Goal: Task Accomplishment & Management: Manage account settings

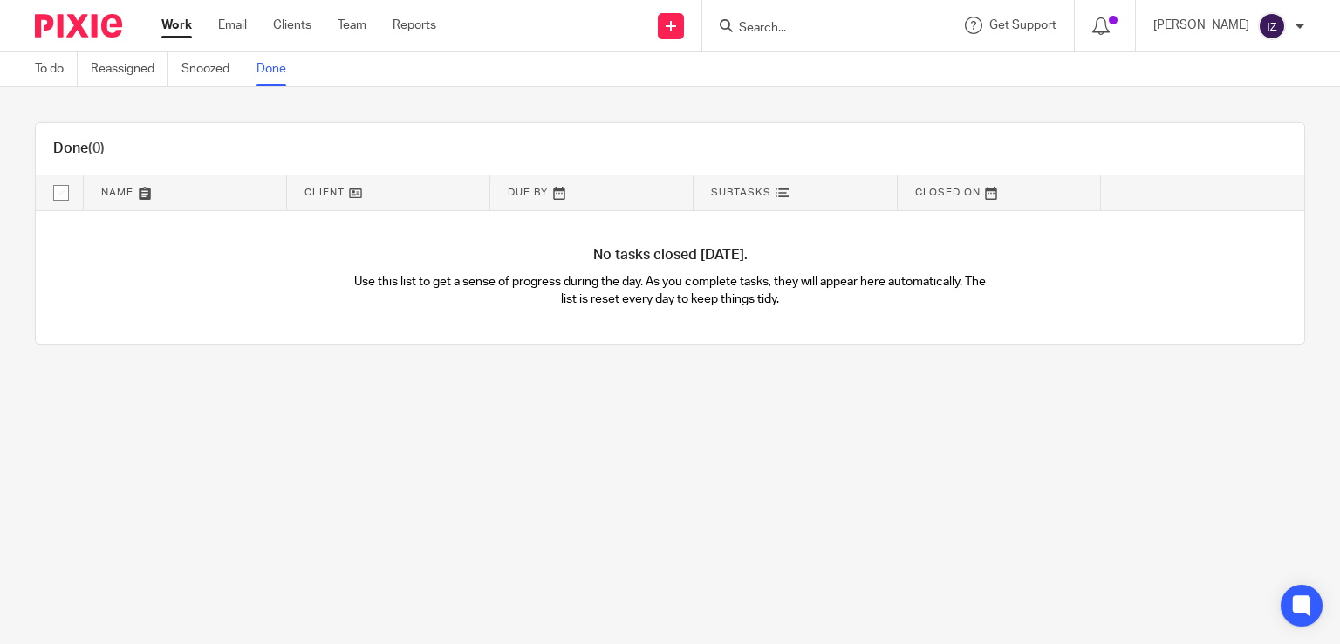
click at [156, 22] on div "Work Email Clients Team Reports Work Email Clients Team Reports Settings" at bounding box center [303, 25] width 318 height 51
click at [165, 24] on link "Work" at bounding box center [176, 25] width 31 height 17
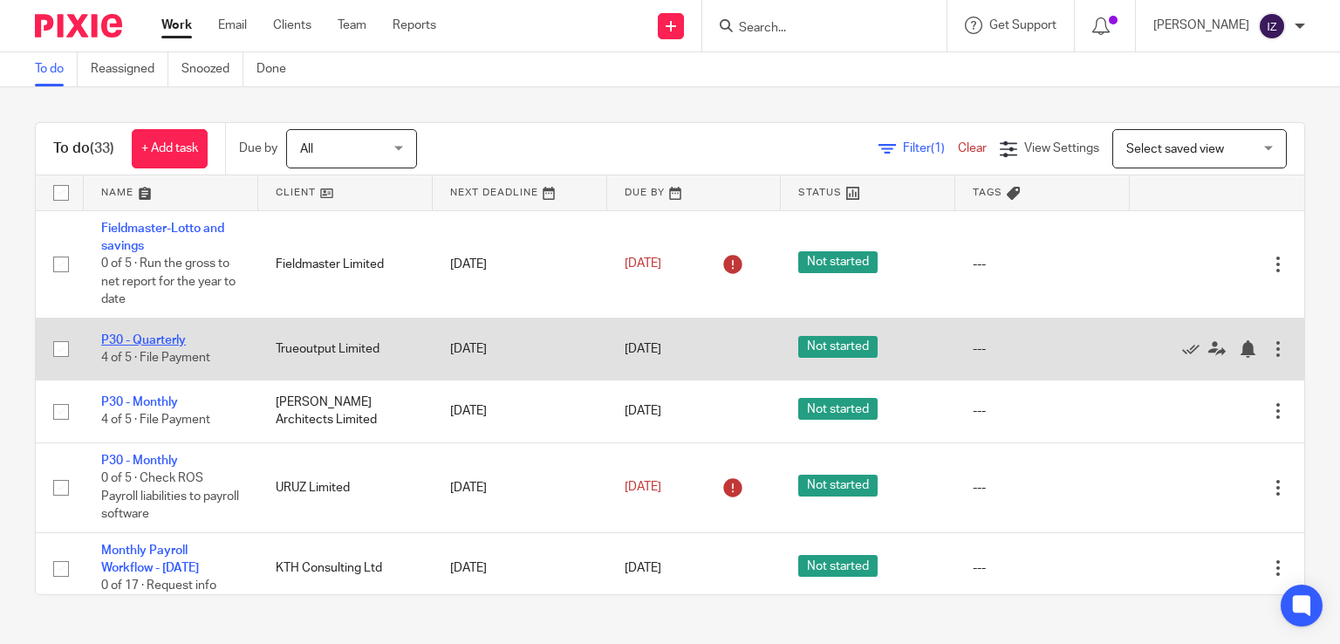
click at [160, 343] on link "P30 - Quarterly" at bounding box center [143, 340] width 85 height 12
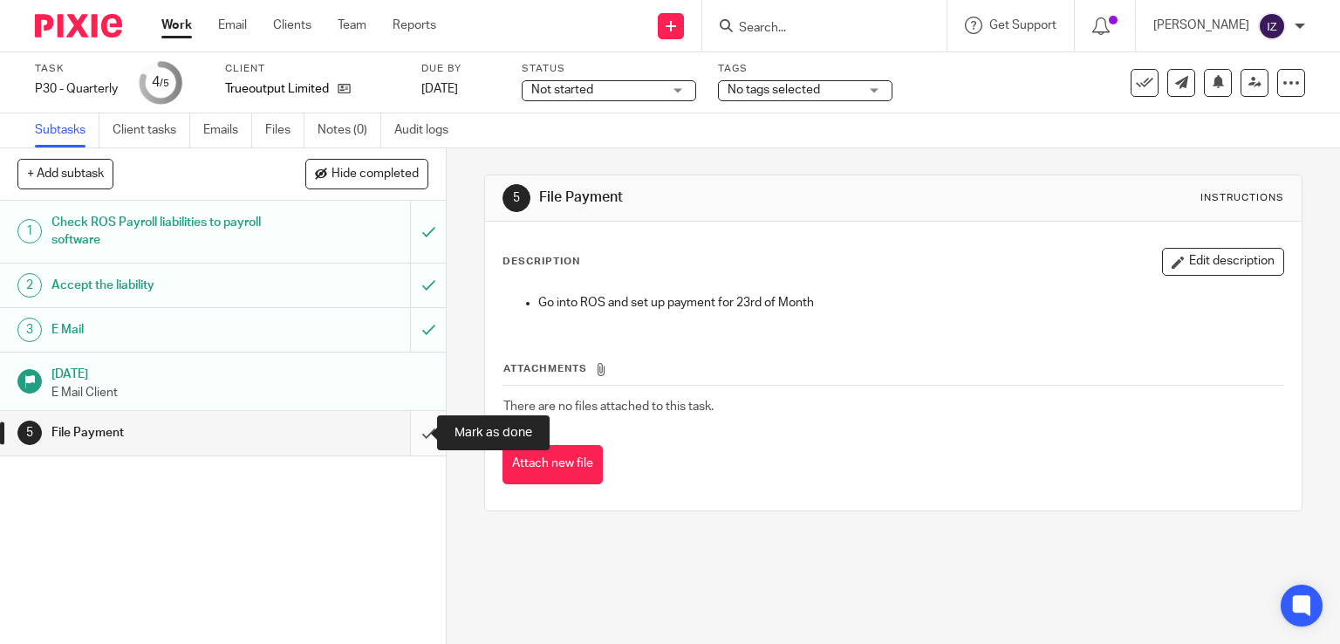
click at [426, 437] on input "submit" at bounding box center [223, 433] width 446 height 44
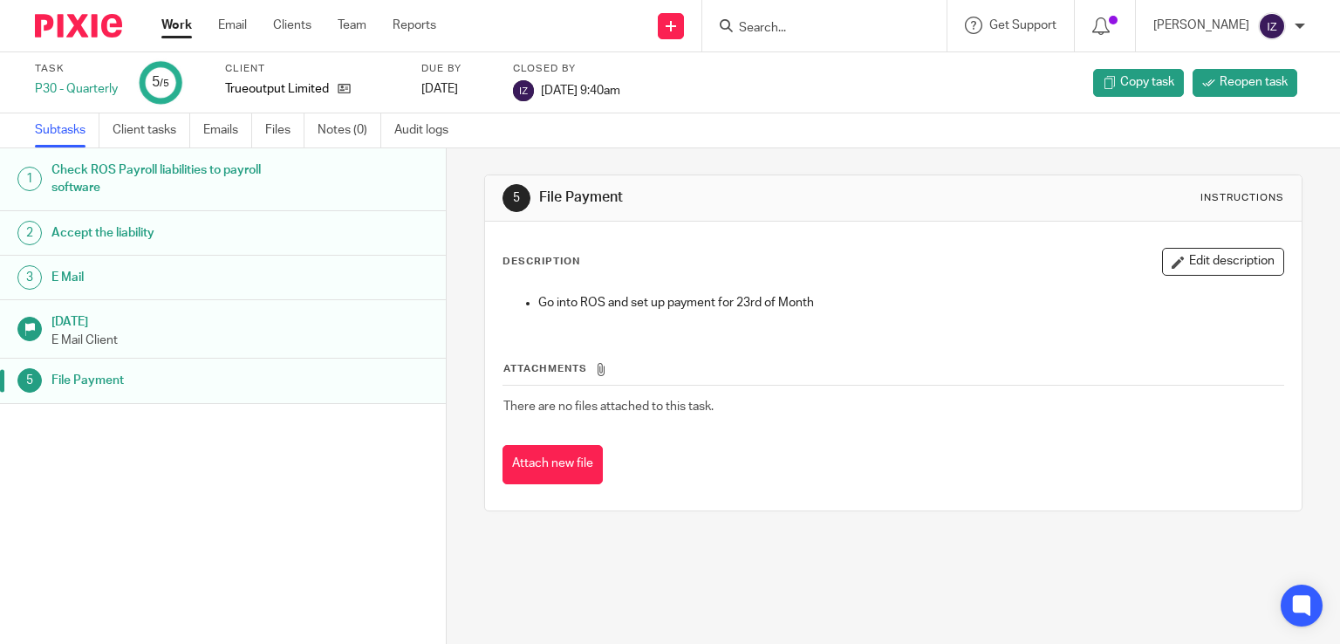
click at [173, 29] on link "Work" at bounding box center [176, 25] width 31 height 17
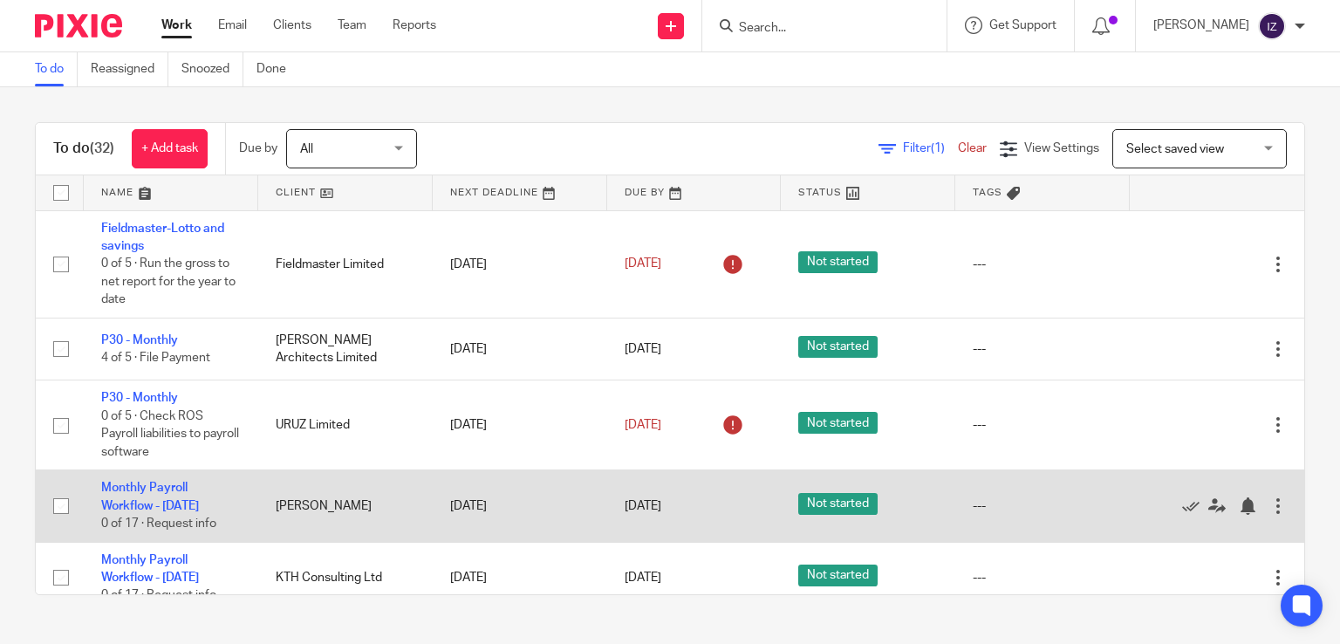
click at [1269, 515] on div at bounding box center [1277, 505] width 17 height 17
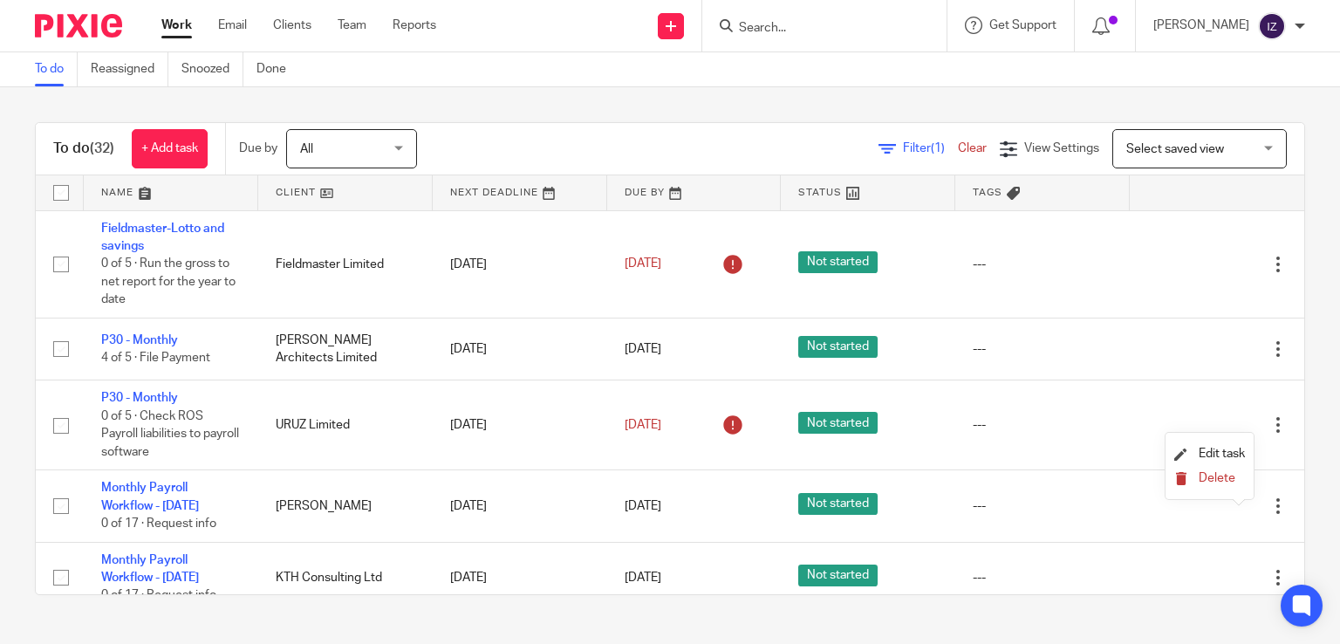
click at [1229, 473] on span "Delete" at bounding box center [1216, 478] width 37 height 12
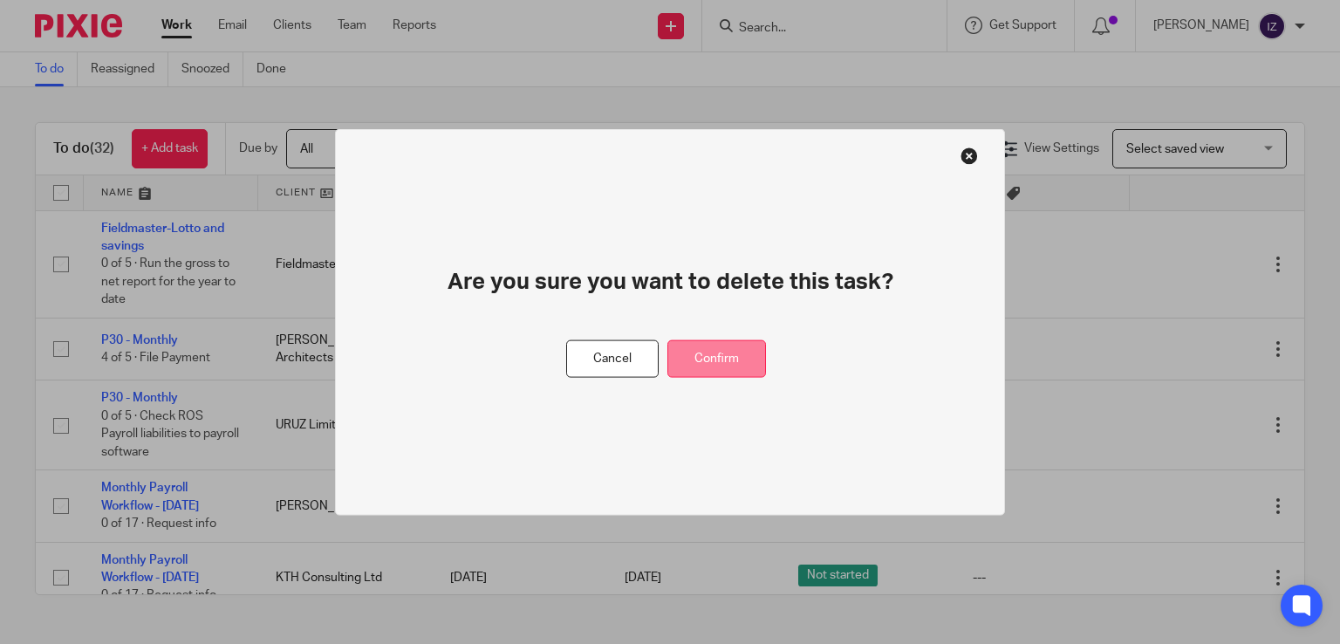
click at [693, 357] on button "Confirm" at bounding box center [716, 359] width 99 height 38
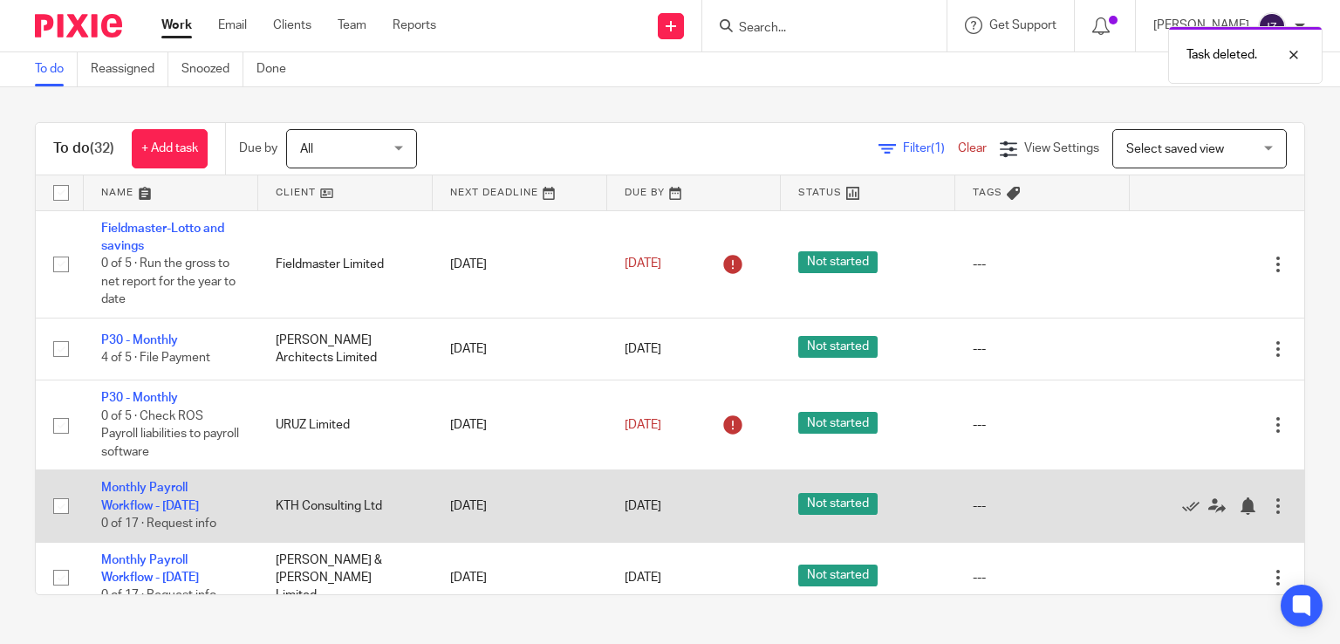
click at [1269, 507] on div at bounding box center [1277, 505] width 17 height 17
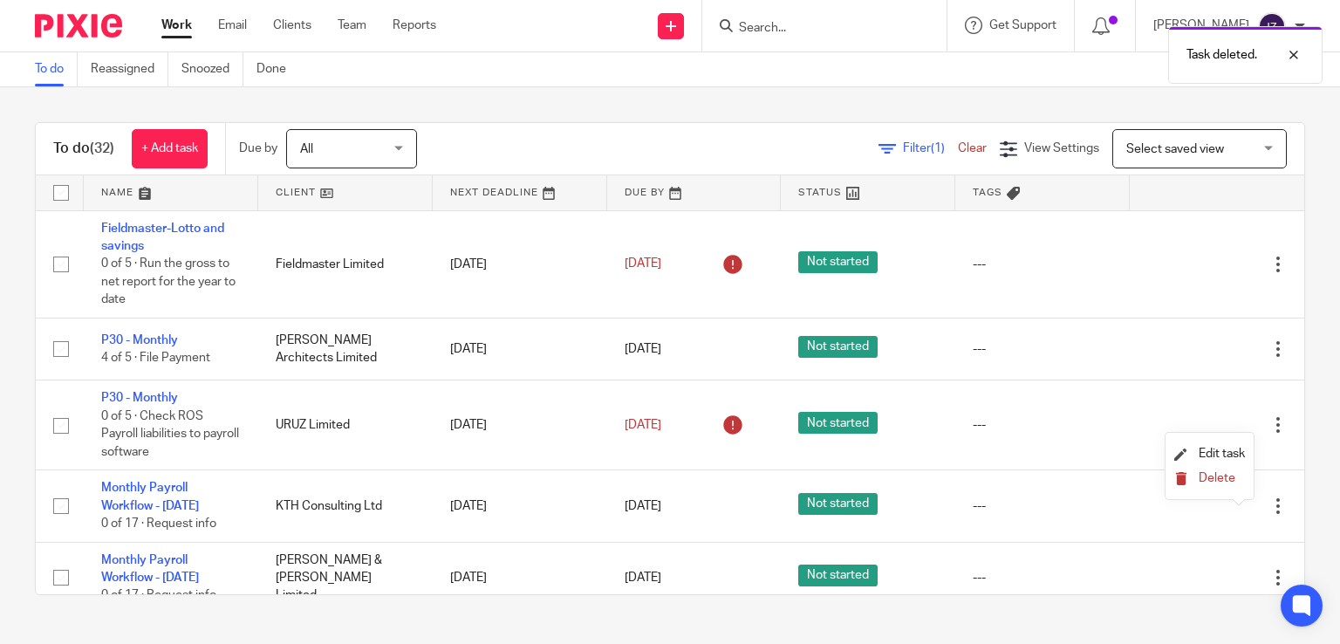
click at [1204, 478] on span "Delete" at bounding box center [1216, 478] width 37 height 12
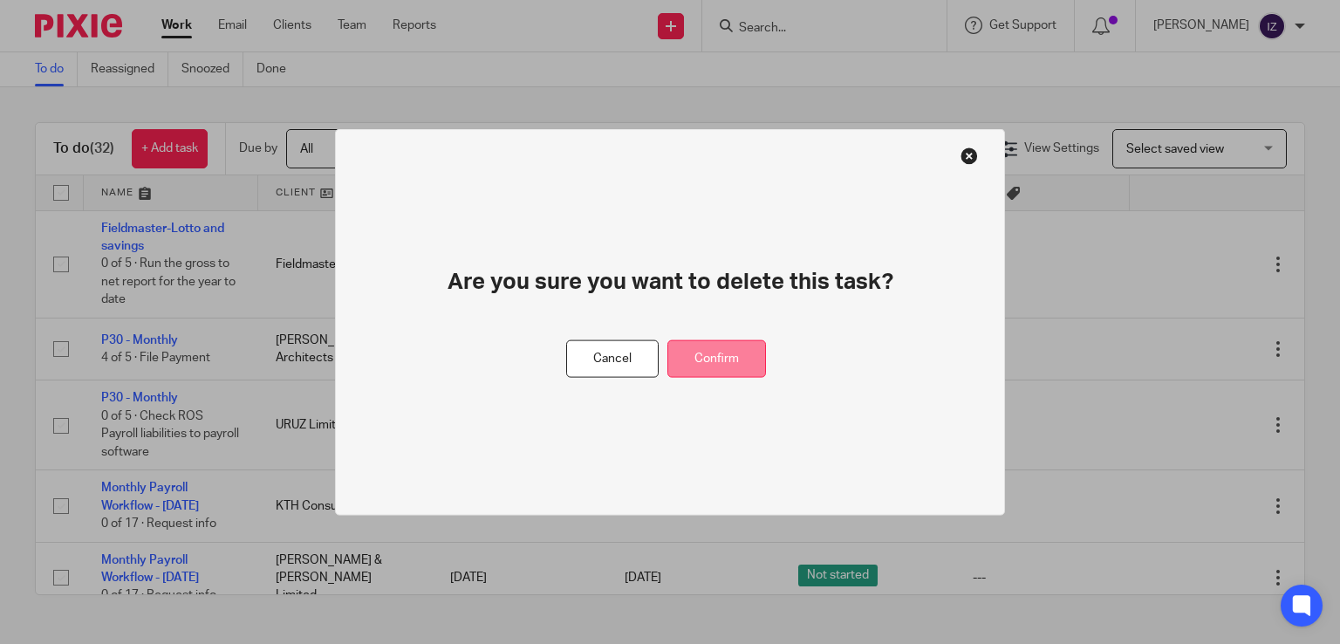
click at [732, 360] on button "Confirm" at bounding box center [716, 359] width 99 height 38
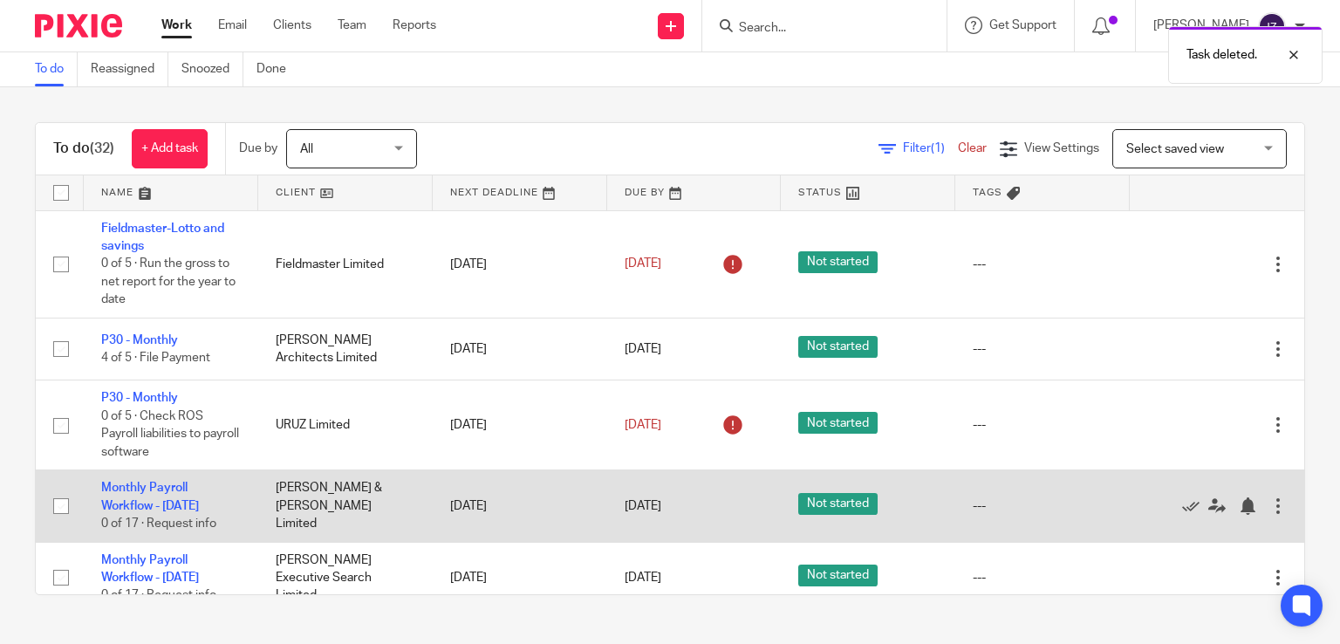
click at [1269, 515] on div at bounding box center [1277, 505] width 17 height 17
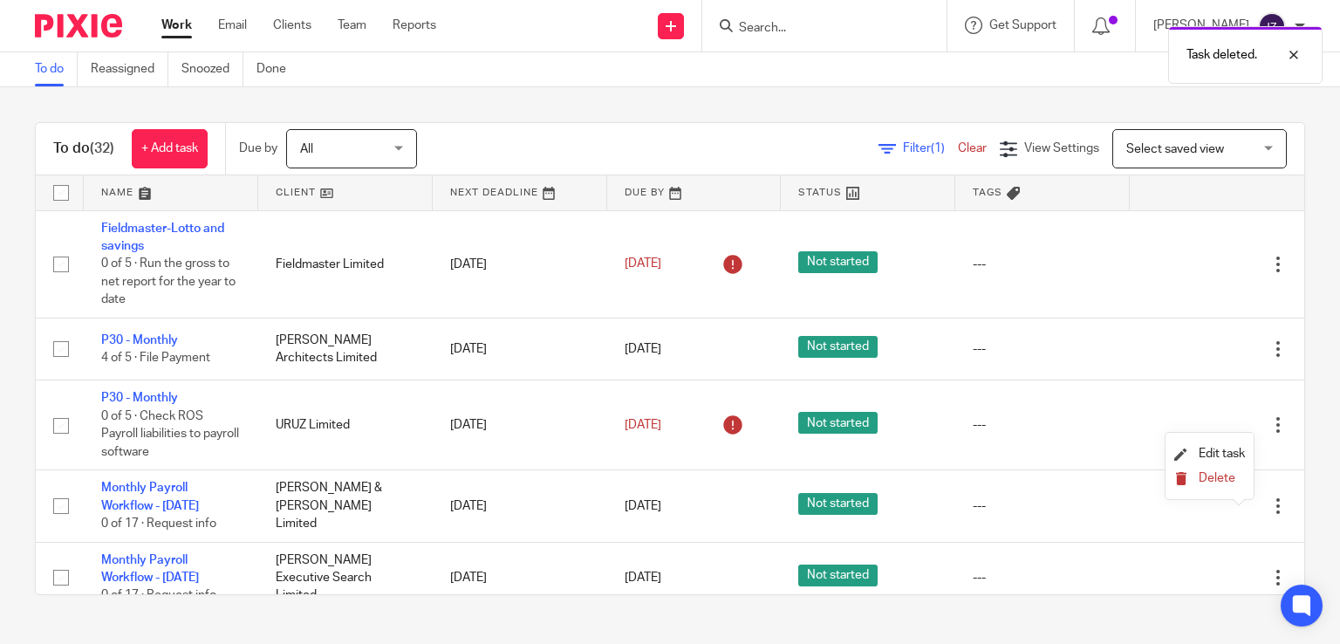
click at [1203, 479] on span "Delete" at bounding box center [1216, 478] width 37 height 12
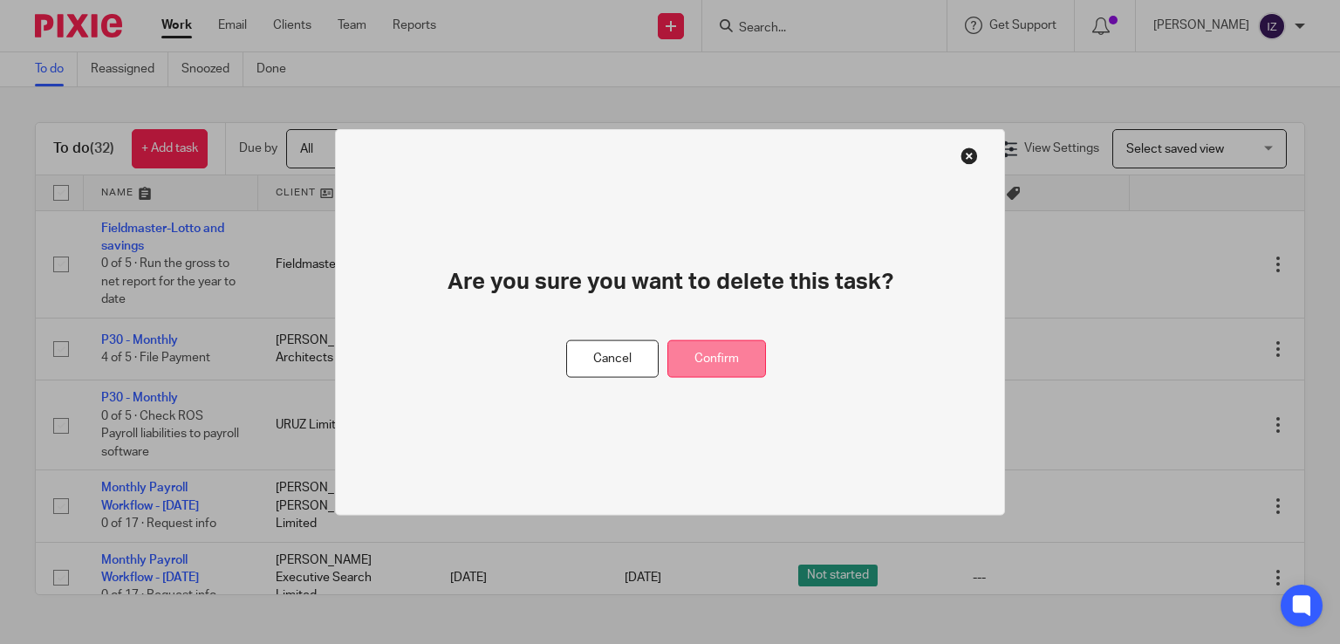
click at [728, 358] on button "Confirm" at bounding box center [716, 359] width 99 height 38
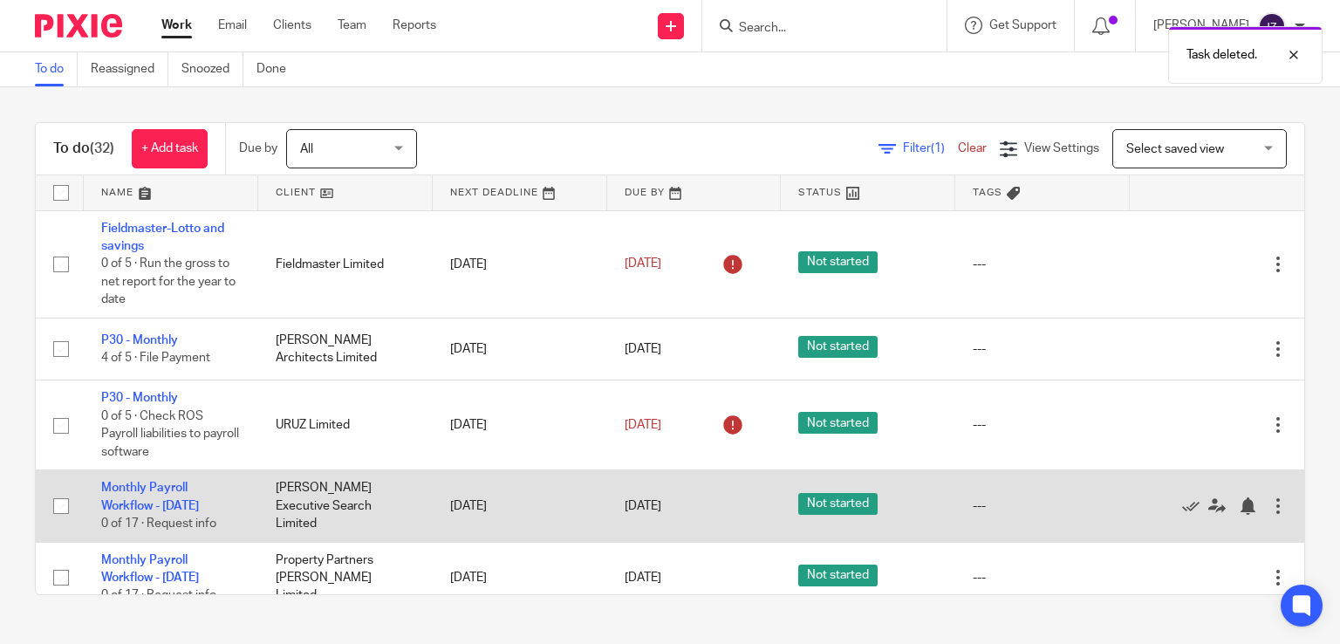
click at [1269, 515] on div at bounding box center [1277, 505] width 17 height 17
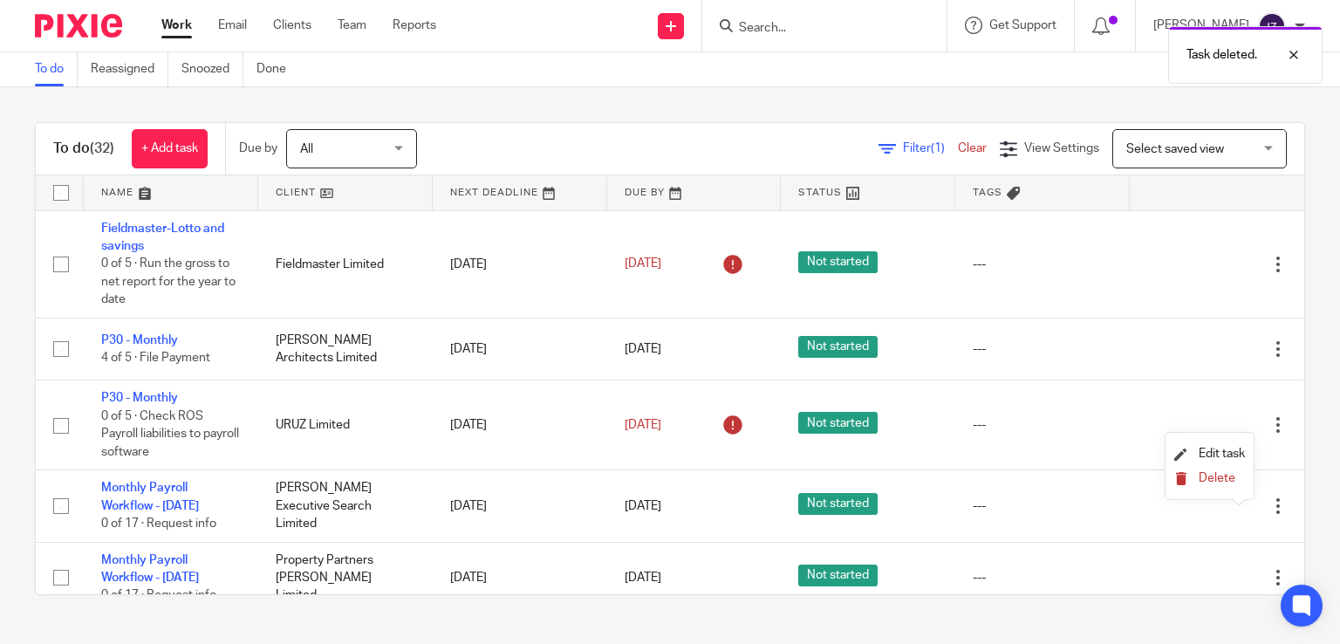
click at [1211, 475] on span "Delete" at bounding box center [1216, 478] width 37 height 12
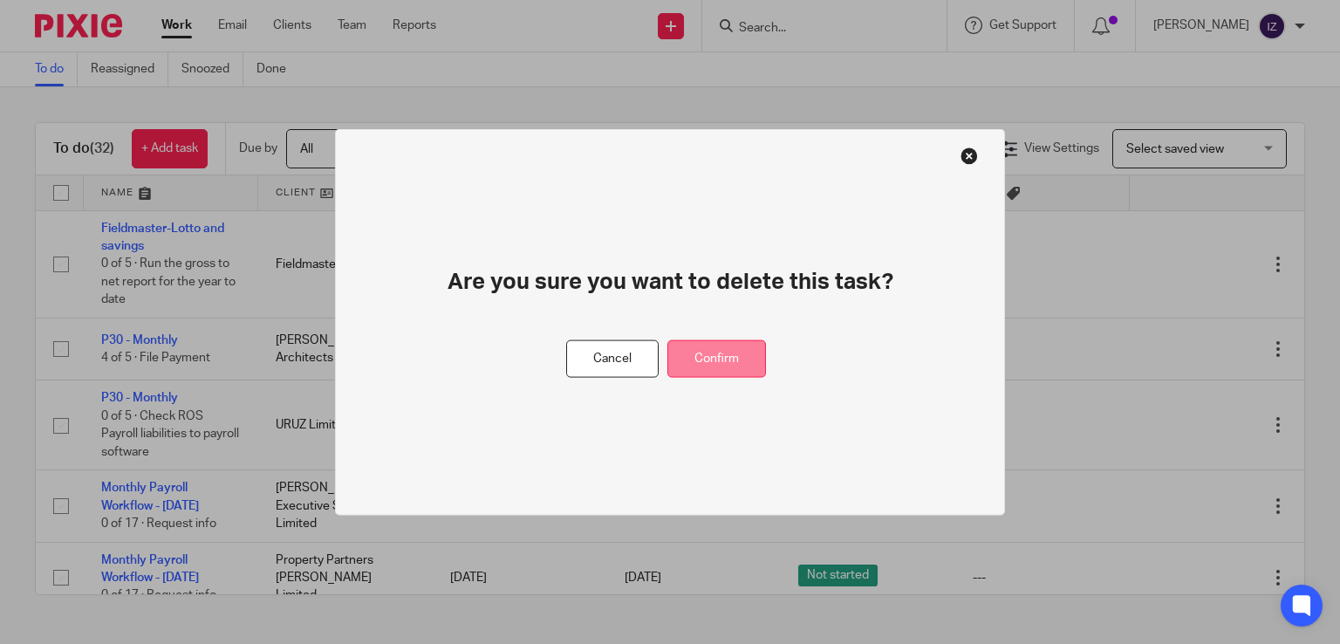
click at [733, 353] on button "Confirm" at bounding box center [716, 359] width 99 height 38
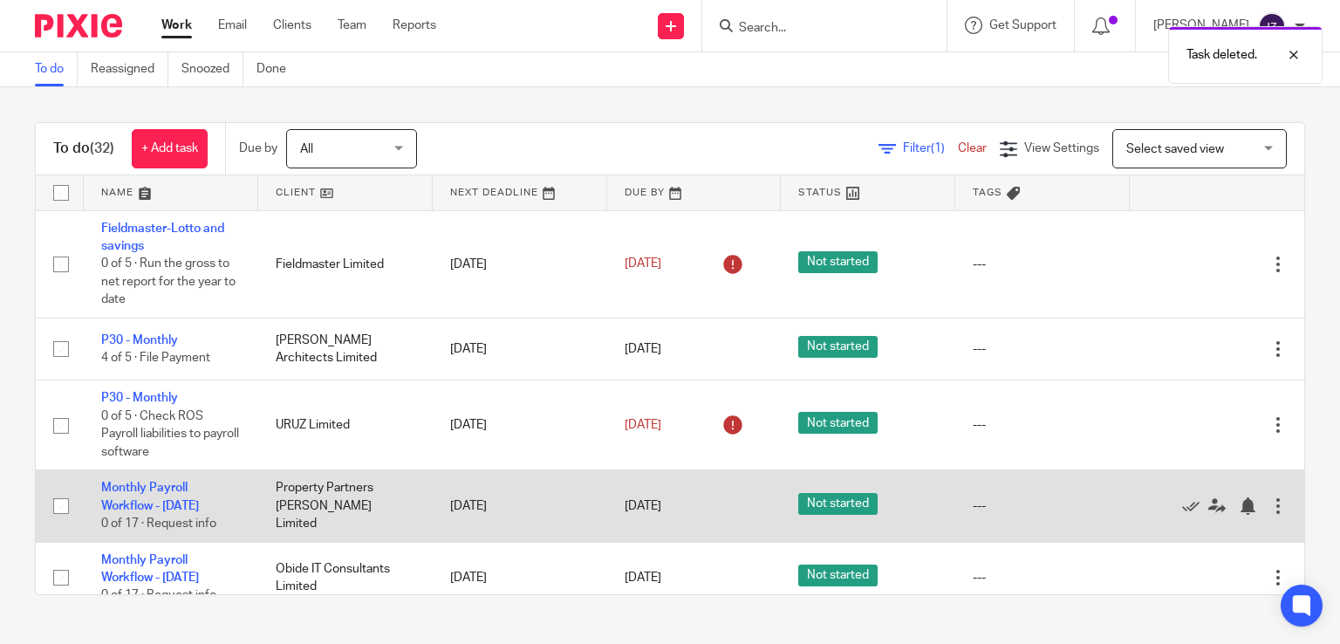
click at [1269, 508] on div at bounding box center [1277, 505] width 17 height 17
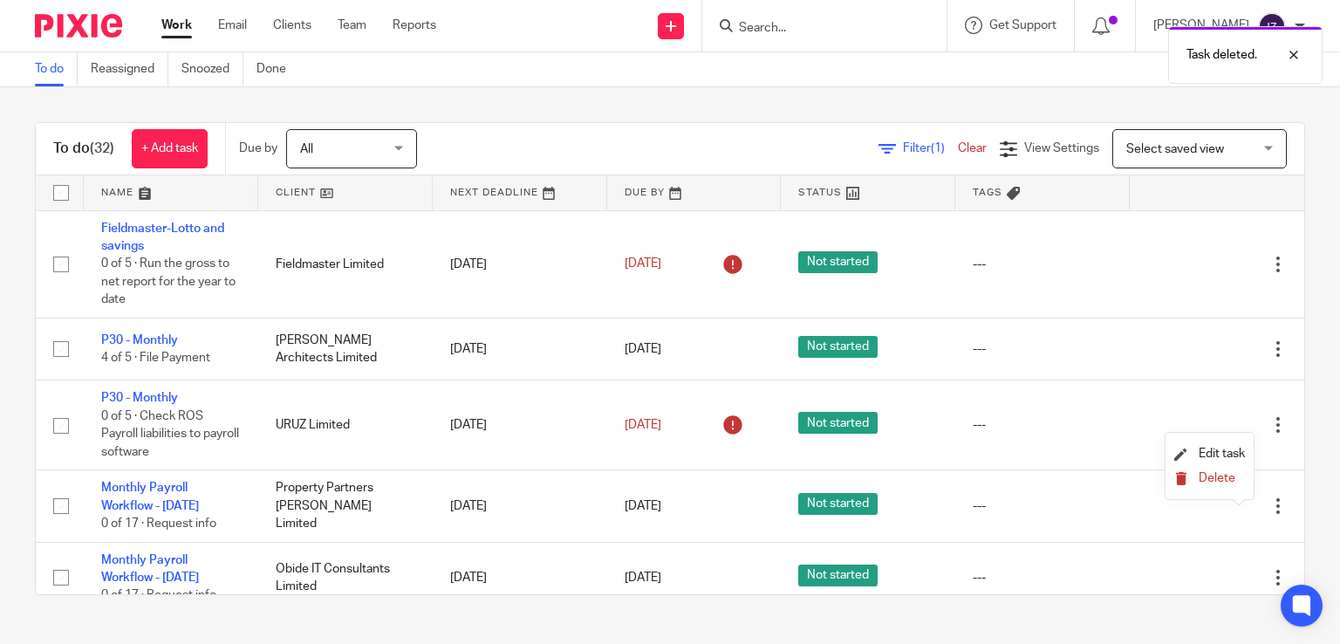
click at [1181, 474] on icon "submit" at bounding box center [1180, 478] width 13 height 13
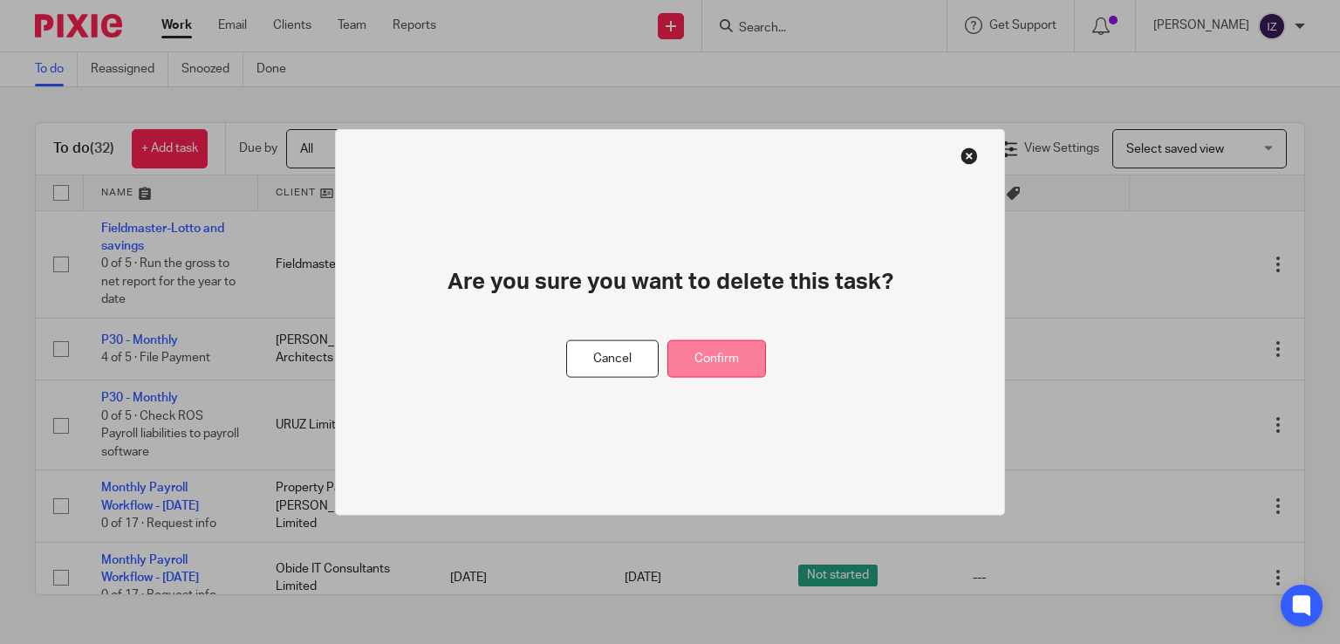
click at [732, 367] on button "Confirm" at bounding box center [716, 359] width 99 height 38
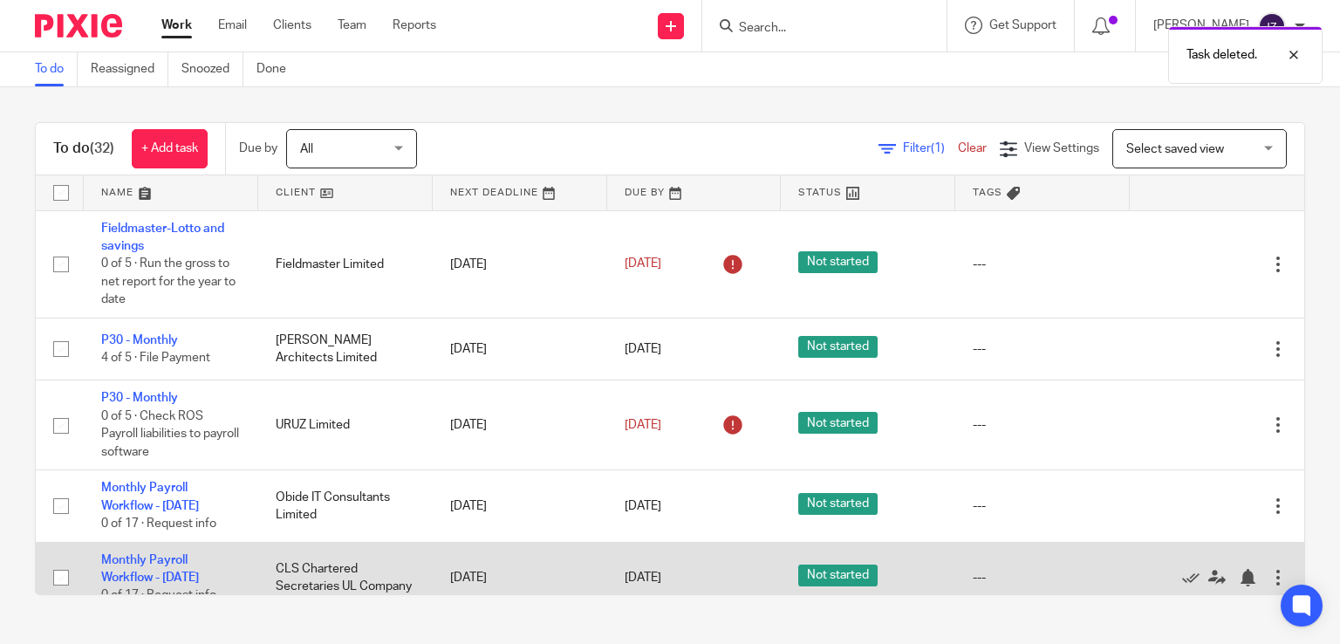
scroll to position [87, 0]
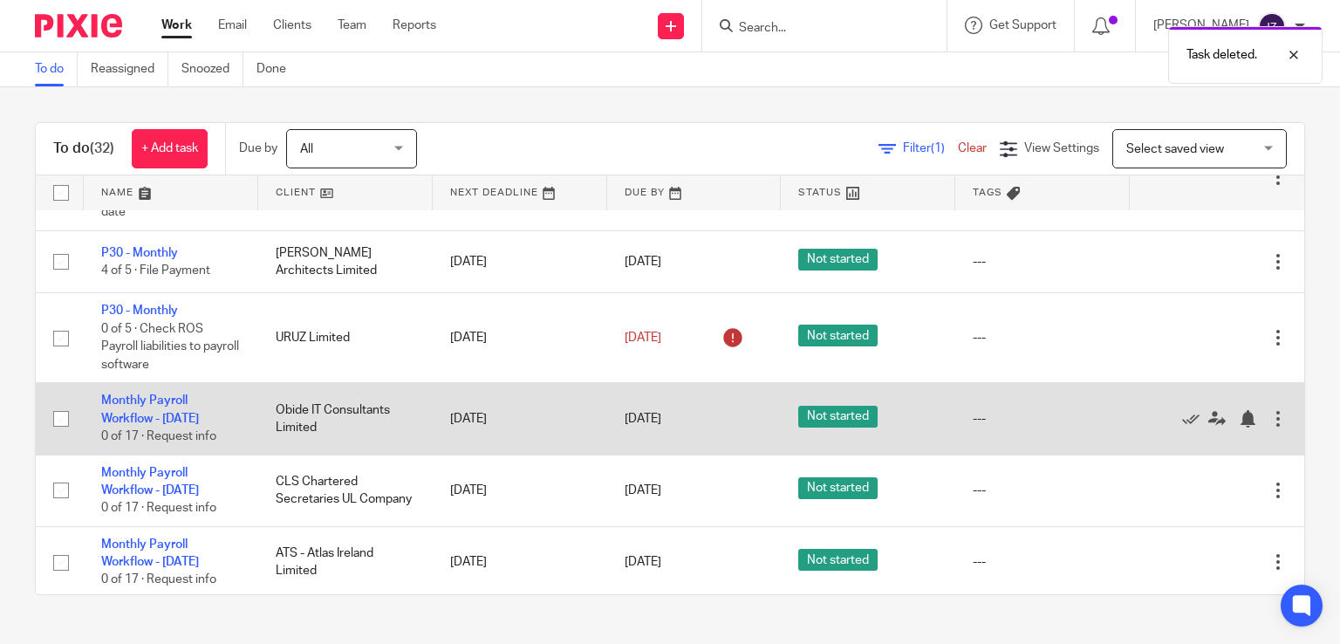
click at [1269, 427] on div at bounding box center [1277, 418] width 17 height 17
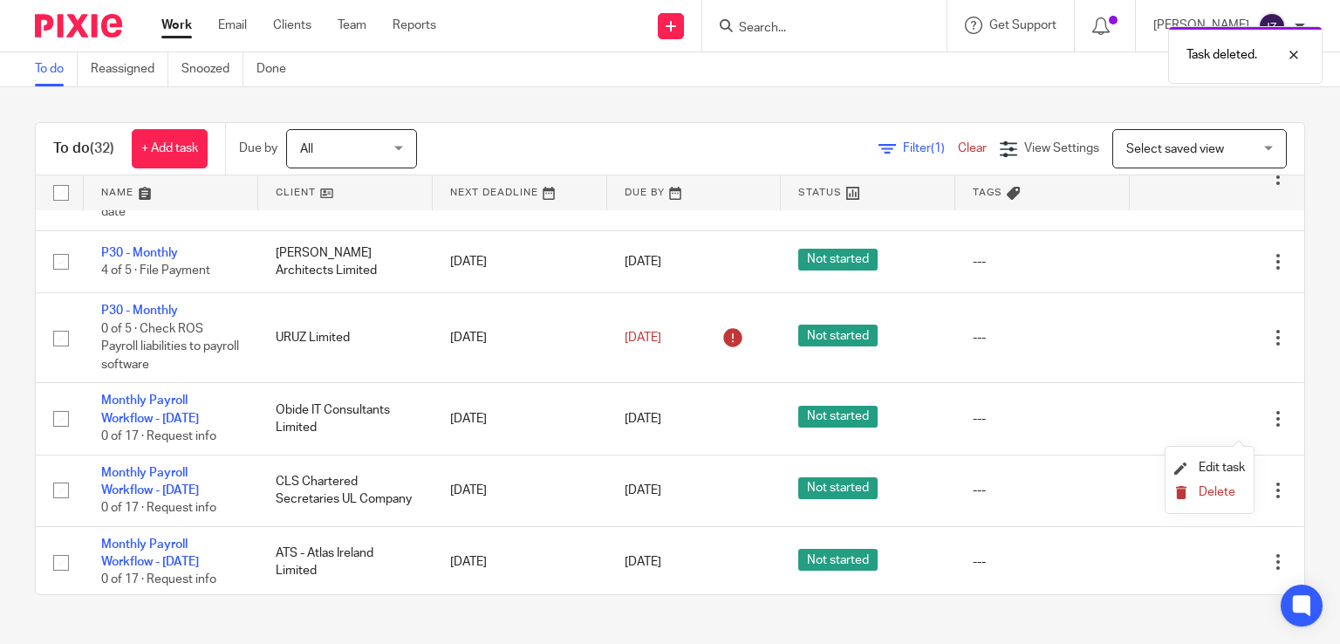
click at [1211, 493] on span "Delete" at bounding box center [1216, 492] width 37 height 12
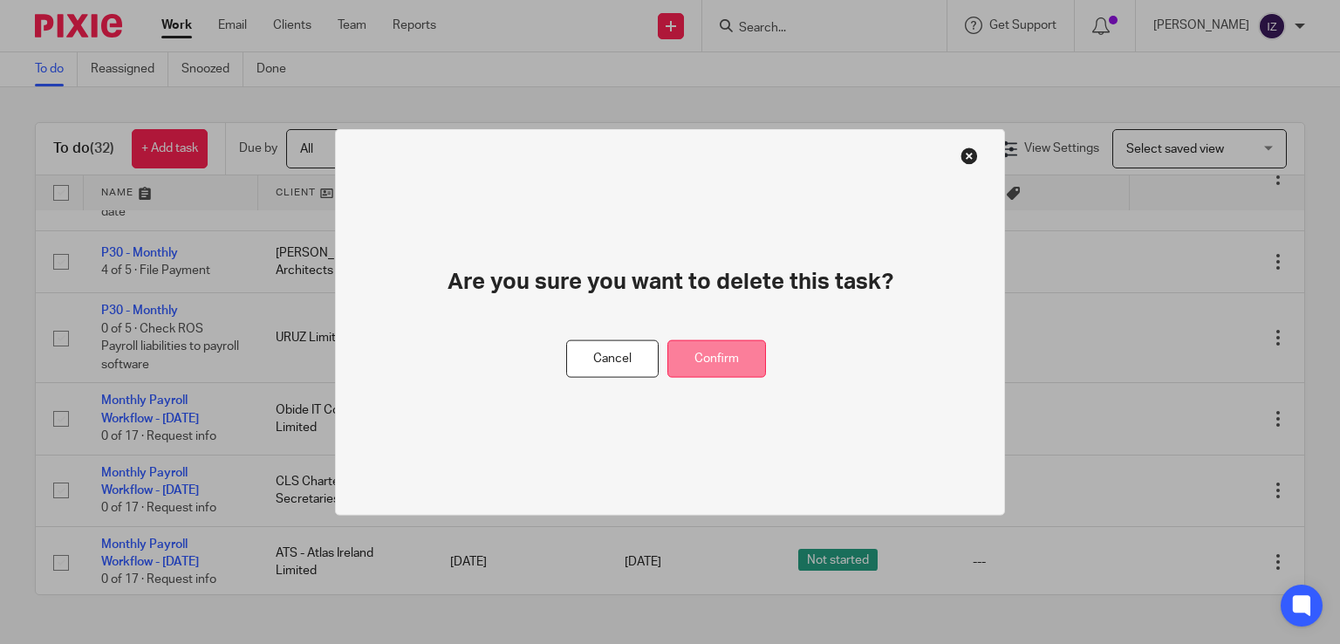
click at [722, 361] on button "Confirm" at bounding box center [716, 359] width 99 height 38
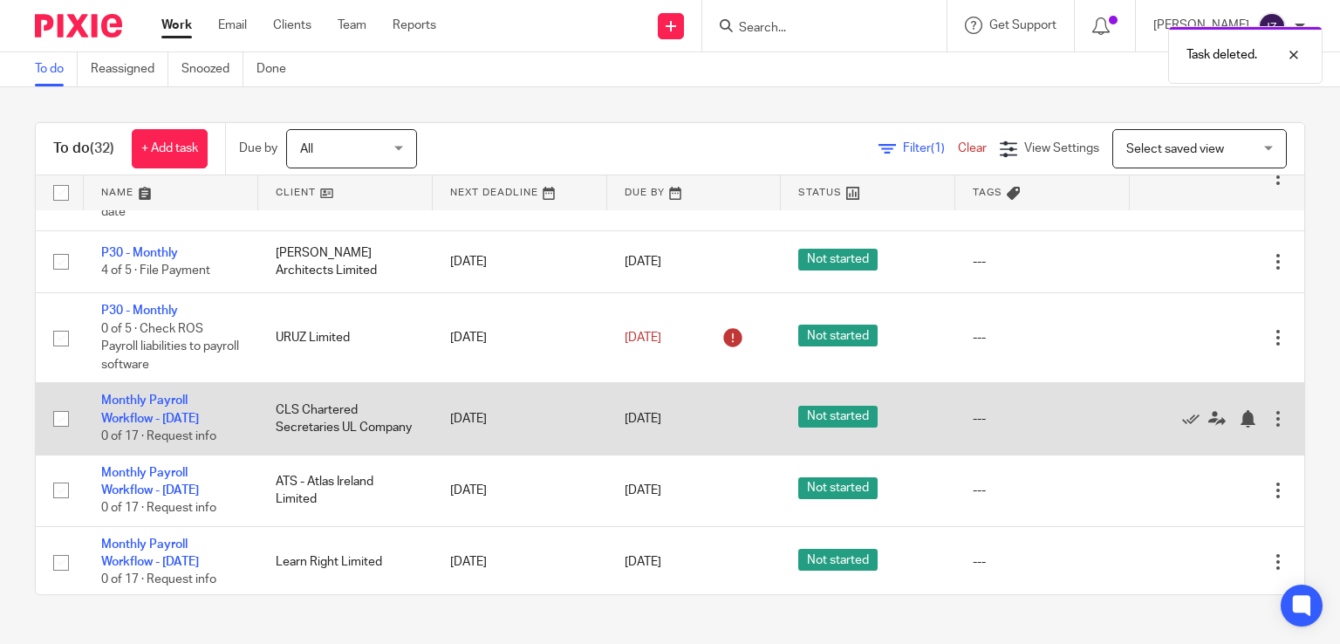
click at [1269, 426] on div at bounding box center [1277, 418] width 17 height 17
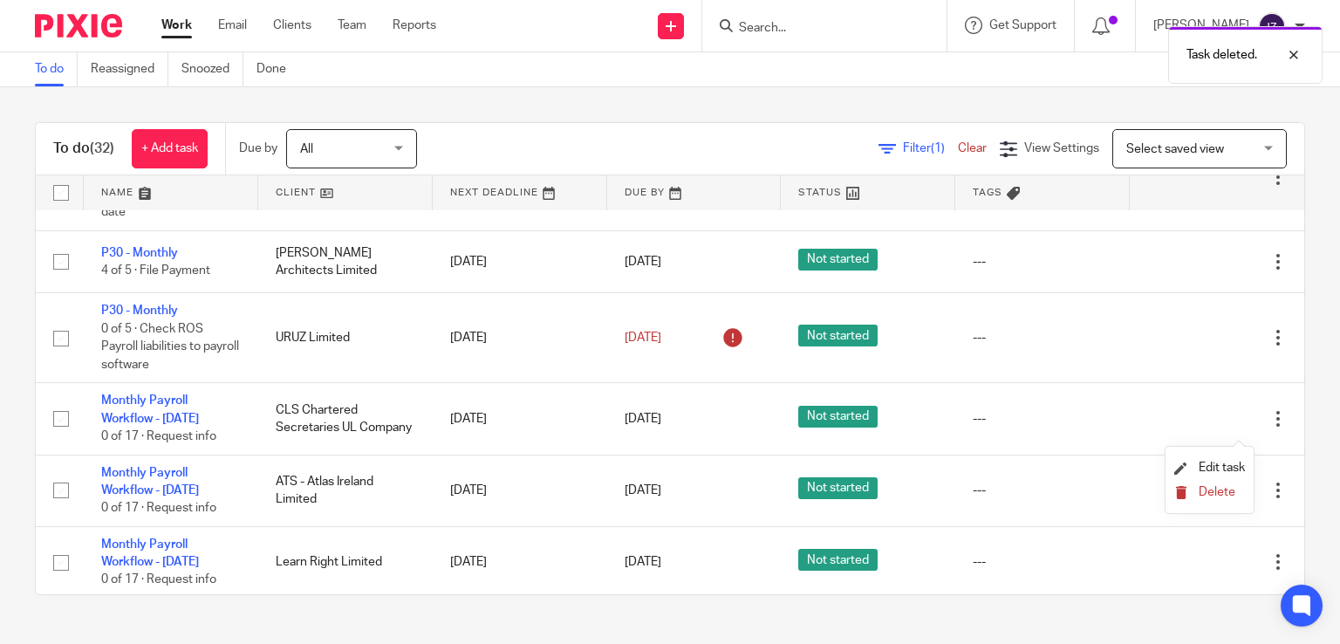
click at [1215, 488] on span "Delete" at bounding box center [1216, 492] width 37 height 12
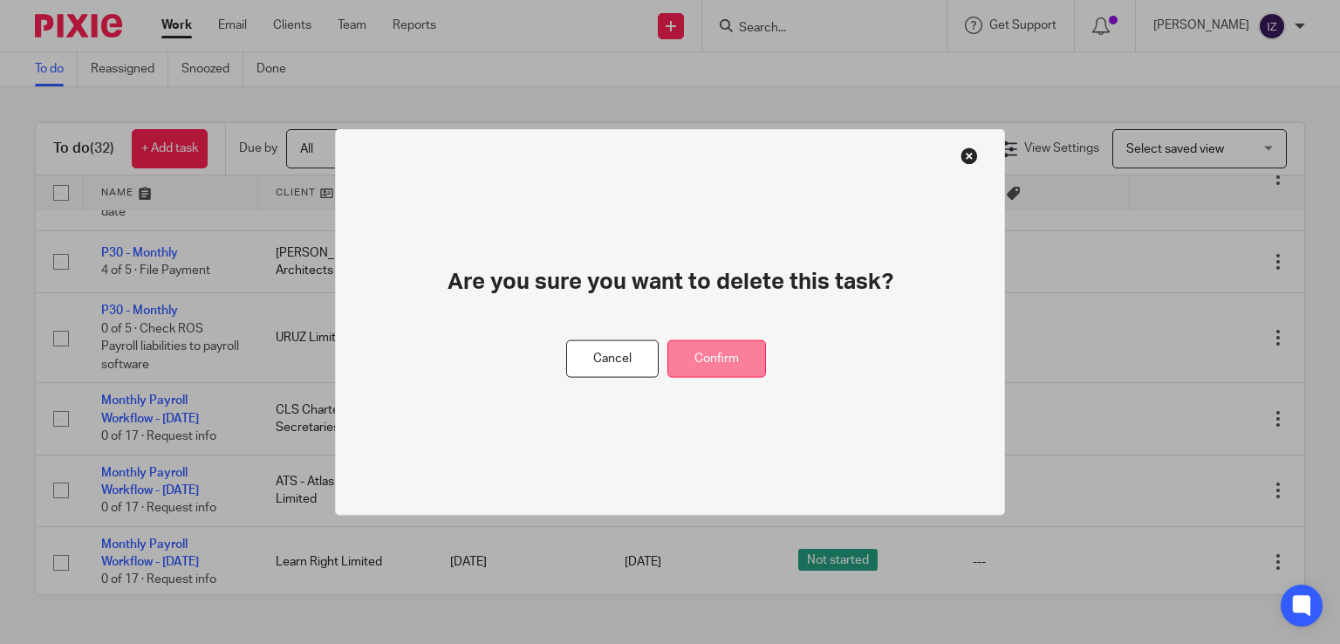
click at [719, 367] on button "Confirm" at bounding box center [716, 359] width 99 height 38
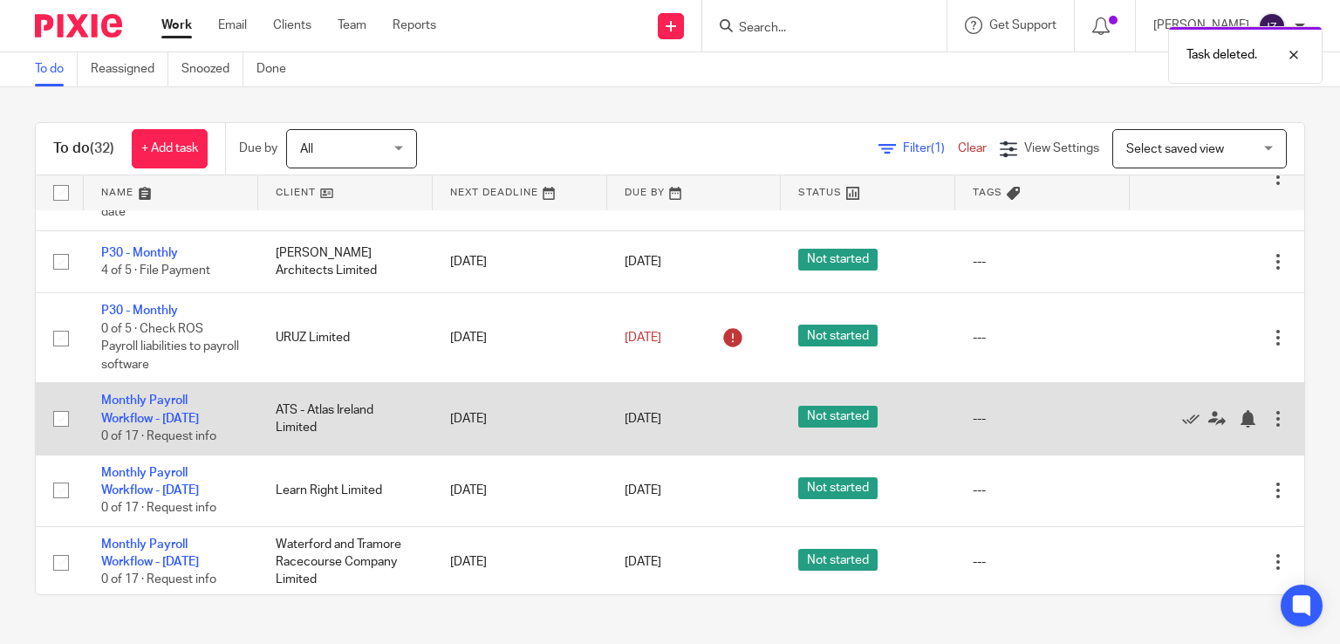
click at [1269, 427] on div at bounding box center [1277, 418] width 17 height 17
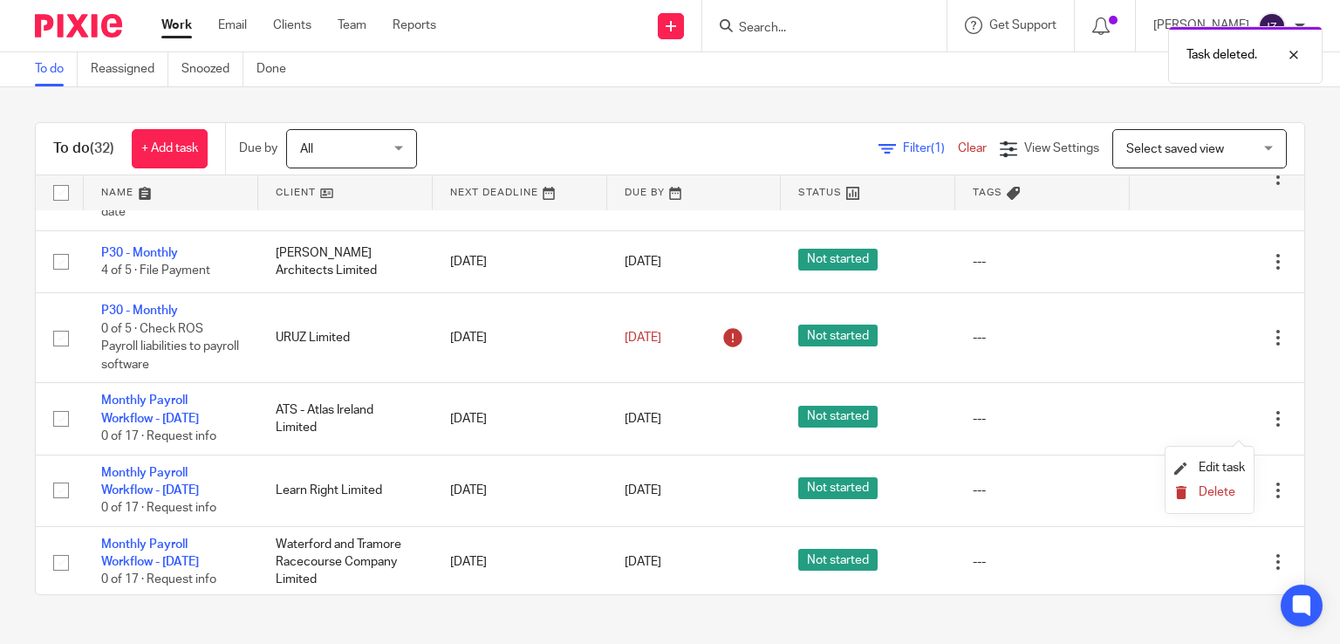
click at [1202, 493] on span "Delete" at bounding box center [1216, 492] width 37 height 12
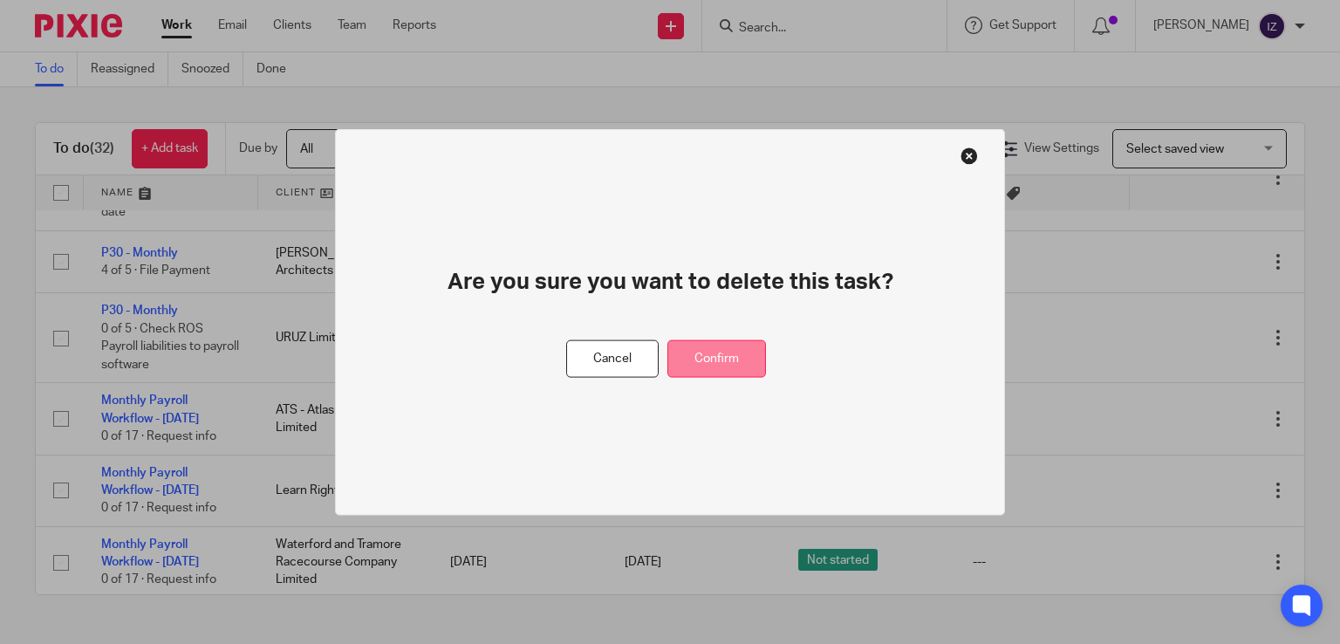
drag, startPoint x: 736, startPoint y: 358, endPoint x: 767, endPoint y: 367, distance: 32.0
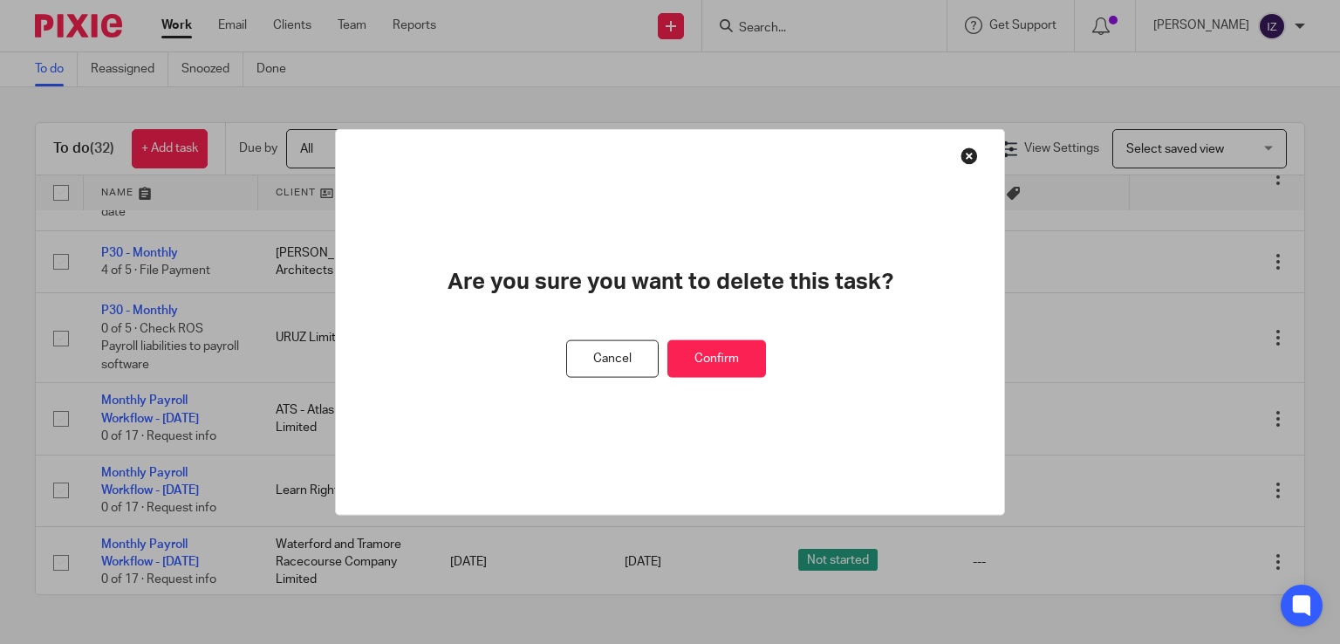
click at [736, 358] on button "Confirm" at bounding box center [716, 359] width 99 height 38
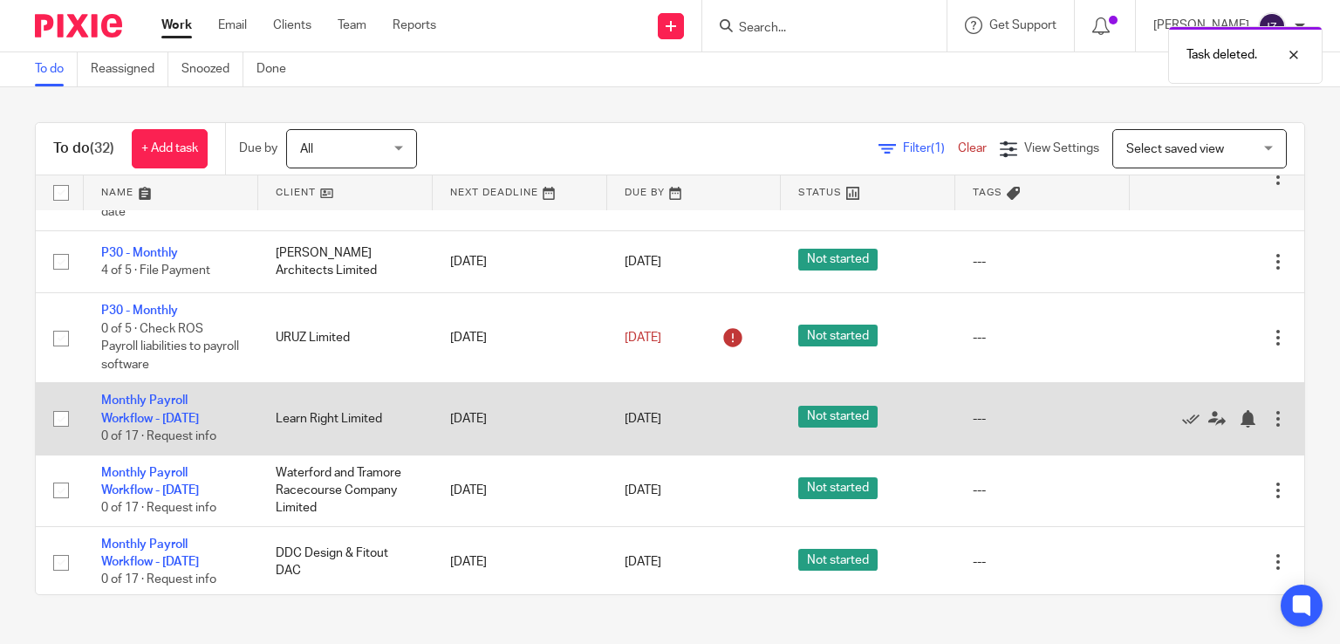
click at [1269, 426] on div at bounding box center [1277, 418] width 17 height 17
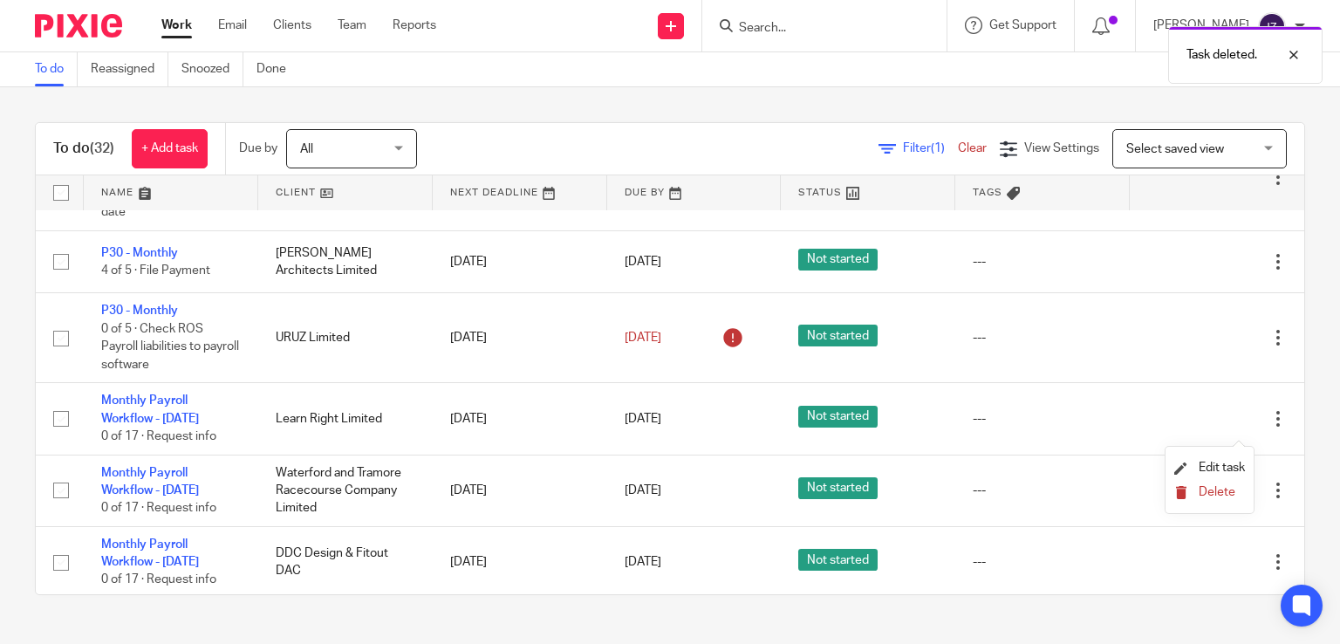
click at [1208, 498] on span "Delete" at bounding box center [1216, 492] width 37 height 12
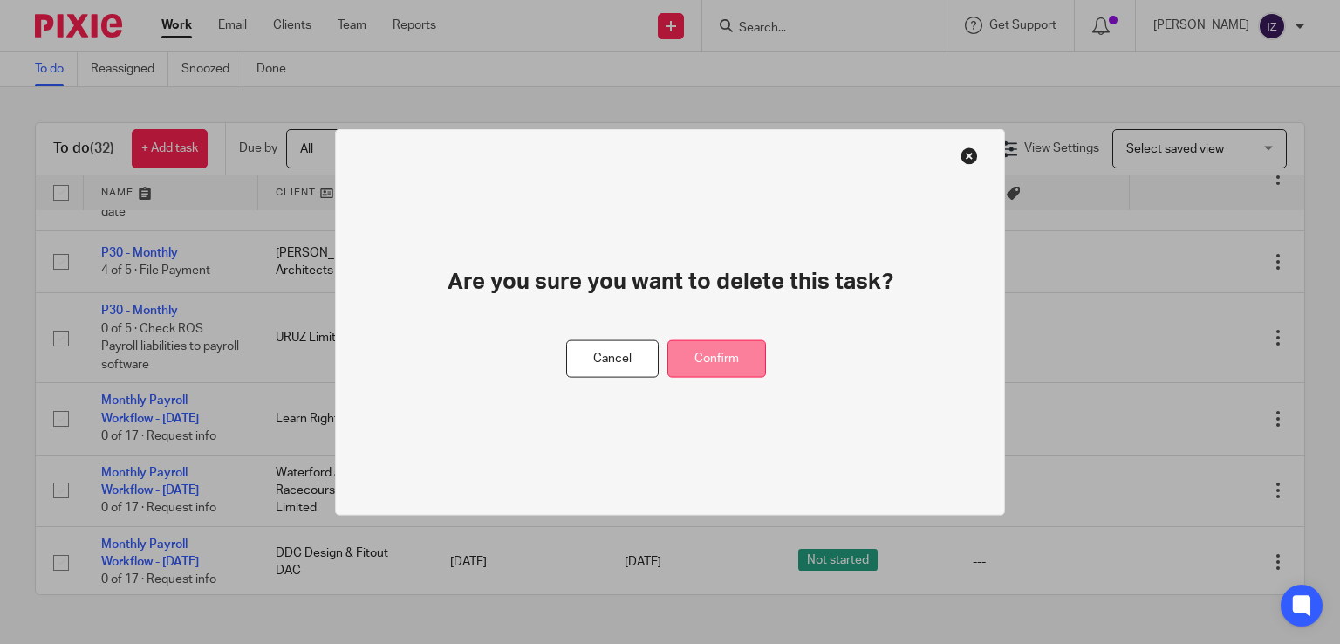
click at [727, 357] on button "Confirm" at bounding box center [716, 359] width 99 height 38
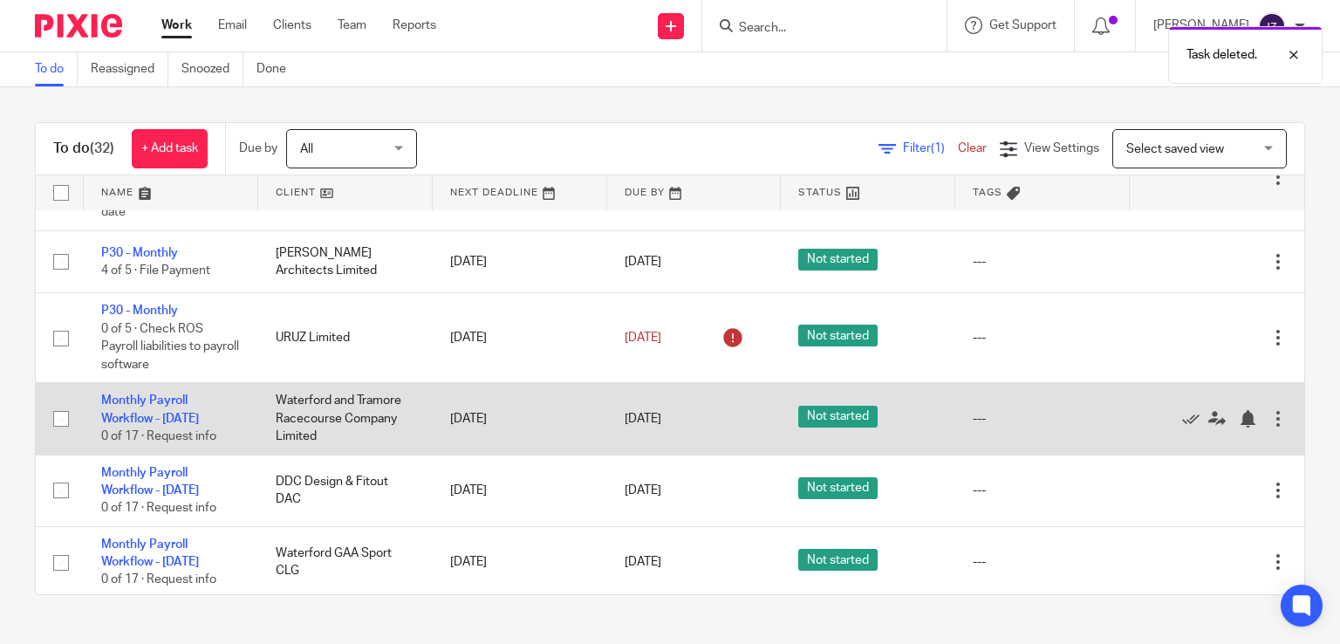
click at [1269, 426] on div at bounding box center [1277, 418] width 17 height 17
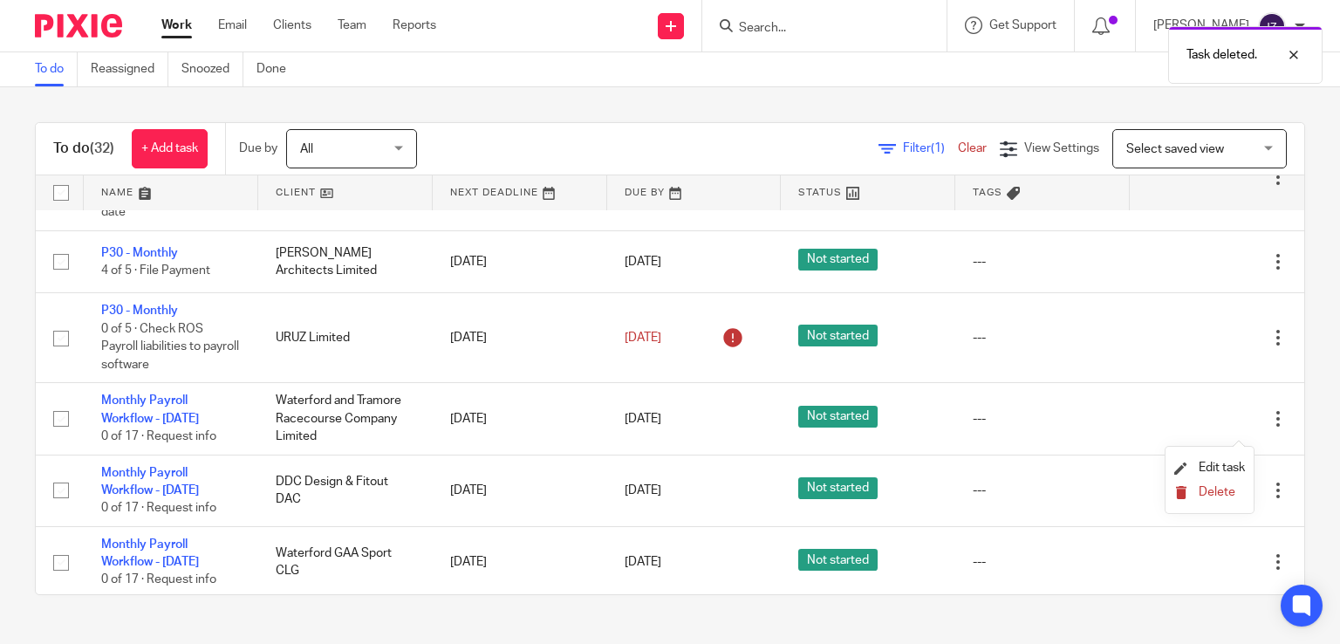
click at [1221, 499] on button "Delete" at bounding box center [1209, 493] width 71 height 14
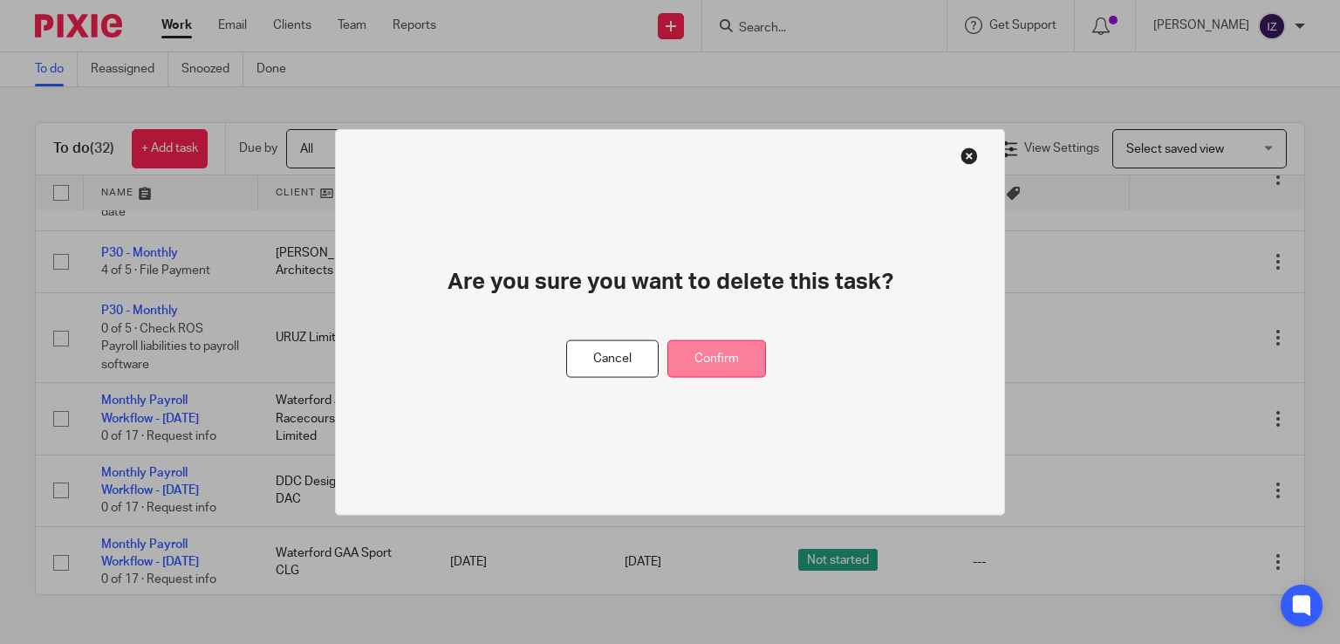
click at [703, 366] on button "Confirm" at bounding box center [716, 359] width 99 height 38
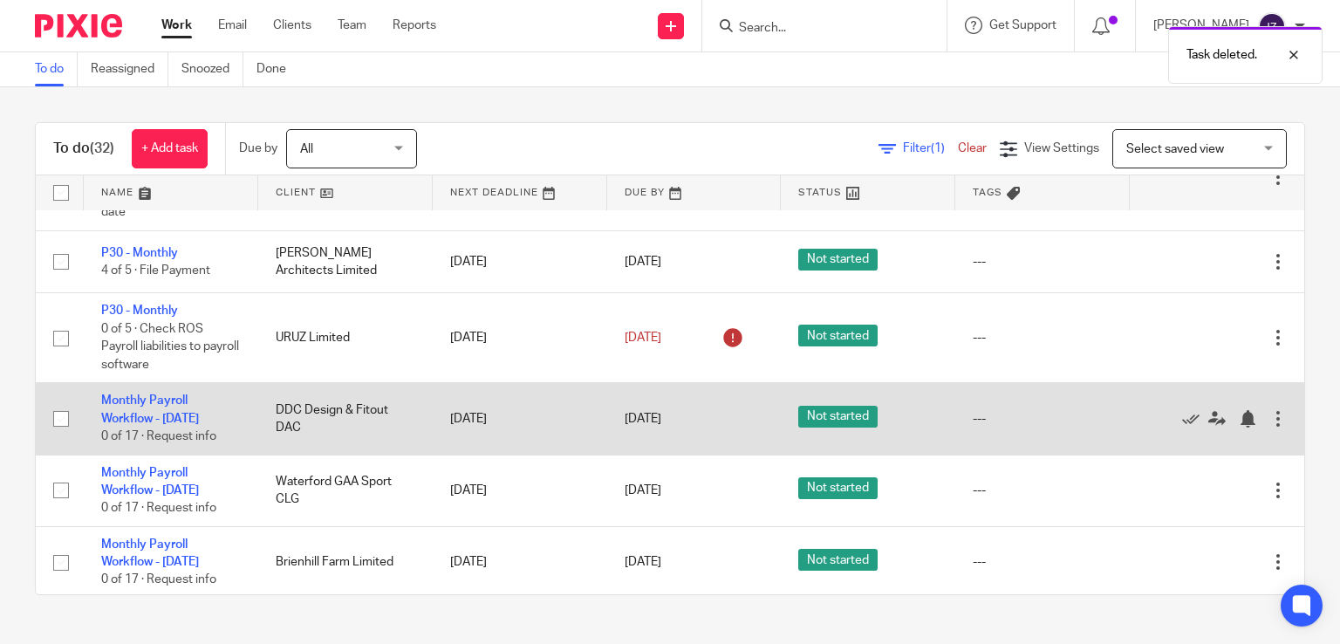
click at [1269, 424] on div at bounding box center [1277, 418] width 17 height 17
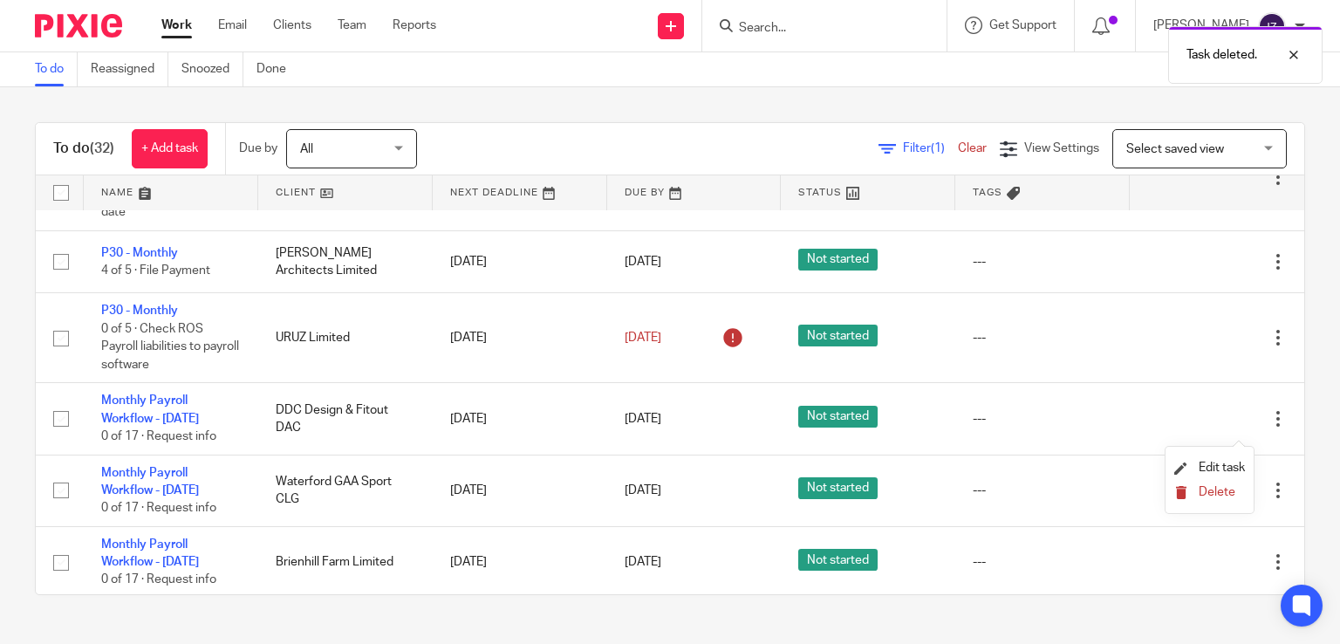
click at [1220, 491] on span "Delete" at bounding box center [1216, 492] width 37 height 12
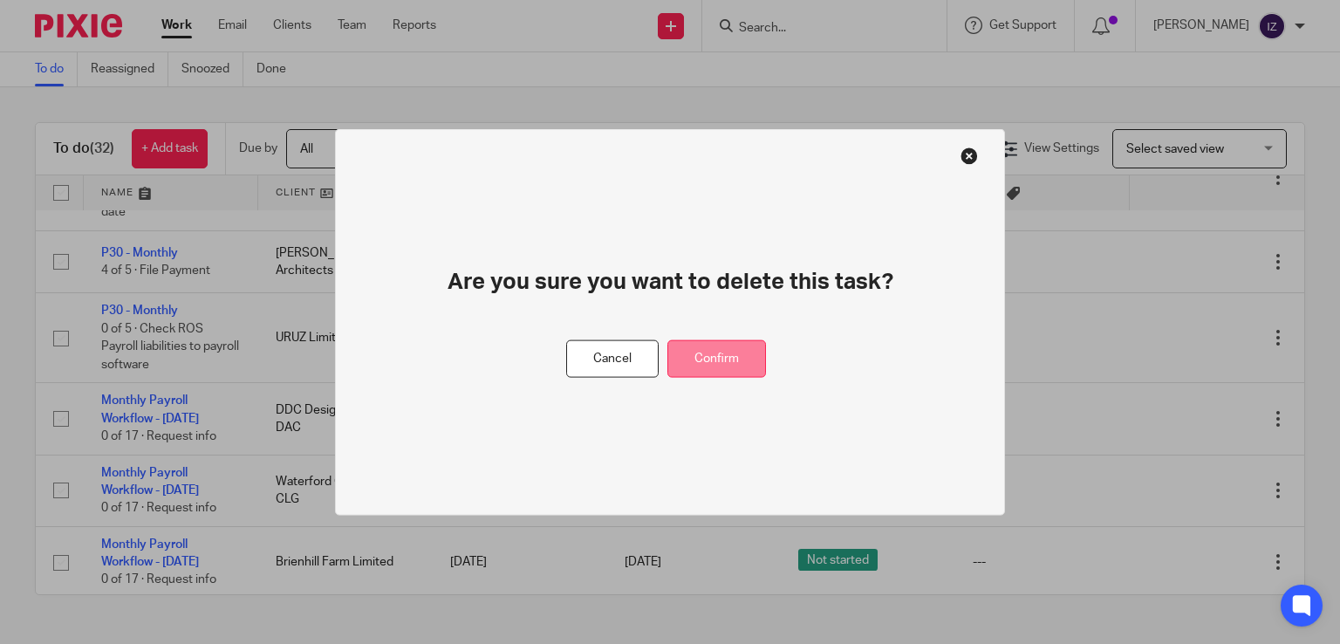
click at [716, 358] on button "Confirm" at bounding box center [716, 359] width 99 height 38
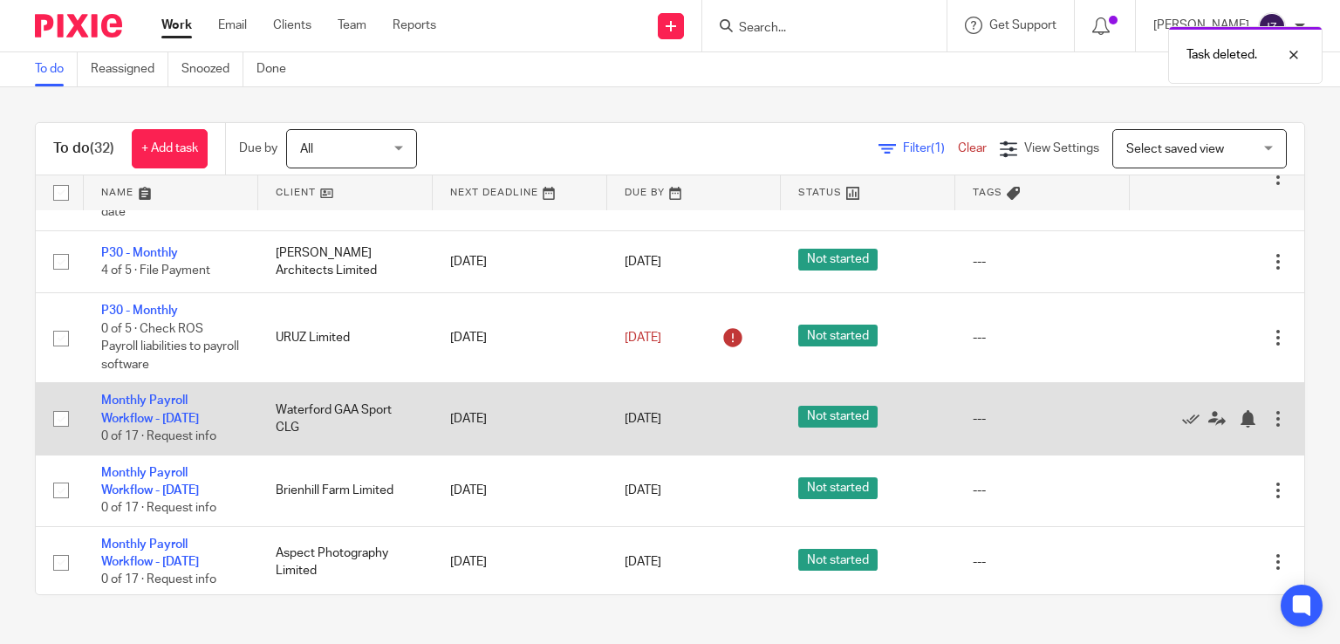
click at [1269, 427] on div at bounding box center [1277, 418] width 17 height 17
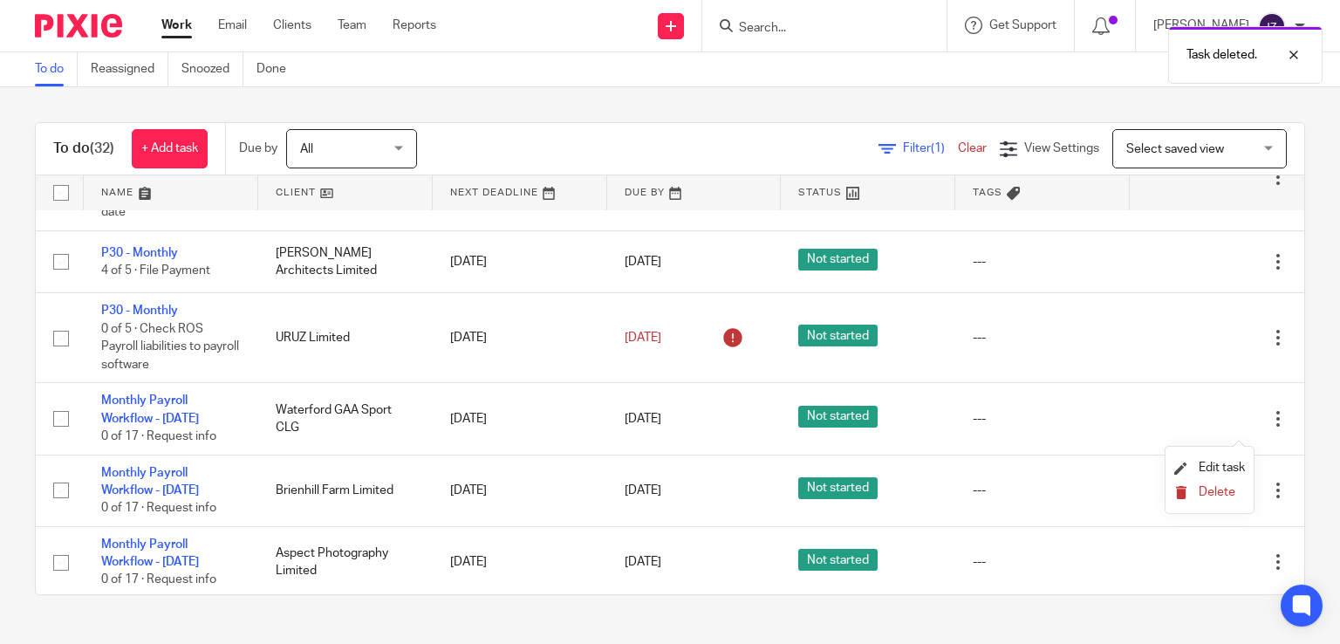
click at [1228, 492] on span "Delete" at bounding box center [1216, 492] width 37 height 12
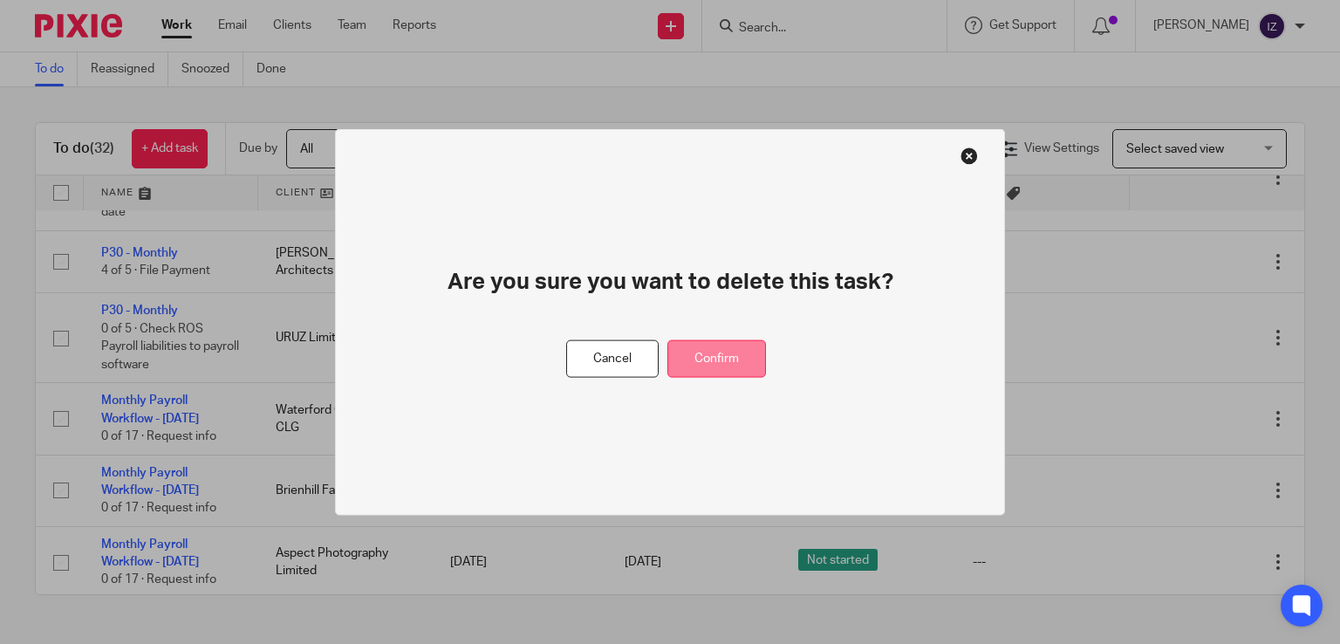
click at [722, 358] on button "Confirm" at bounding box center [716, 359] width 99 height 38
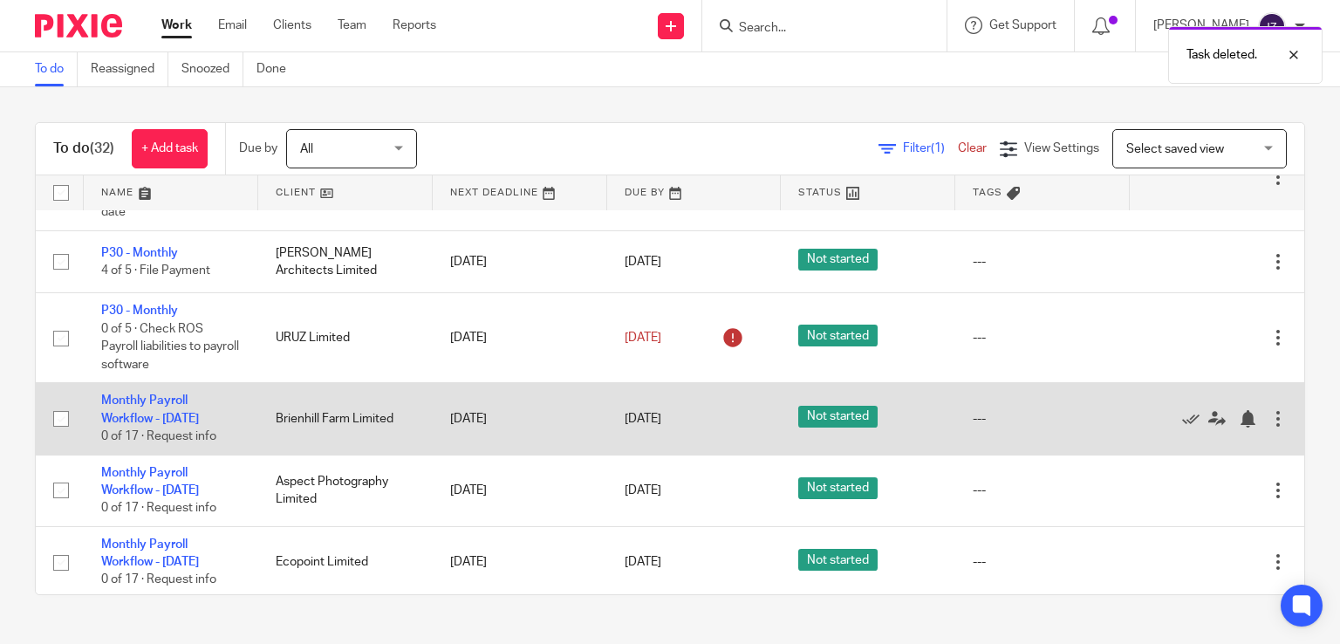
click at [1269, 427] on div at bounding box center [1277, 418] width 17 height 17
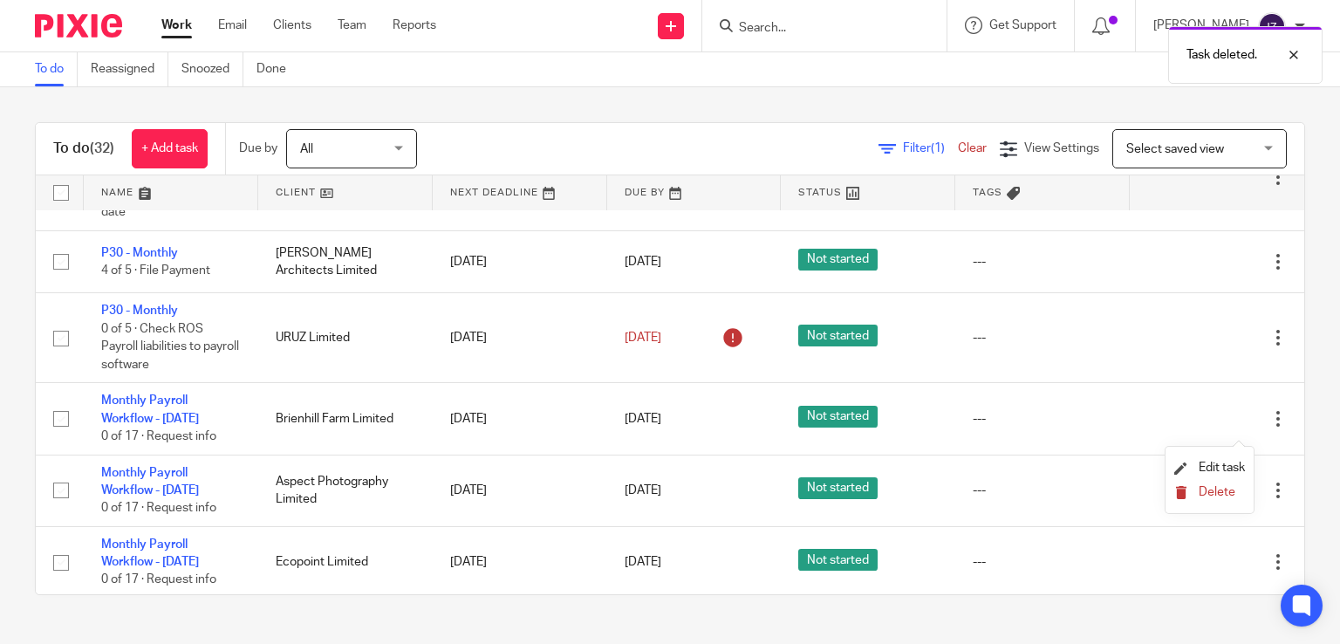
click at [1220, 495] on span "Delete" at bounding box center [1216, 492] width 37 height 12
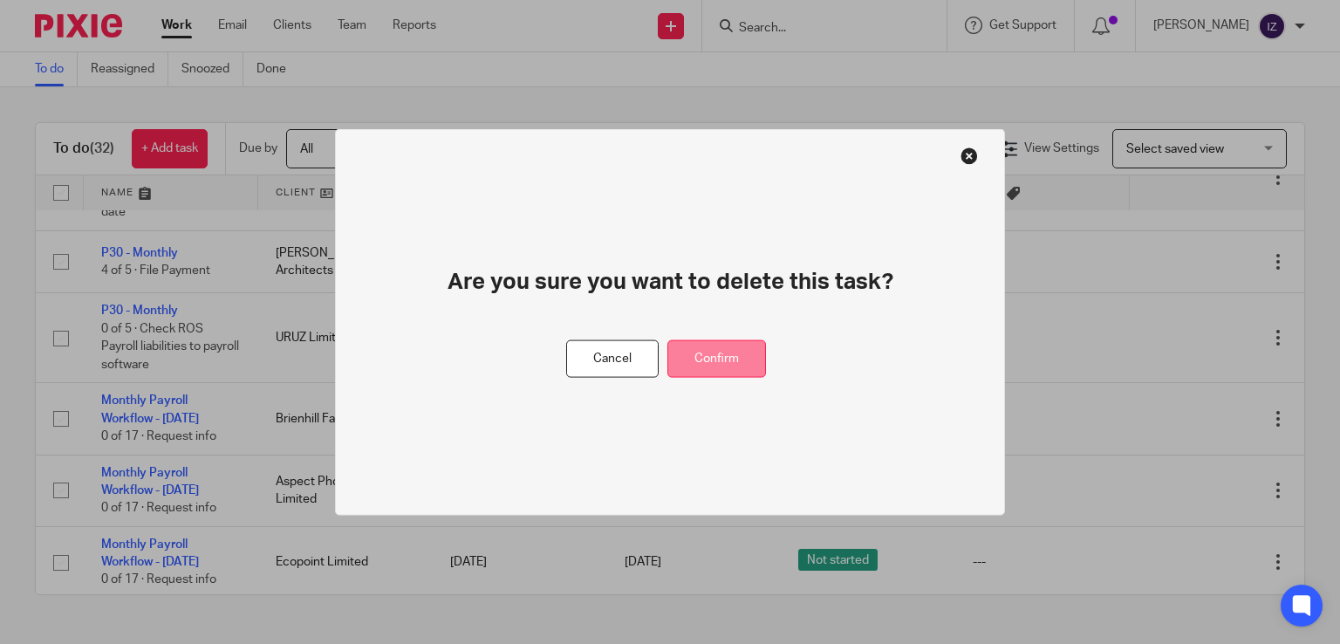
click at [752, 360] on button "Confirm" at bounding box center [716, 359] width 99 height 38
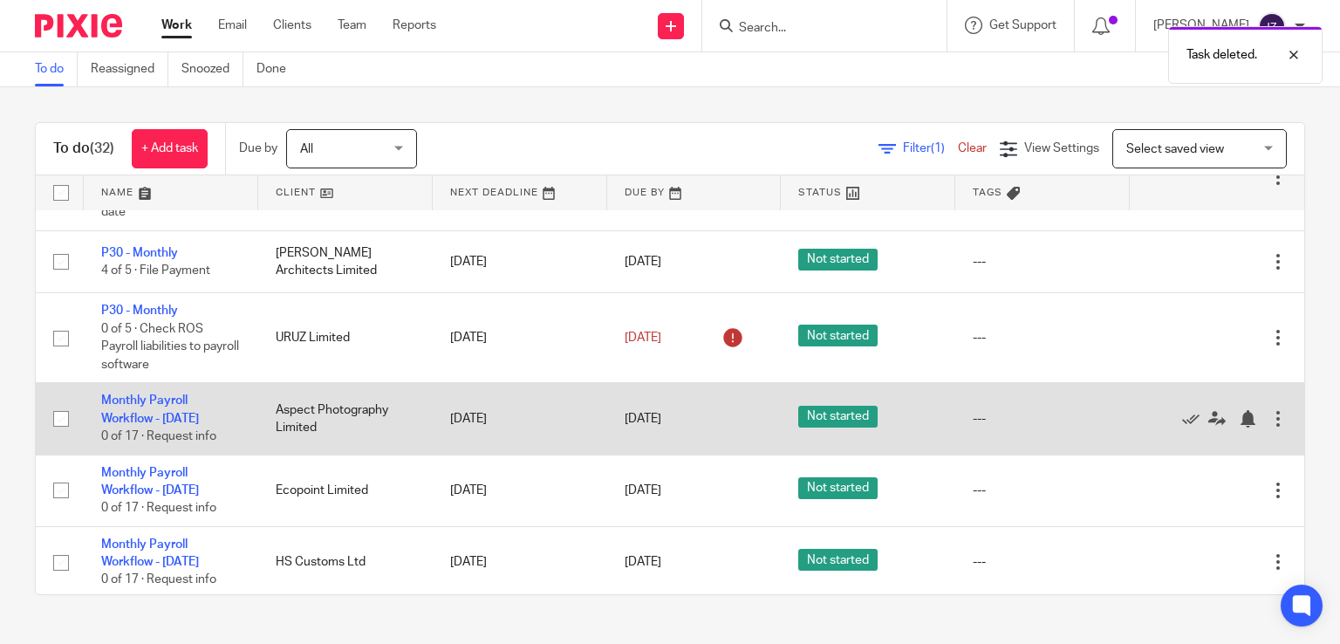
click at [1269, 427] on div at bounding box center [1277, 418] width 17 height 17
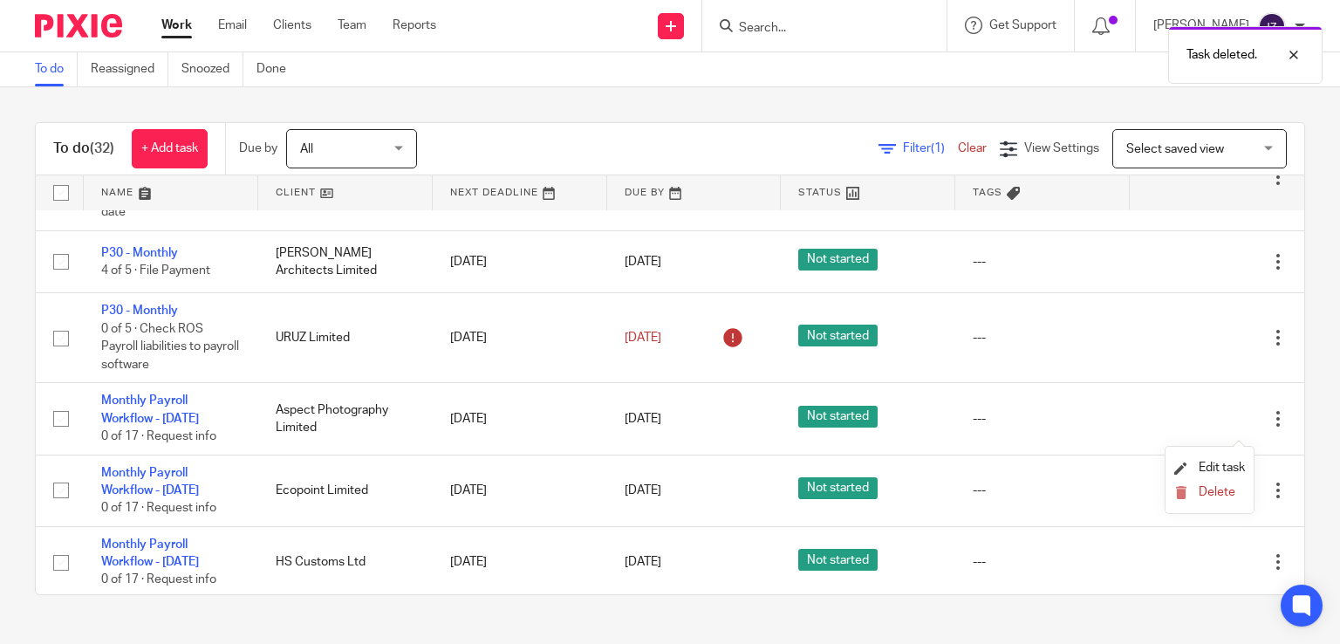
click at [1226, 503] on li "Delete" at bounding box center [1209, 492] width 71 height 23
click at [1228, 491] on span "Delete" at bounding box center [1216, 492] width 37 height 12
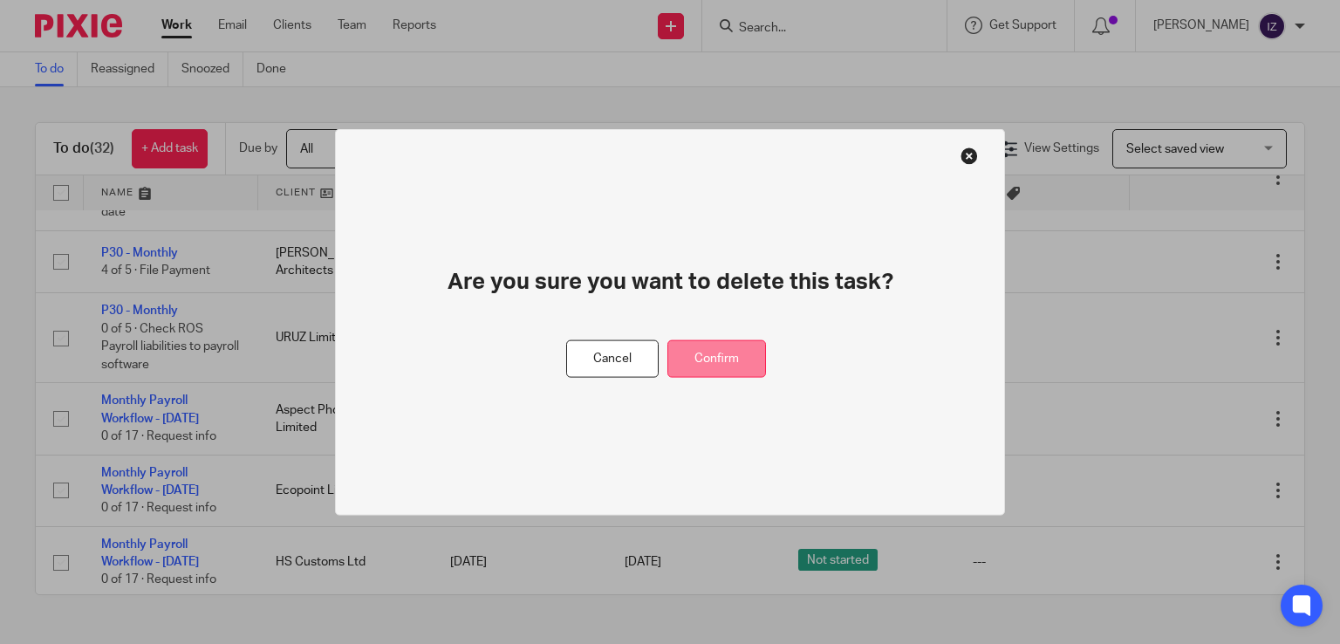
click at [754, 353] on button "Confirm" at bounding box center [716, 359] width 99 height 38
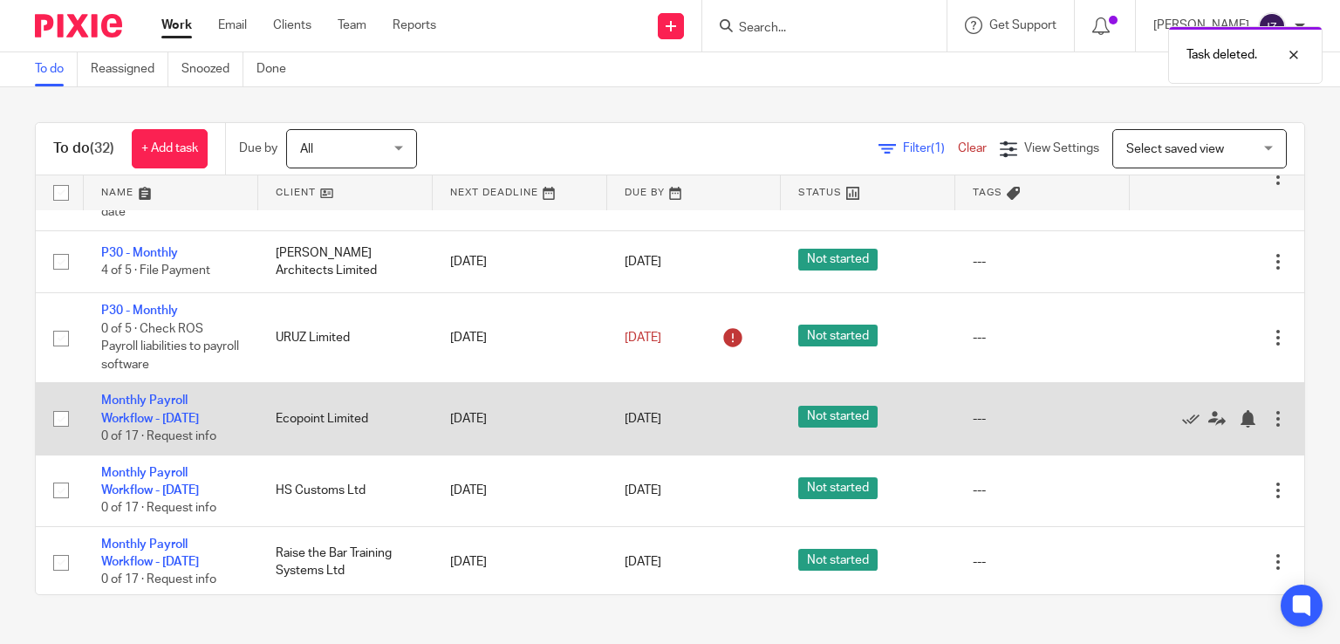
click at [1269, 427] on div at bounding box center [1277, 418] width 17 height 17
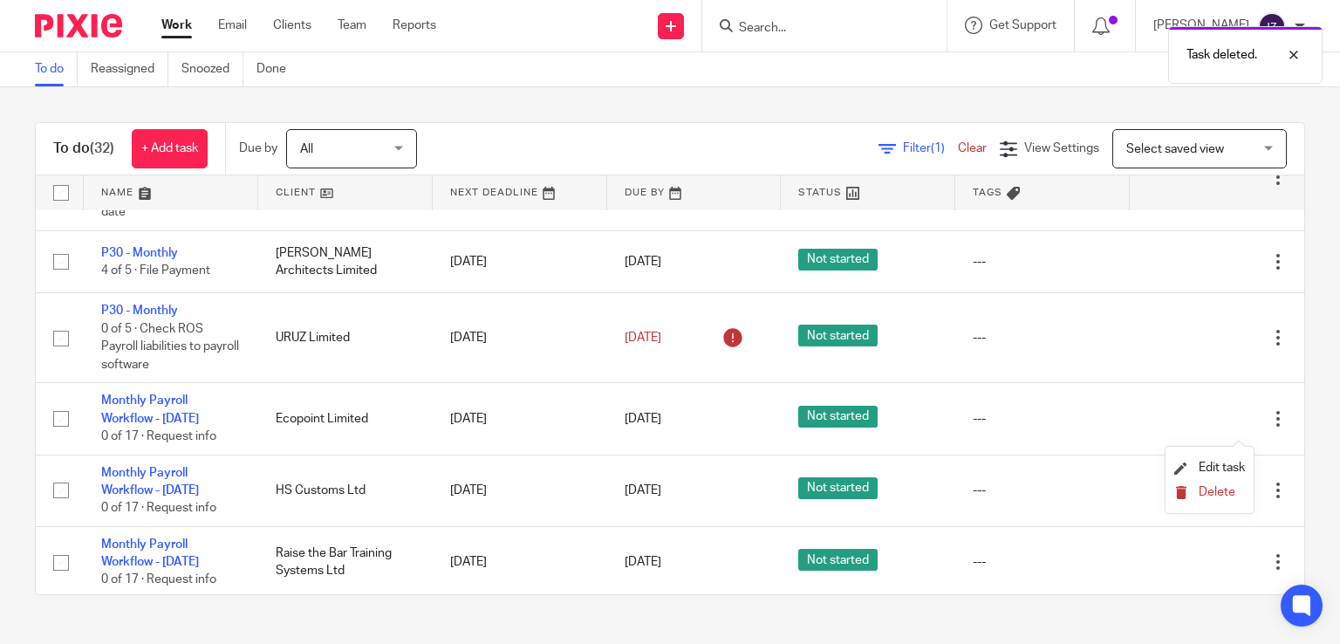
click at [1215, 493] on span "Delete" at bounding box center [1216, 492] width 37 height 12
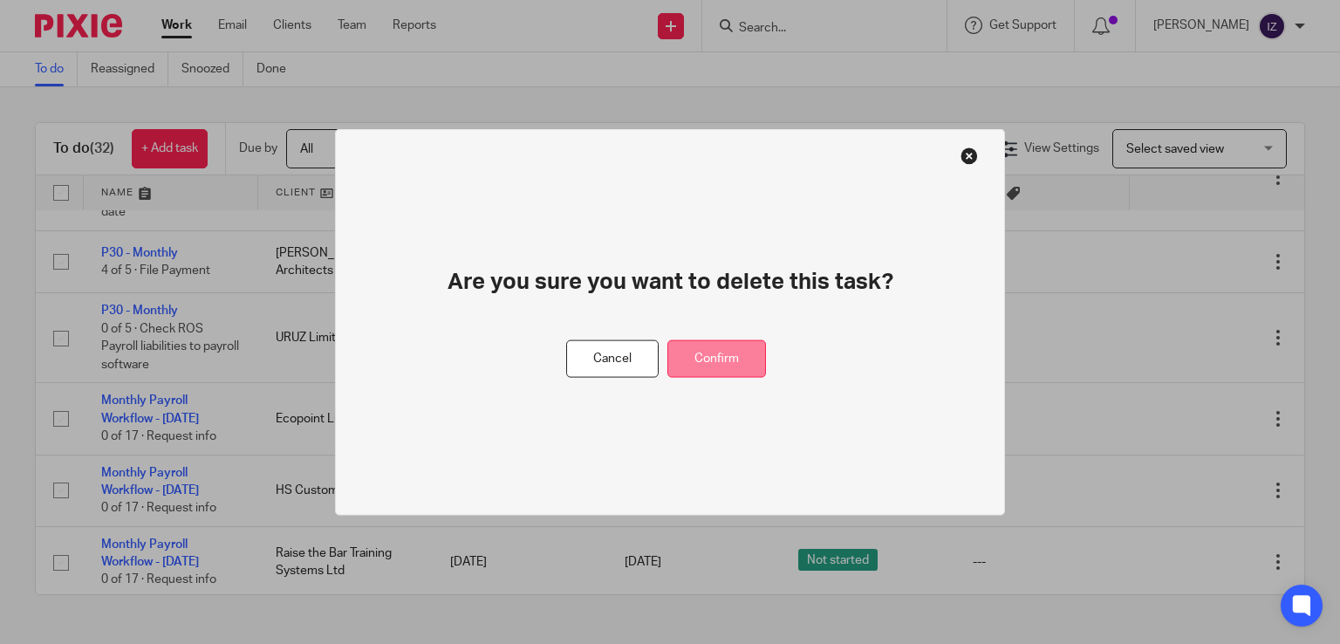
click at [740, 356] on button "Confirm" at bounding box center [716, 359] width 99 height 38
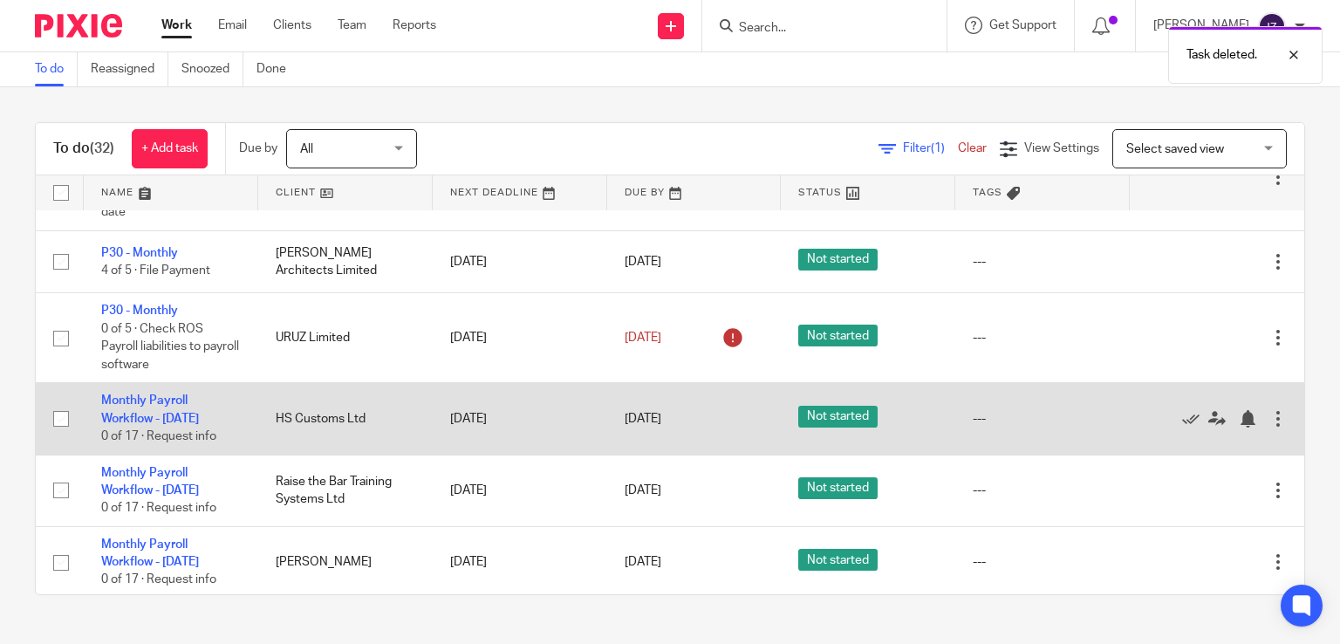
click at [1269, 427] on div at bounding box center [1277, 418] width 17 height 17
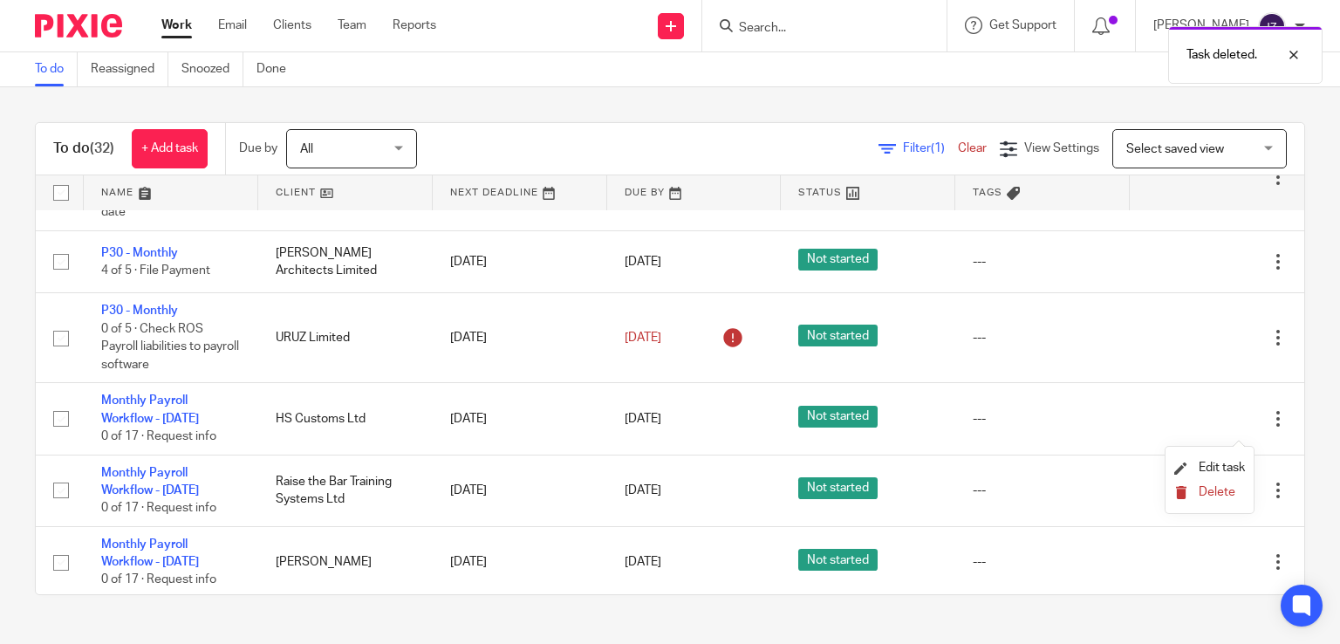
click at [1211, 495] on span "Delete" at bounding box center [1216, 492] width 37 height 12
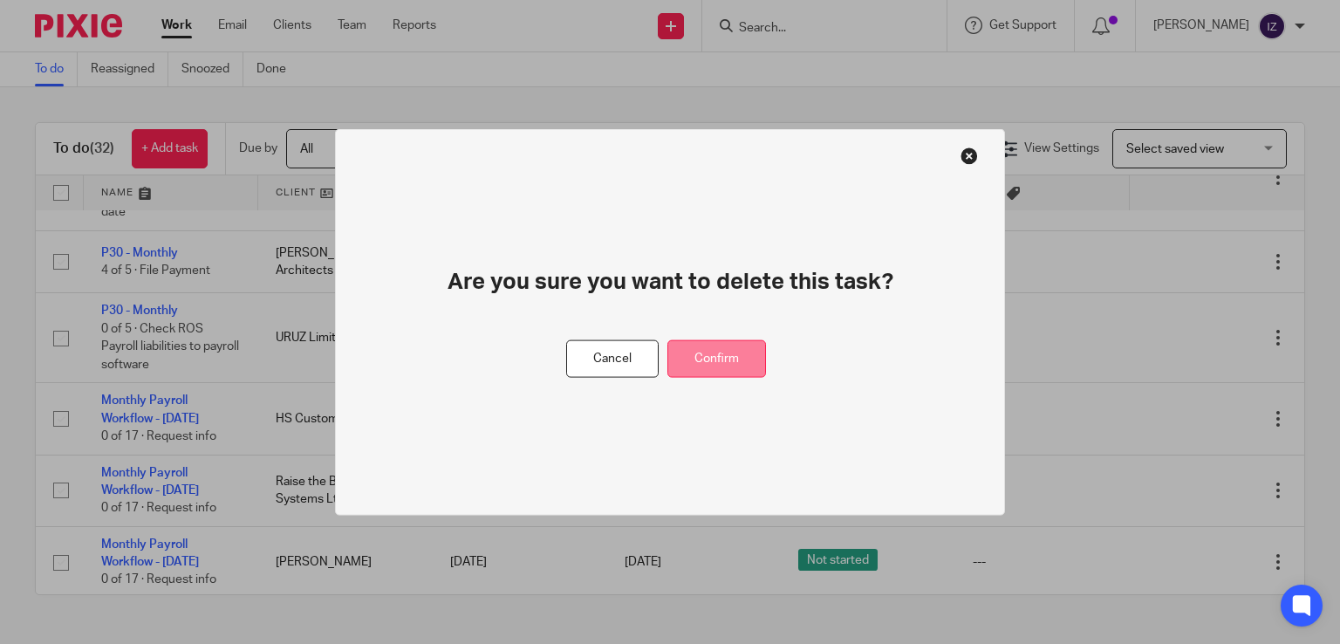
click at [740, 345] on button "Confirm" at bounding box center [716, 359] width 99 height 38
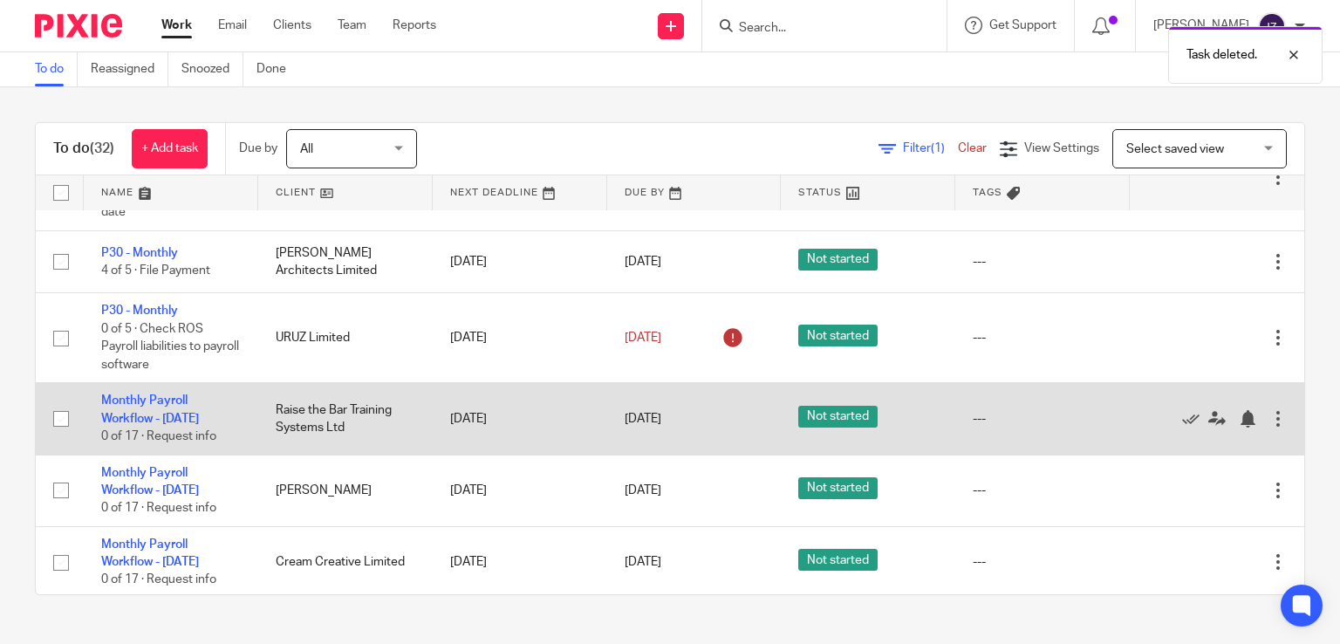
click at [1269, 427] on div at bounding box center [1277, 418] width 17 height 17
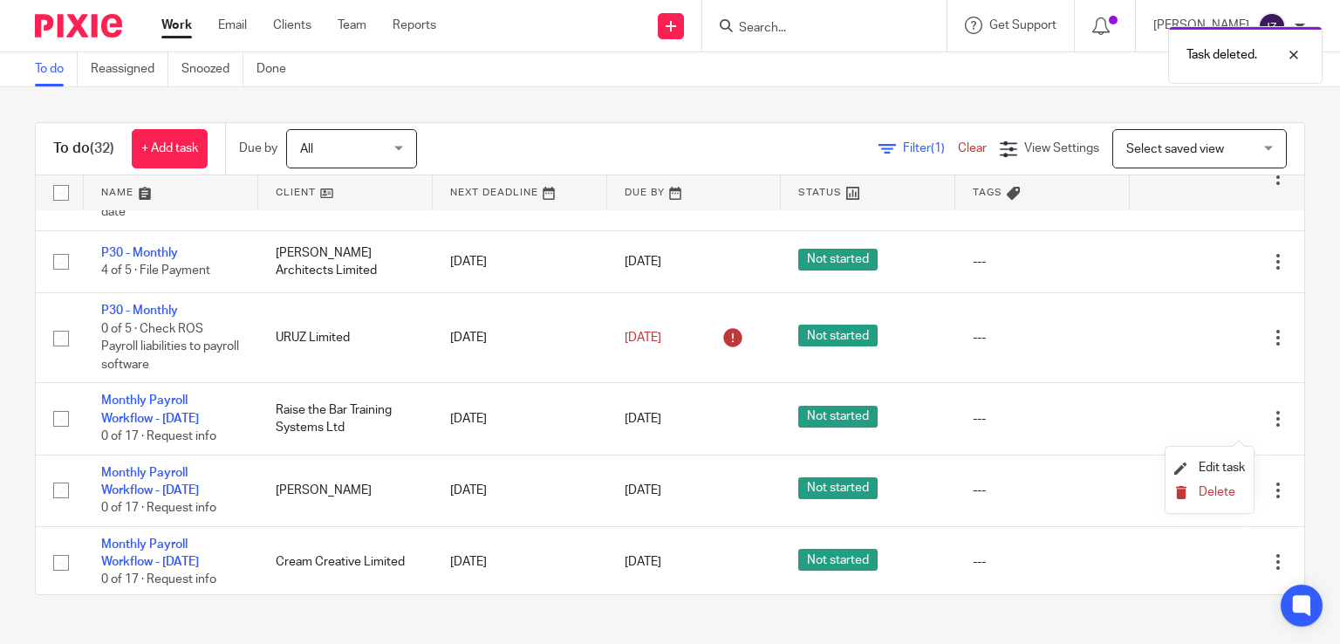
click at [1219, 489] on span "Delete" at bounding box center [1216, 492] width 37 height 12
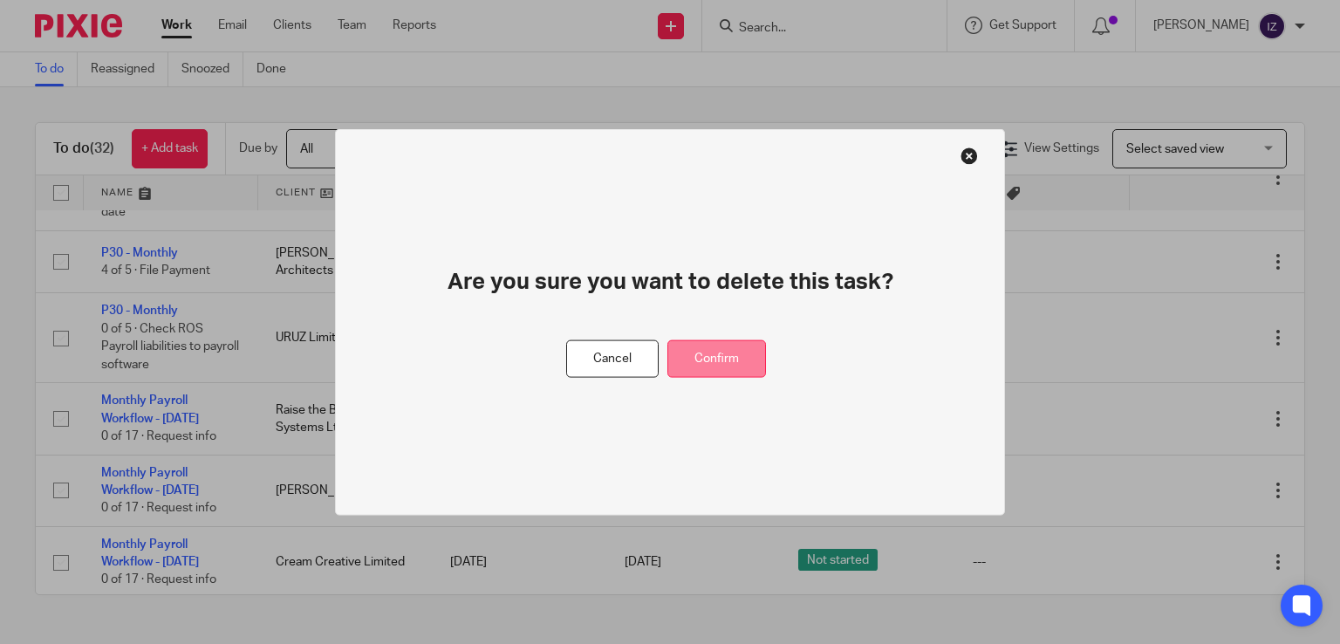
click at [729, 358] on button "Confirm" at bounding box center [716, 359] width 99 height 38
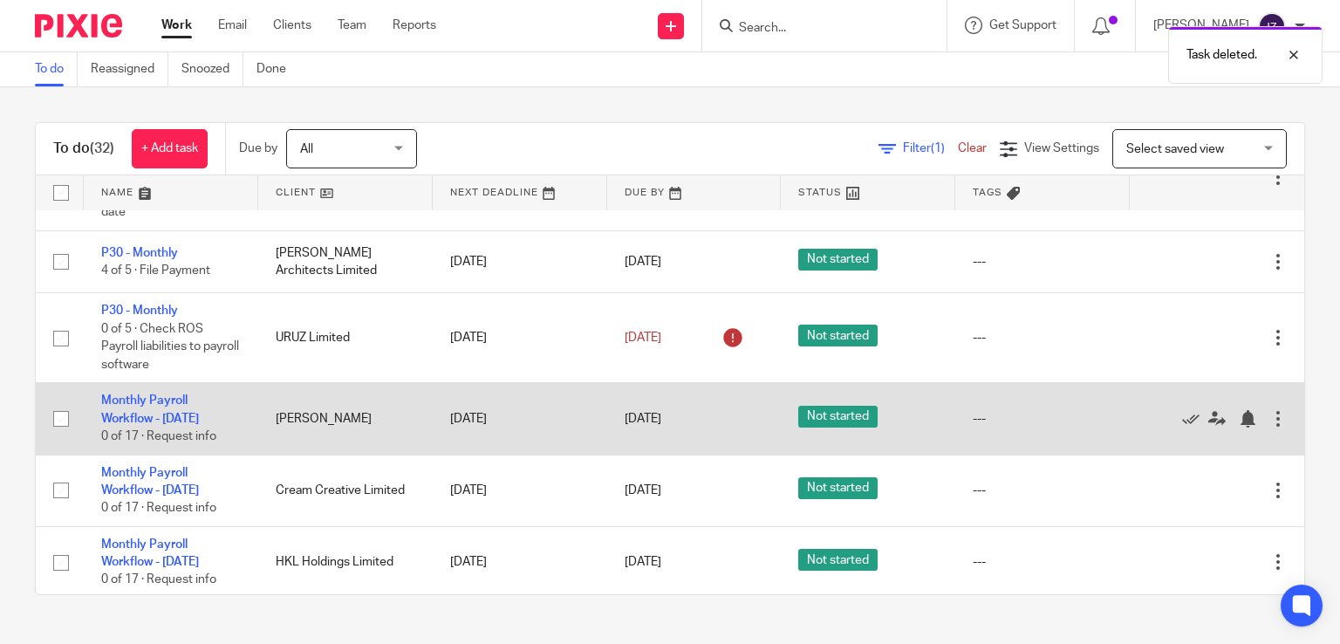
click at [1269, 427] on div at bounding box center [1277, 418] width 17 height 17
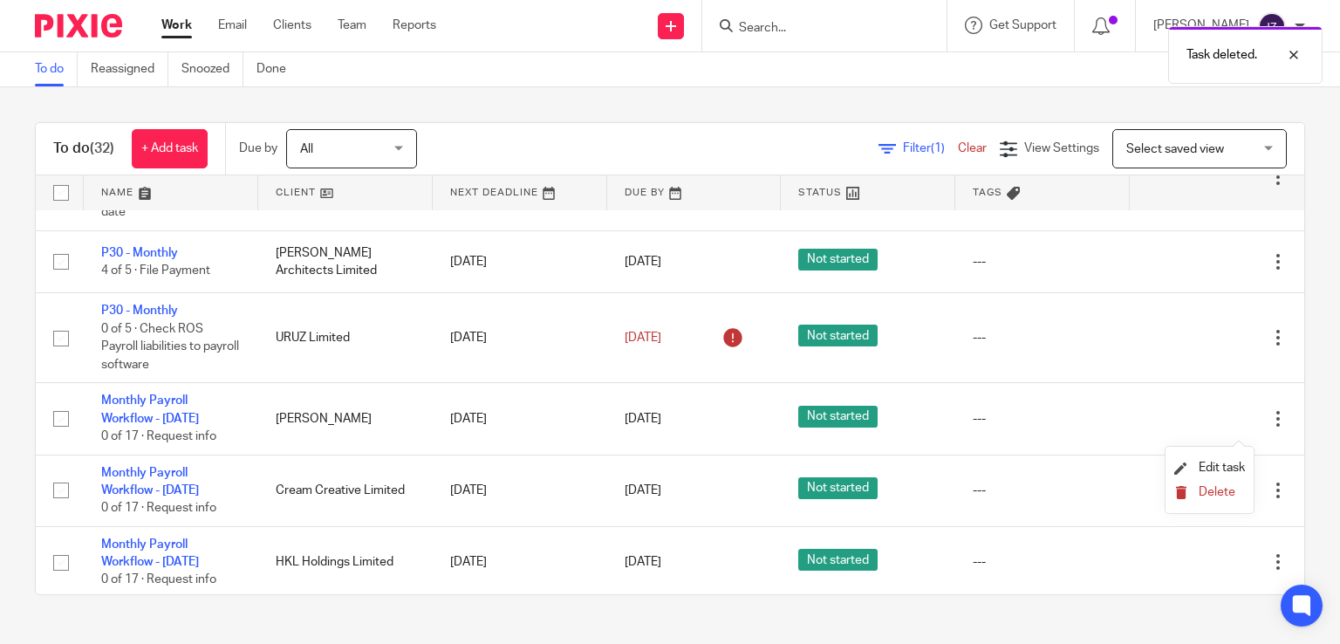
click at [1218, 495] on span "Delete" at bounding box center [1216, 492] width 37 height 12
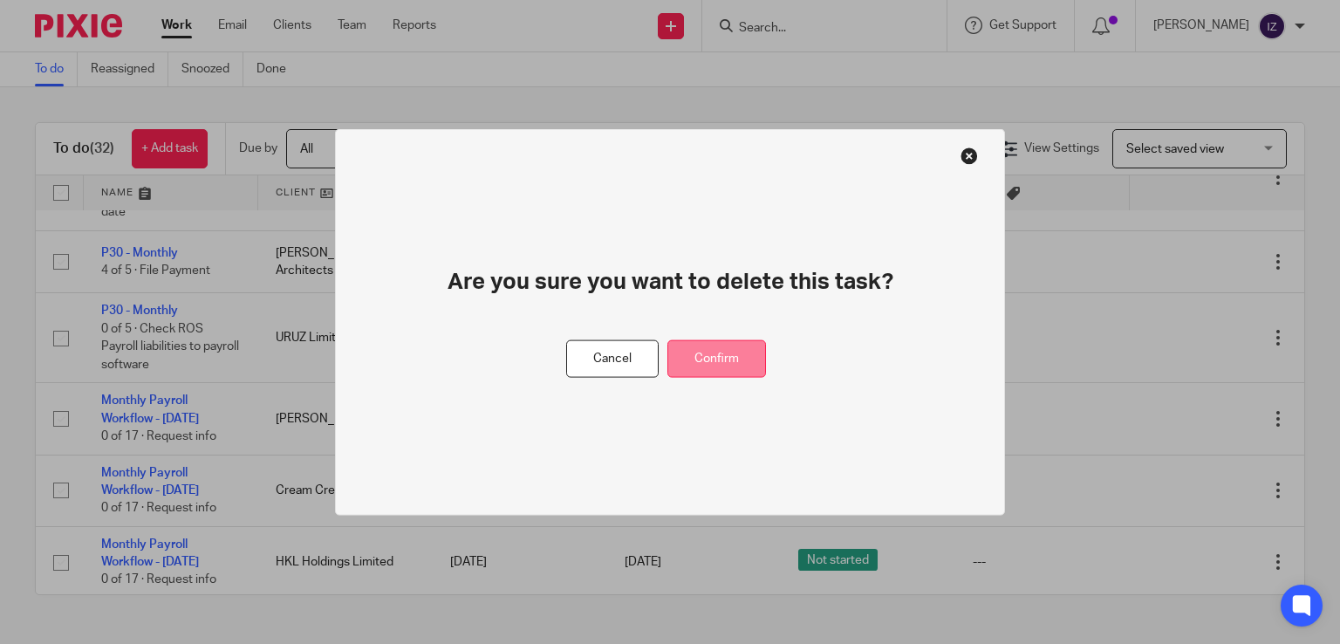
click at [739, 352] on button "Confirm" at bounding box center [716, 359] width 99 height 38
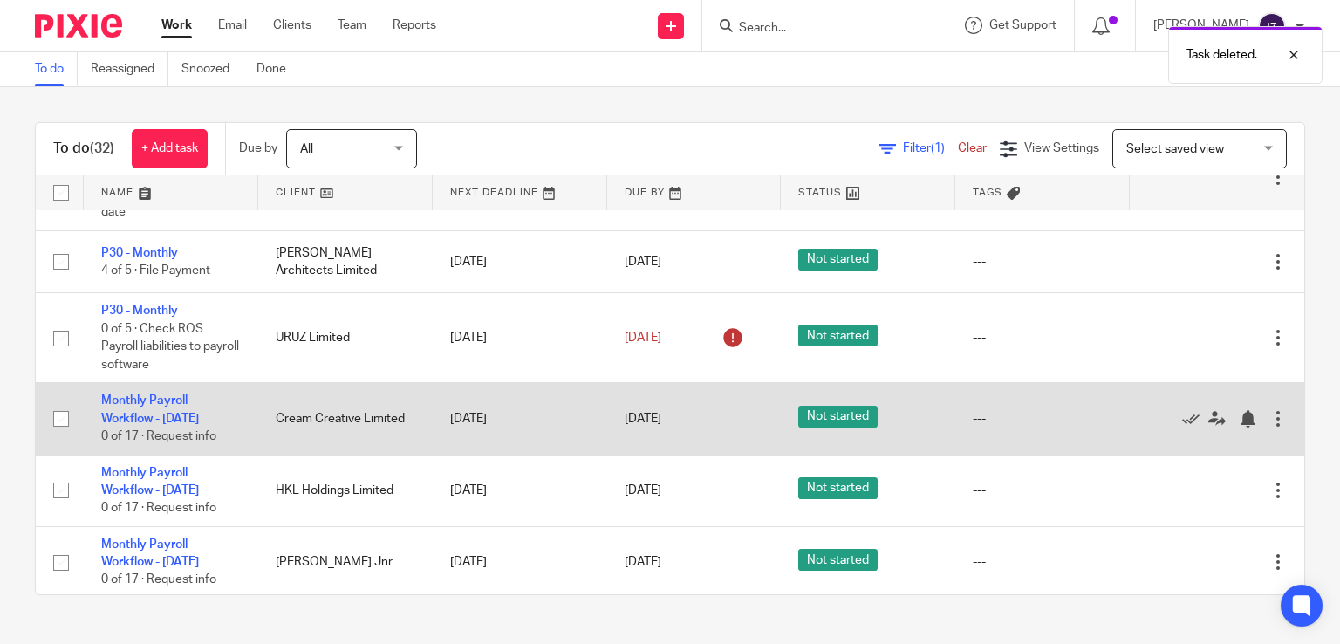
click at [1269, 427] on div at bounding box center [1277, 418] width 17 height 17
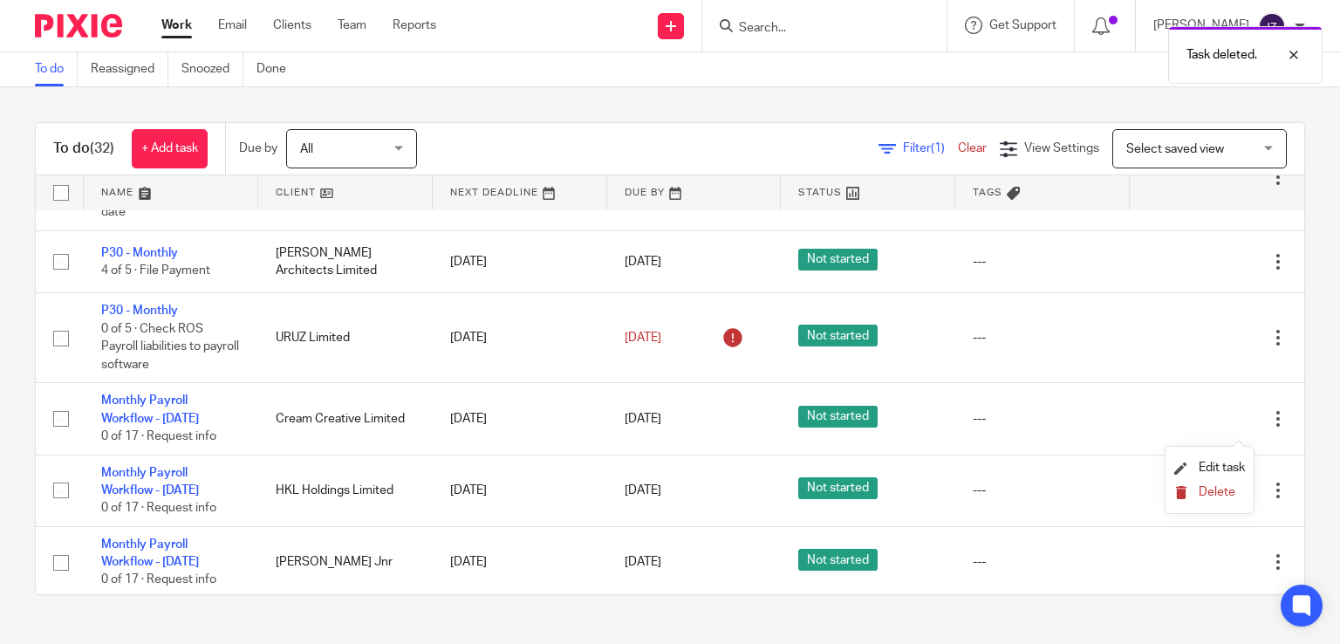
click at [1218, 494] on span "Delete" at bounding box center [1216, 492] width 37 height 12
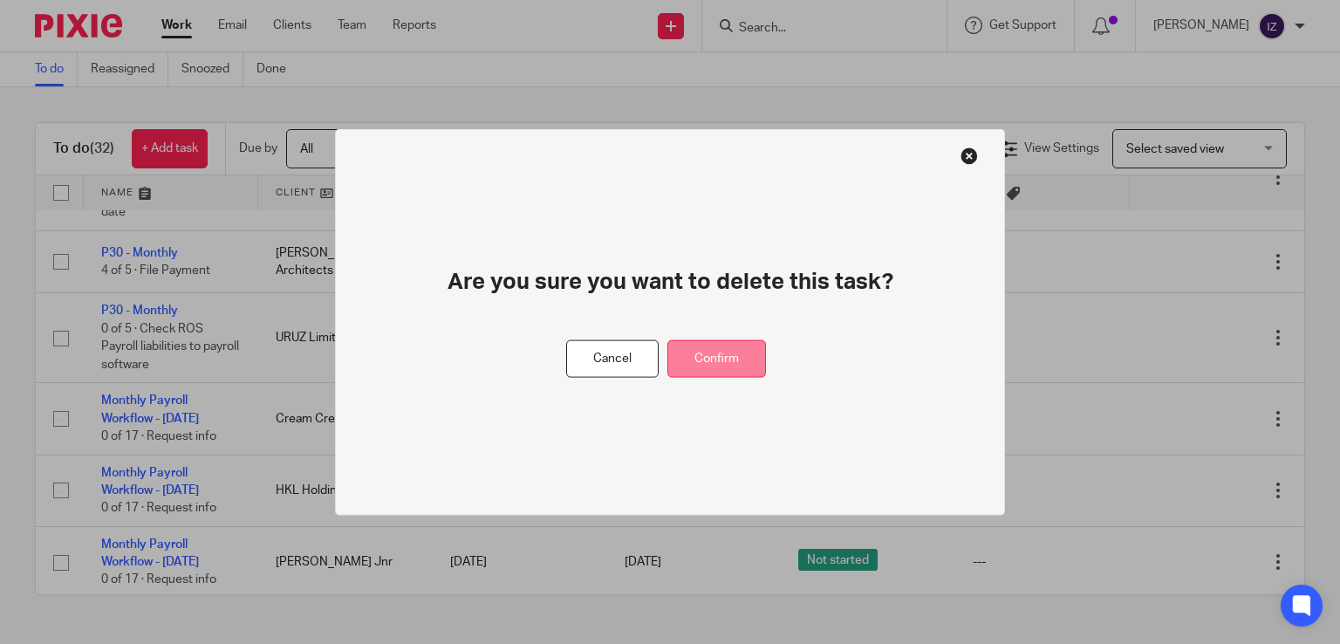
click at [749, 350] on button "Confirm" at bounding box center [716, 359] width 99 height 38
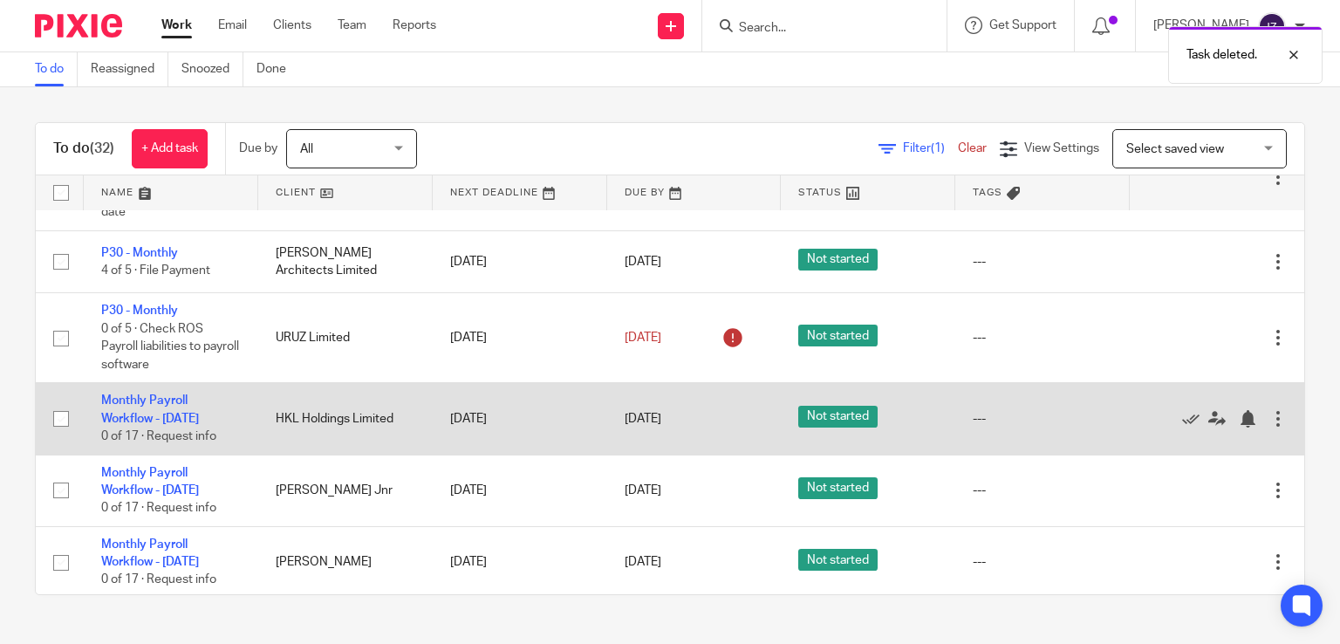
click at [1269, 427] on div at bounding box center [1277, 418] width 17 height 17
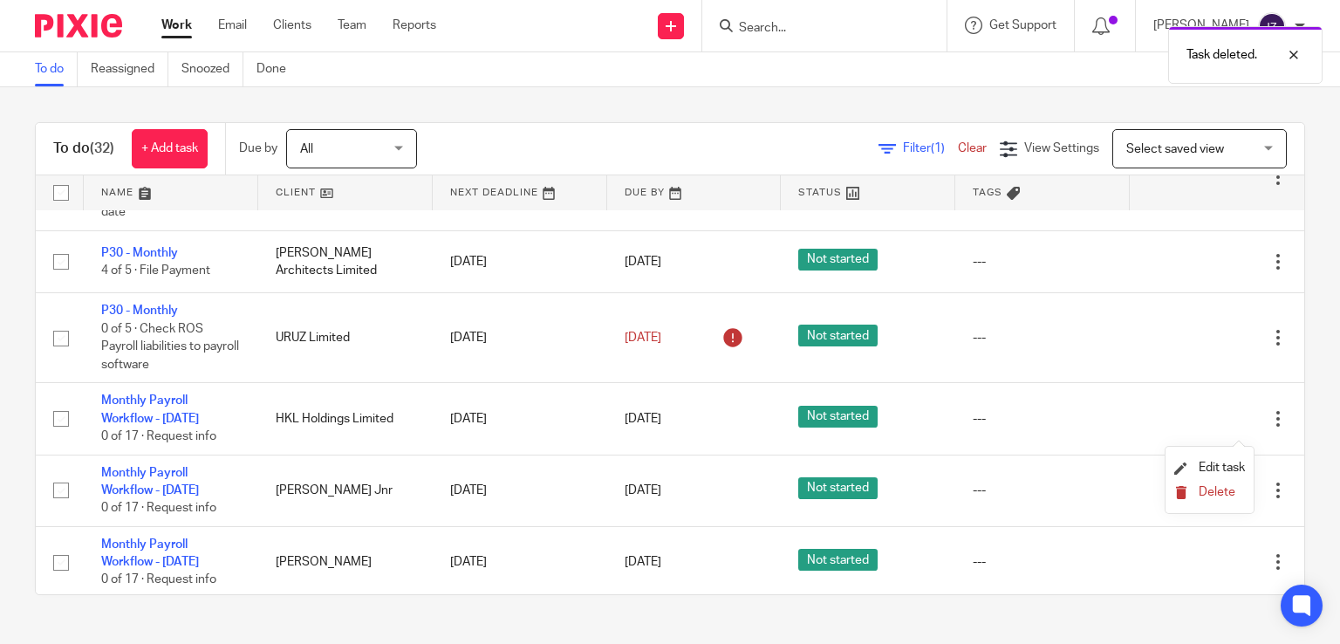
click at [1204, 498] on span "Delete" at bounding box center [1216, 492] width 37 height 12
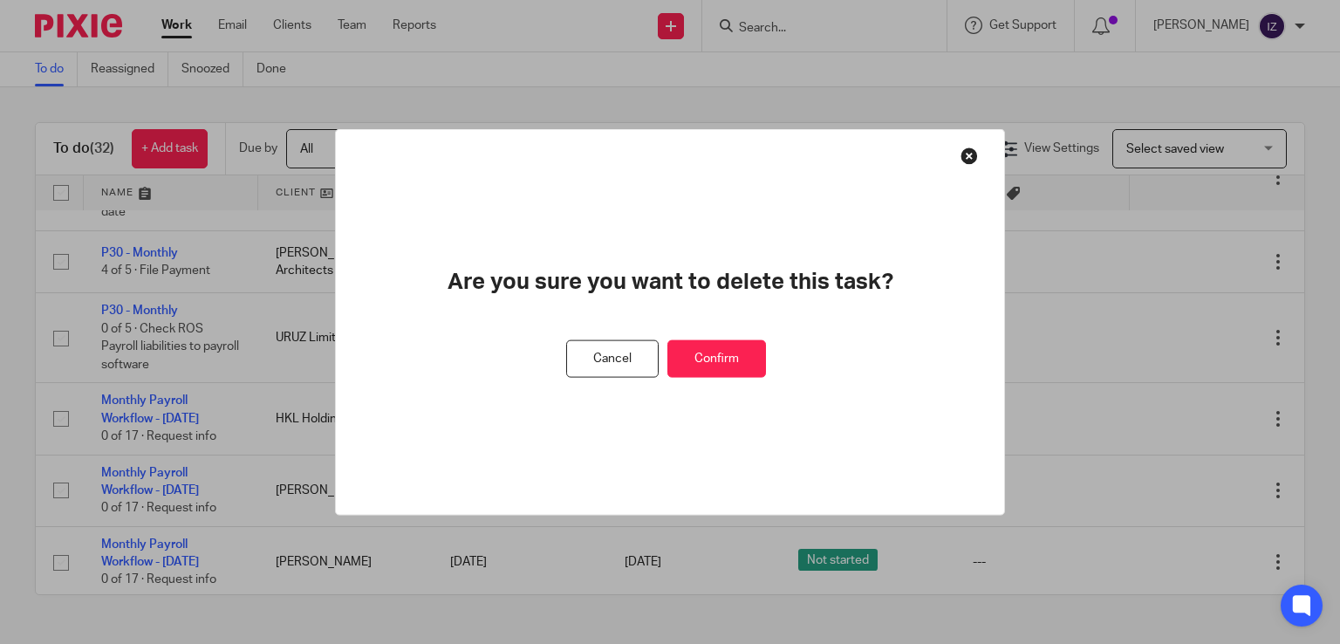
click at [745, 377] on button "Confirm" at bounding box center [716, 359] width 99 height 38
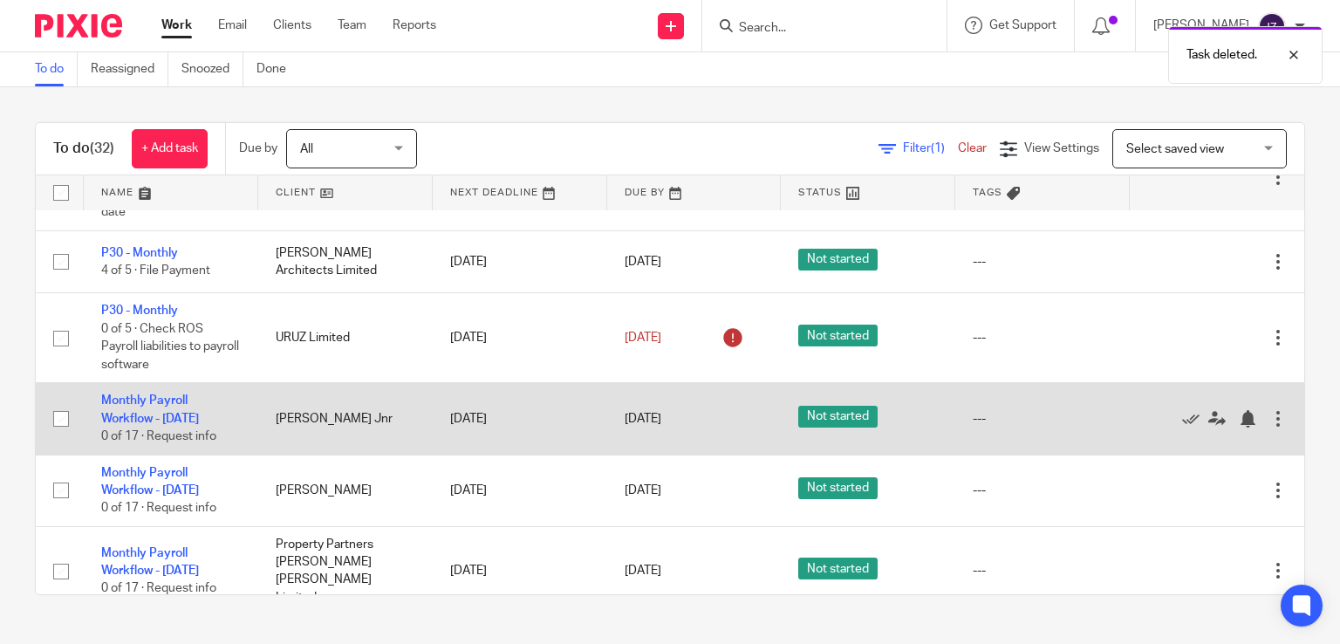
click at [1248, 430] on td "Edit task Delete" at bounding box center [1216, 419] width 174 height 72
click at [1269, 427] on div at bounding box center [1277, 418] width 17 height 17
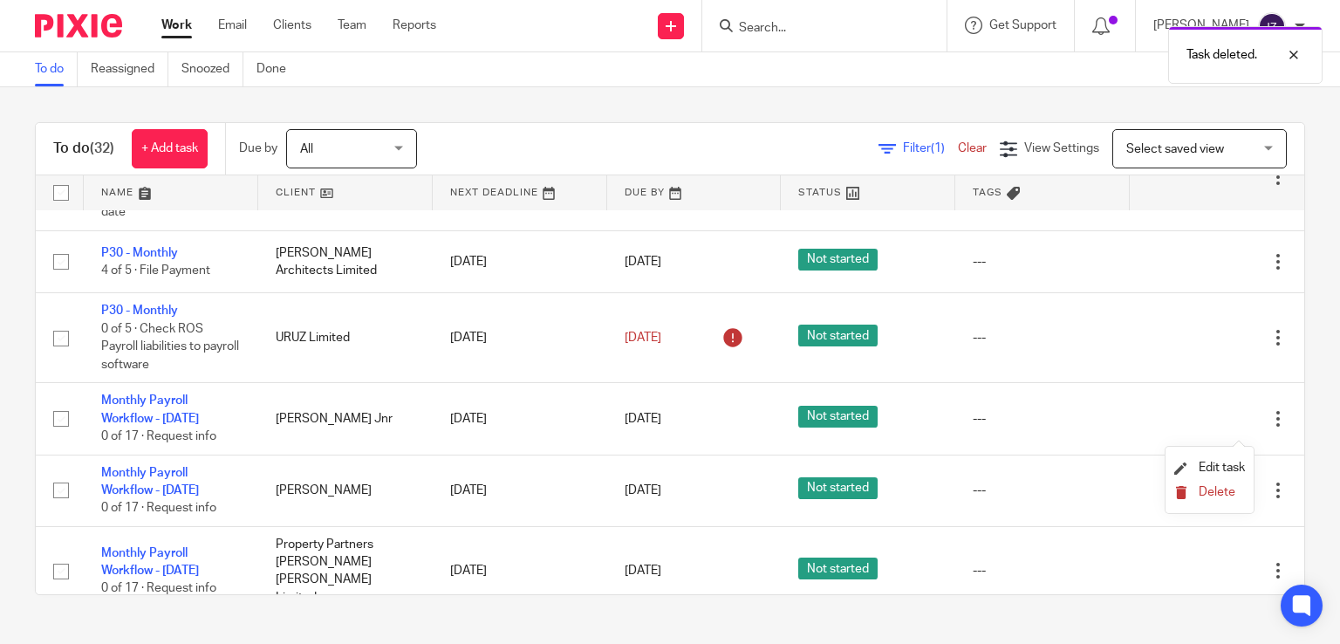
click at [1198, 490] on span "Delete" at bounding box center [1216, 492] width 37 height 12
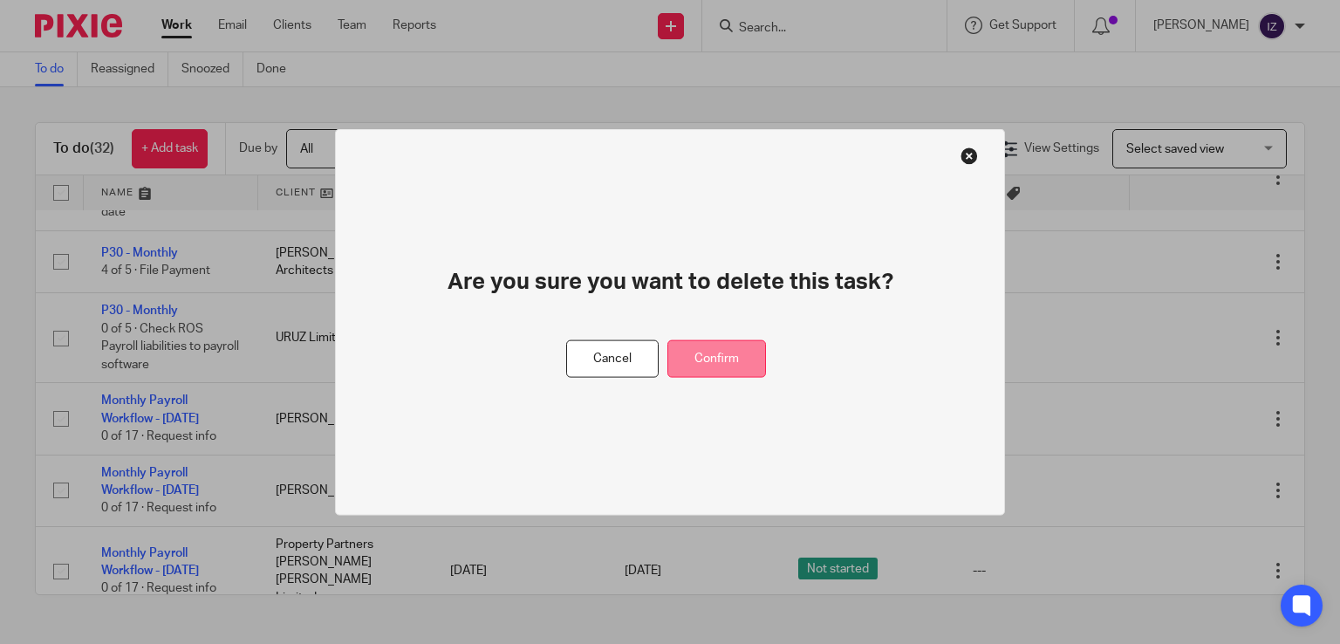
click at [724, 366] on button "Confirm" at bounding box center [716, 359] width 99 height 38
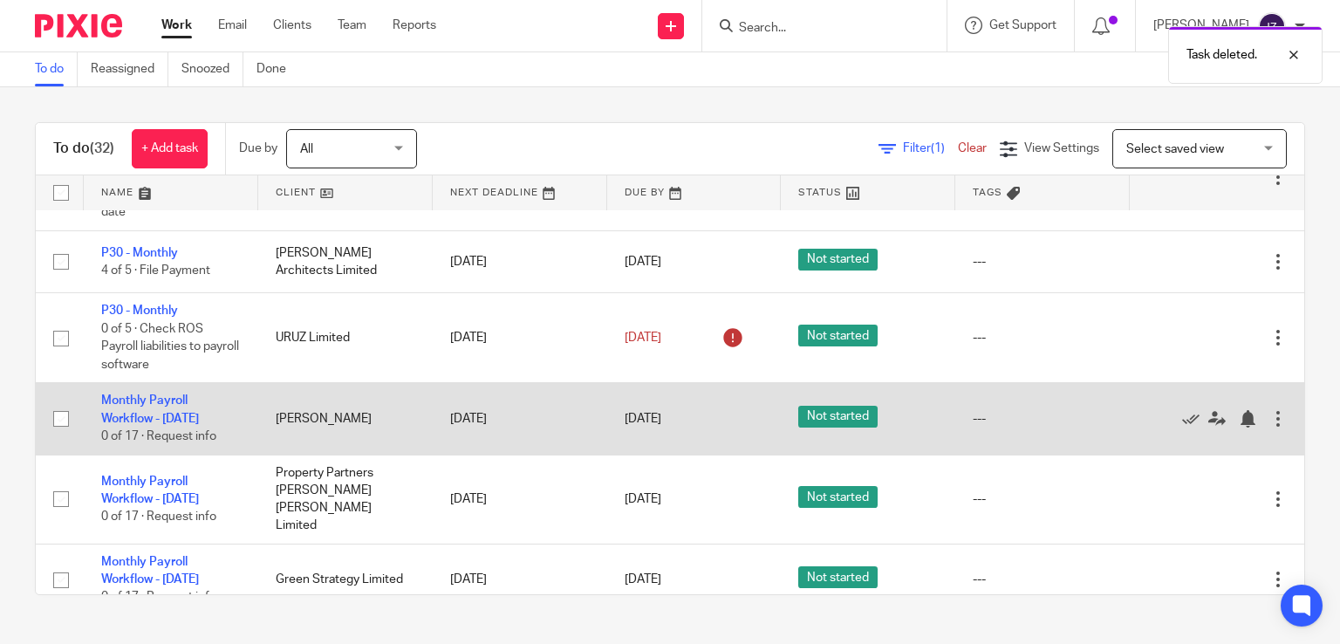
click at [1269, 427] on div at bounding box center [1277, 418] width 17 height 17
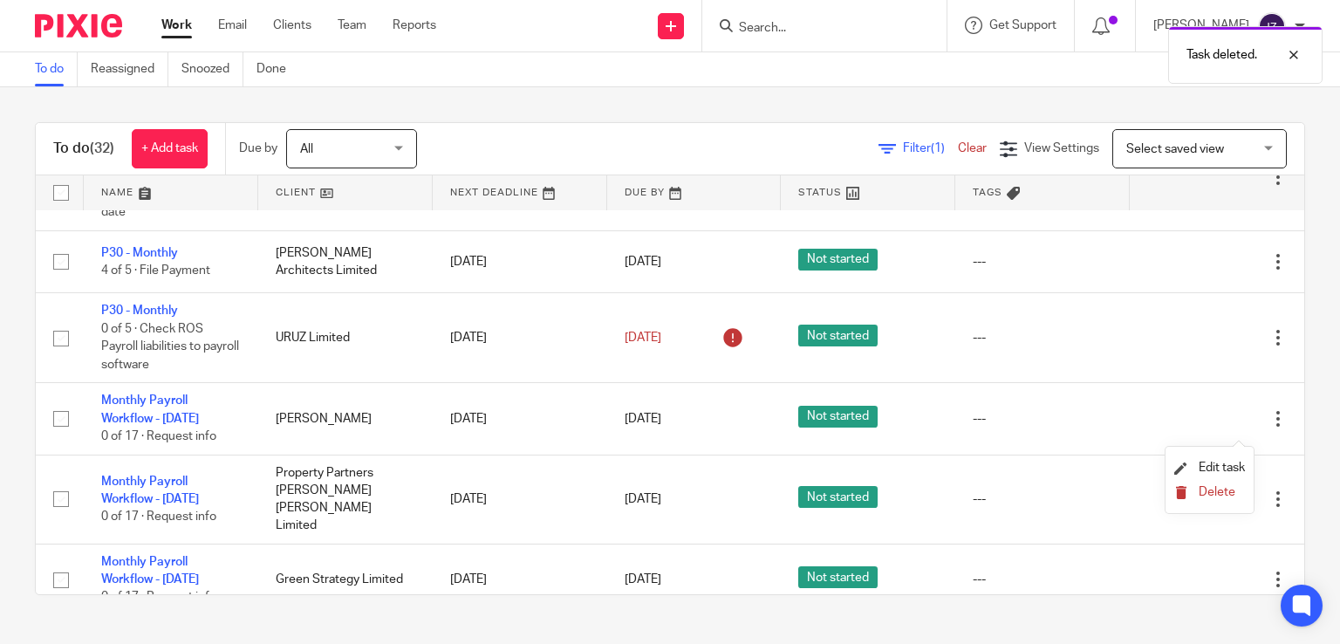
click at [1211, 495] on span "Delete" at bounding box center [1216, 492] width 37 height 12
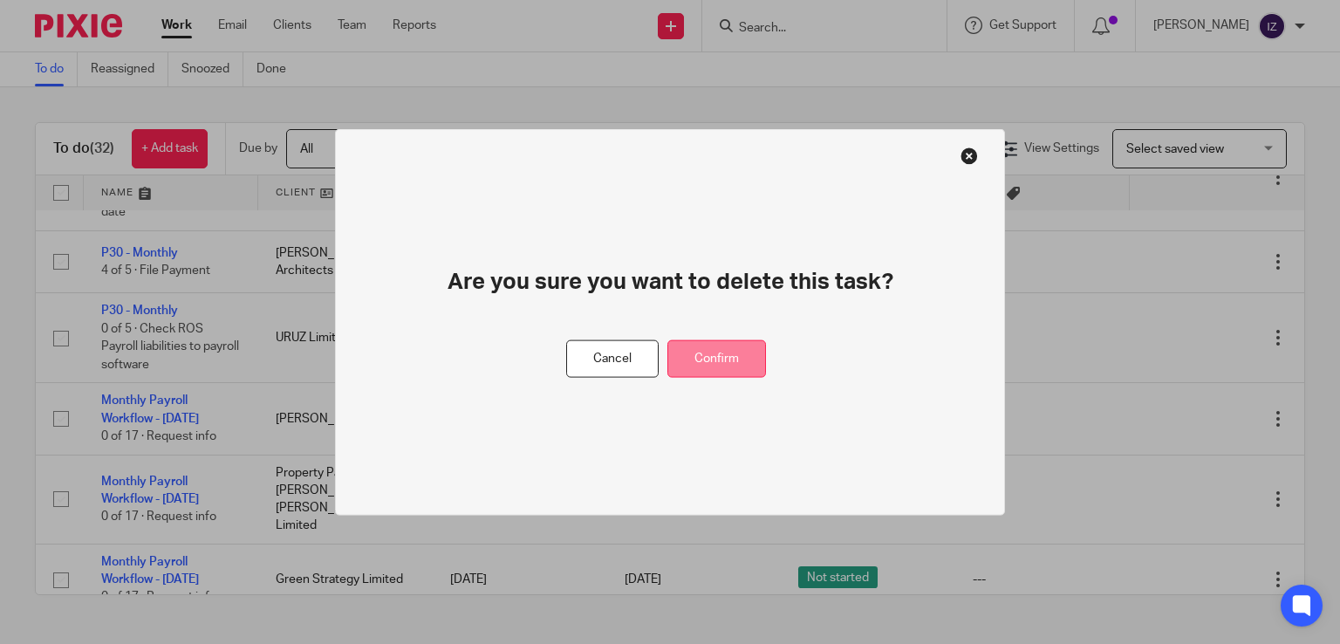
click at [737, 348] on button "Confirm" at bounding box center [716, 359] width 99 height 38
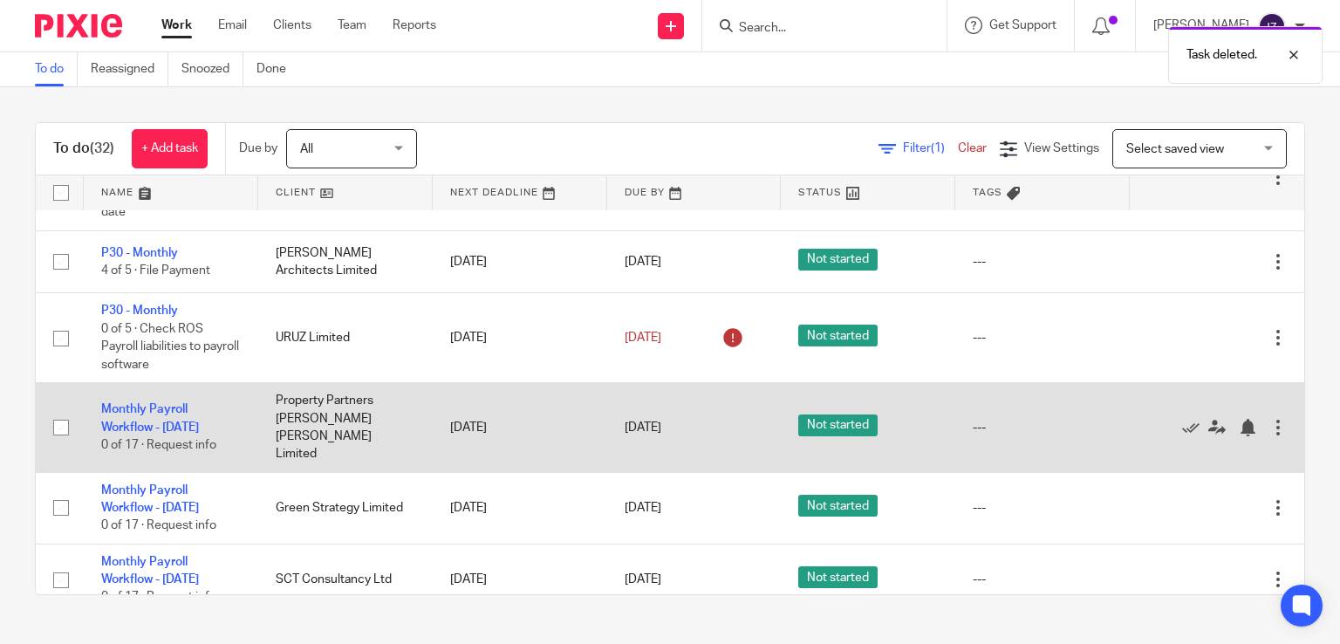
click at [1269, 434] on div at bounding box center [1277, 427] width 17 height 17
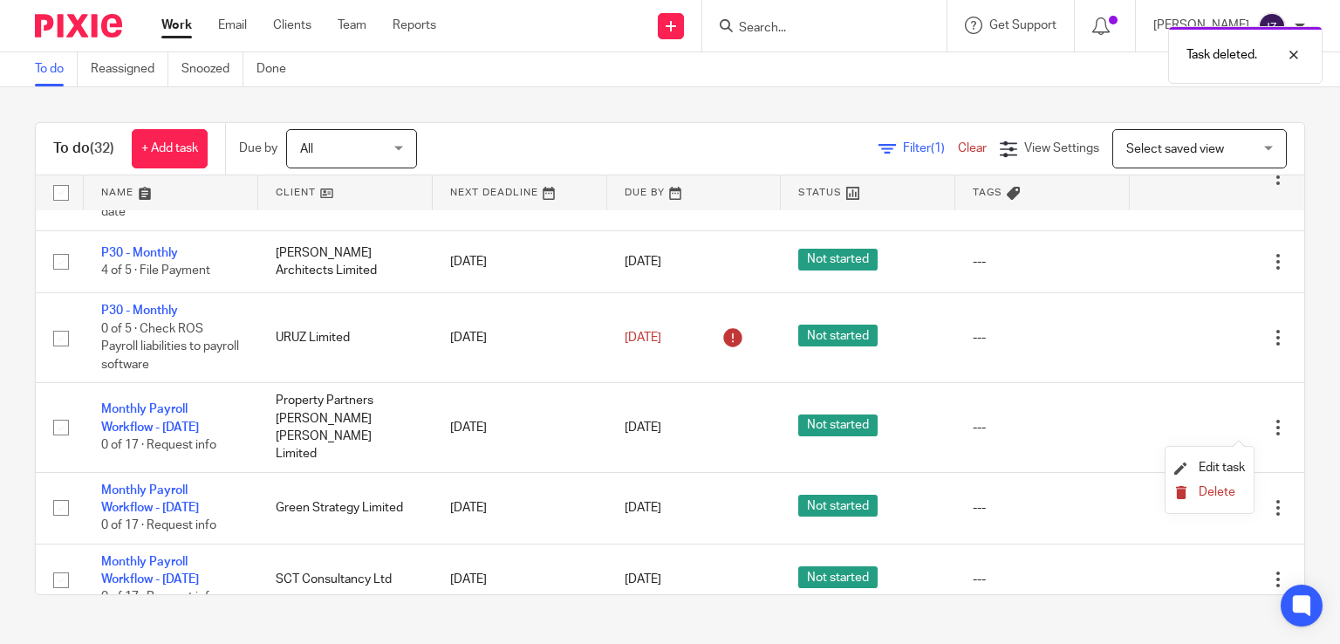
click at [1204, 491] on span "Delete" at bounding box center [1216, 492] width 37 height 12
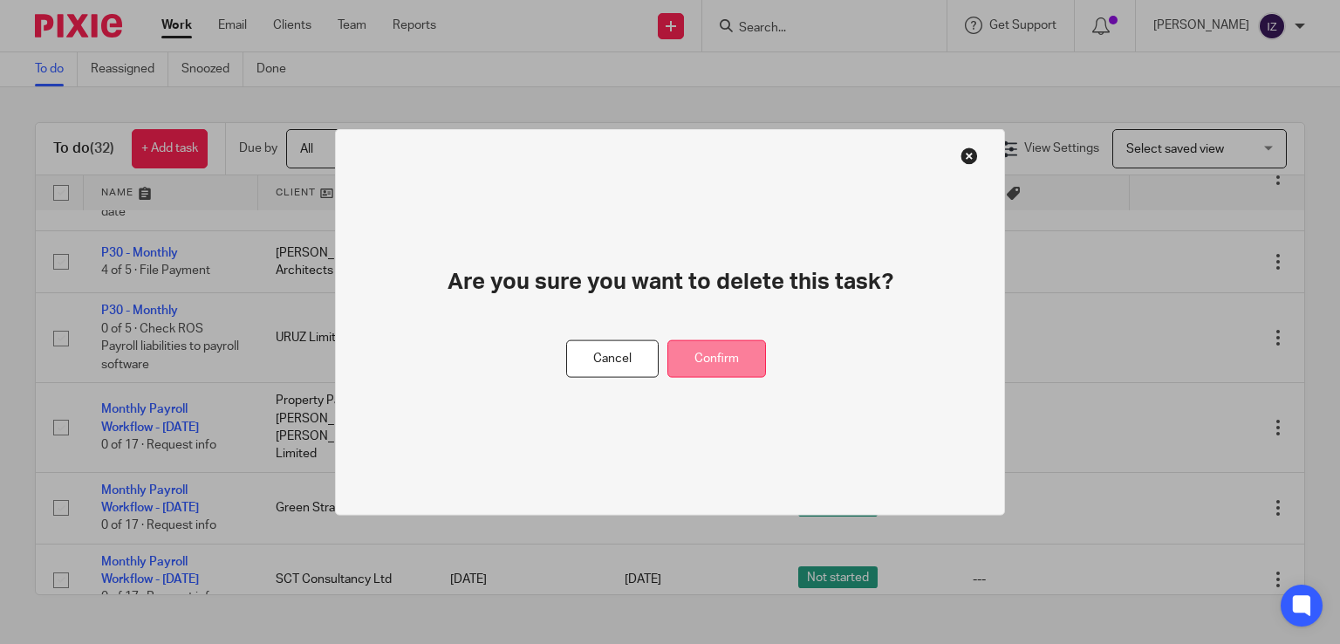
click at [754, 357] on button "Confirm" at bounding box center [716, 359] width 99 height 38
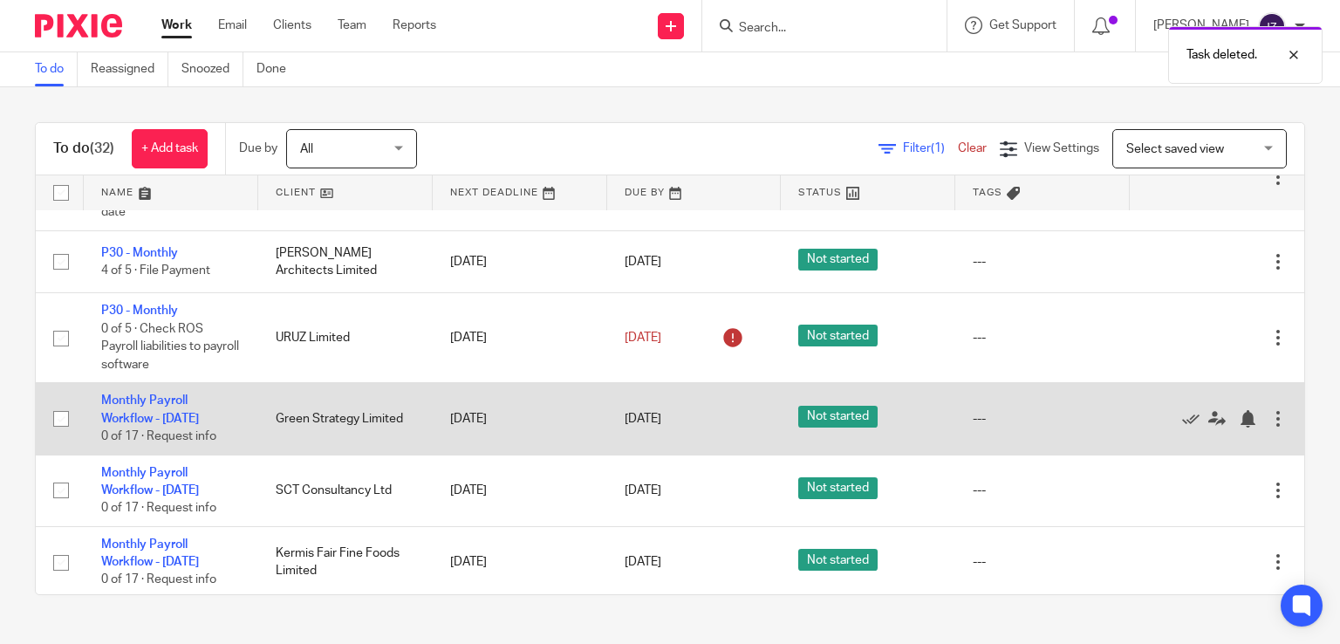
click at [1269, 426] on div at bounding box center [1277, 418] width 17 height 17
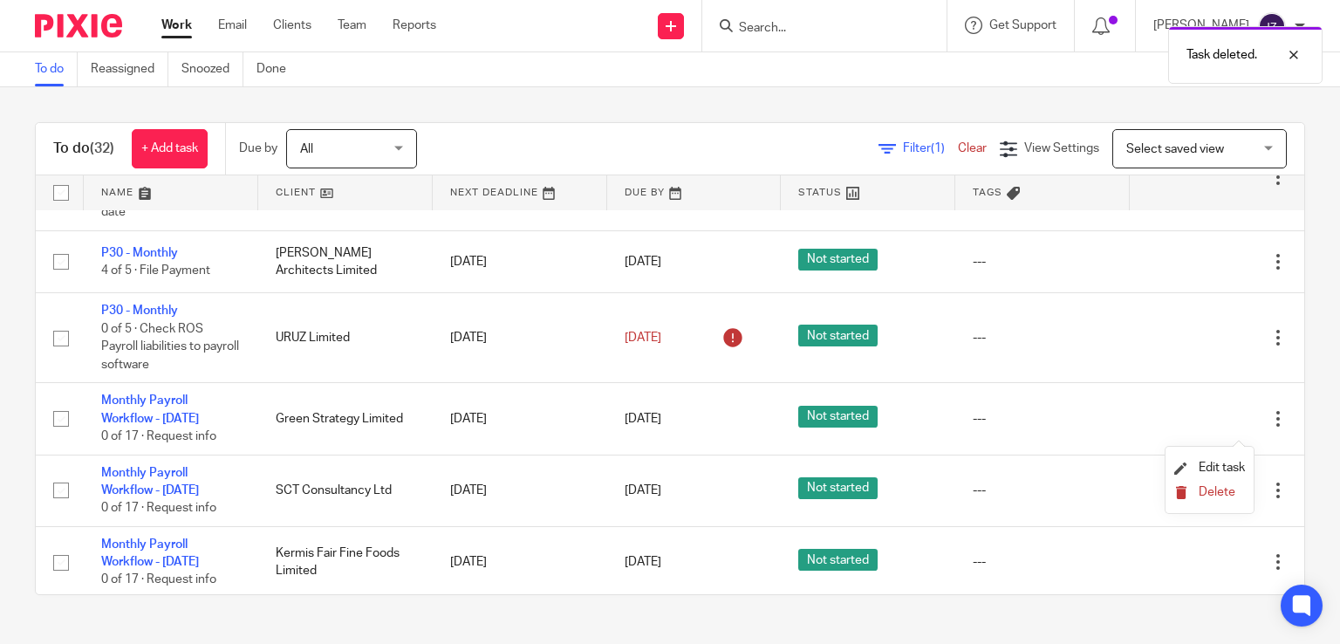
click at [1201, 490] on span "Delete" at bounding box center [1216, 492] width 37 height 12
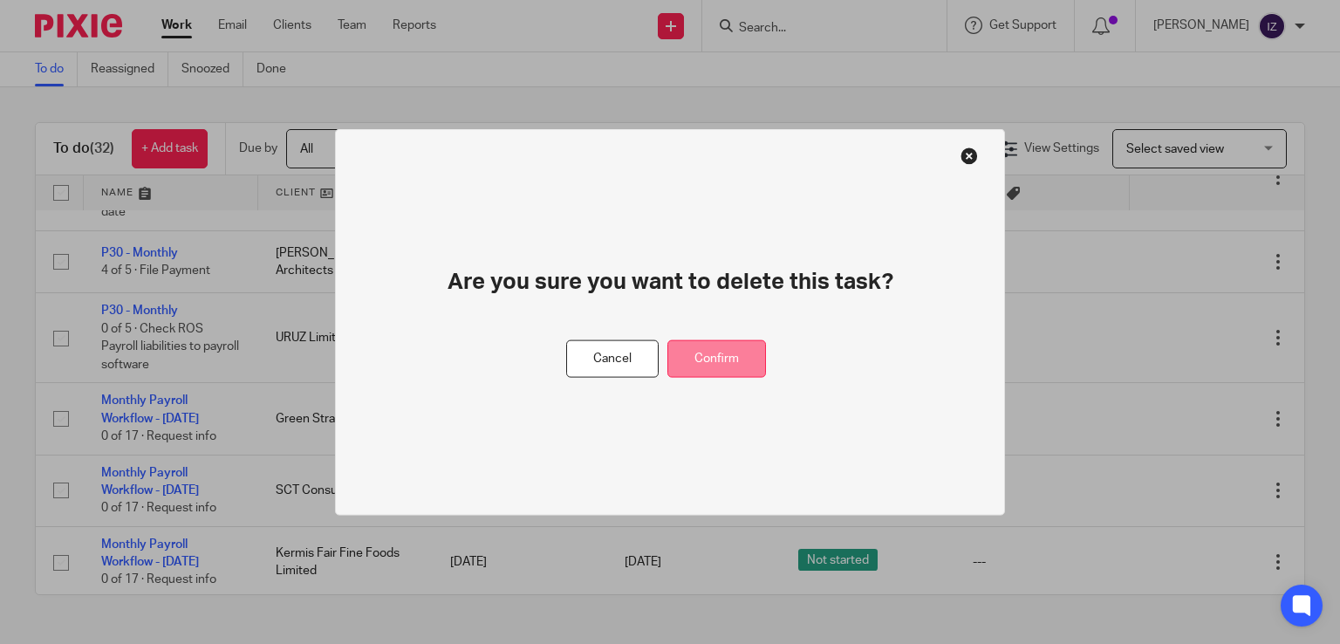
click at [727, 360] on button "Confirm" at bounding box center [716, 359] width 99 height 38
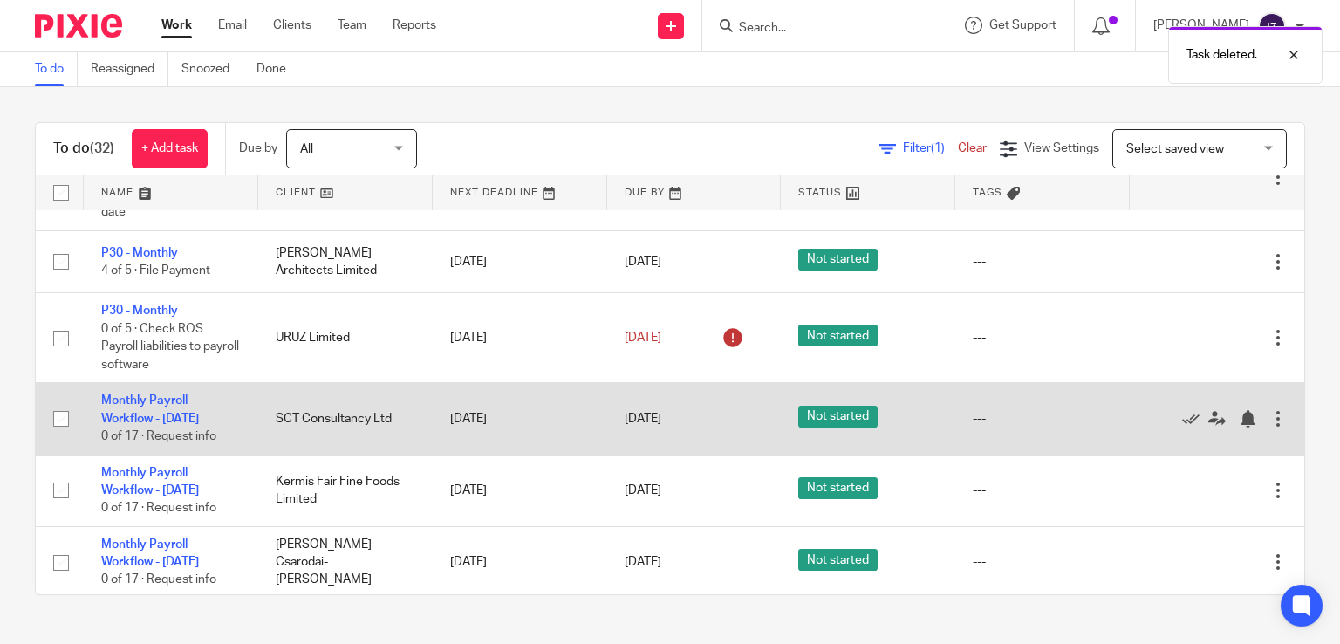
click at [1269, 427] on div at bounding box center [1277, 418] width 17 height 17
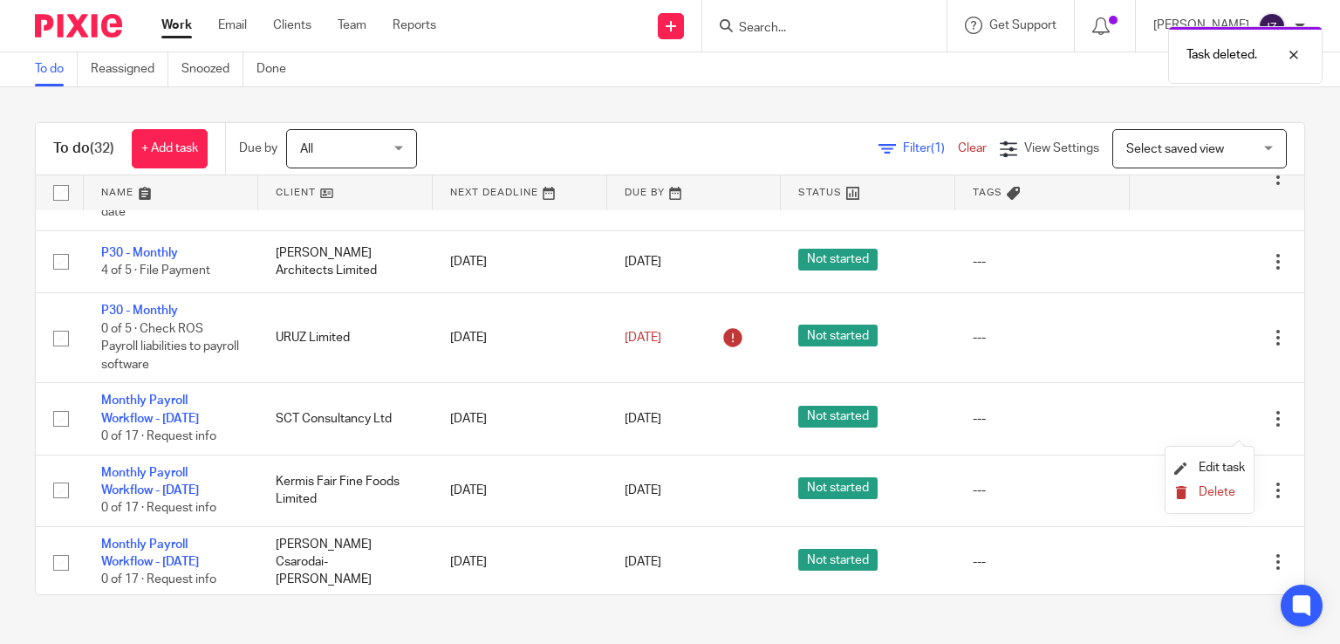
click at [1213, 486] on span "Delete" at bounding box center [1216, 492] width 37 height 12
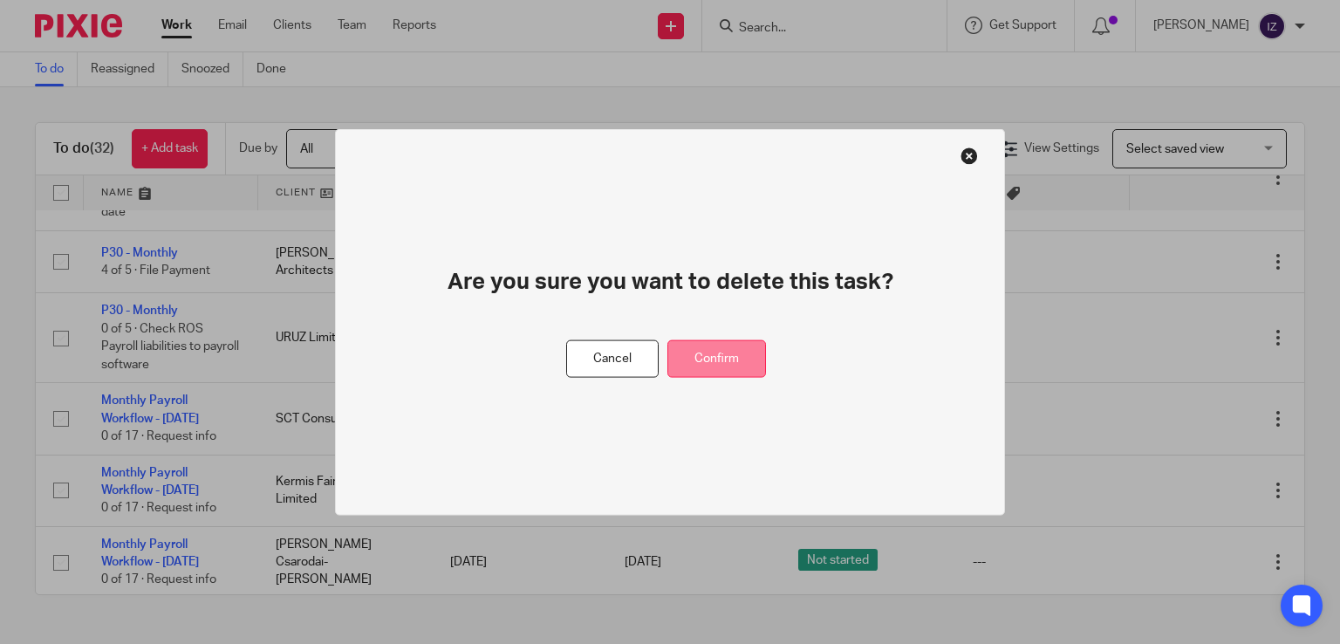
click at [721, 344] on button "Confirm" at bounding box center [716, 359] width 99 height 38
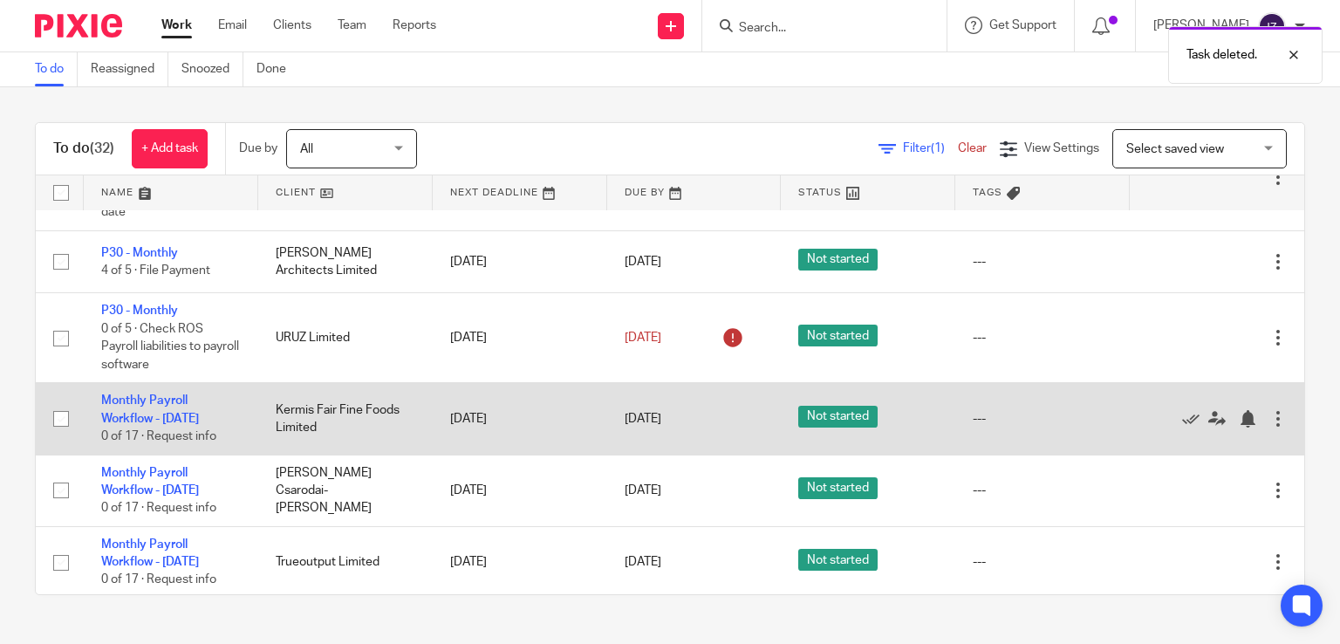
click at [1269, 423] on div at bounding box center [1277, 418] width 17 height 17
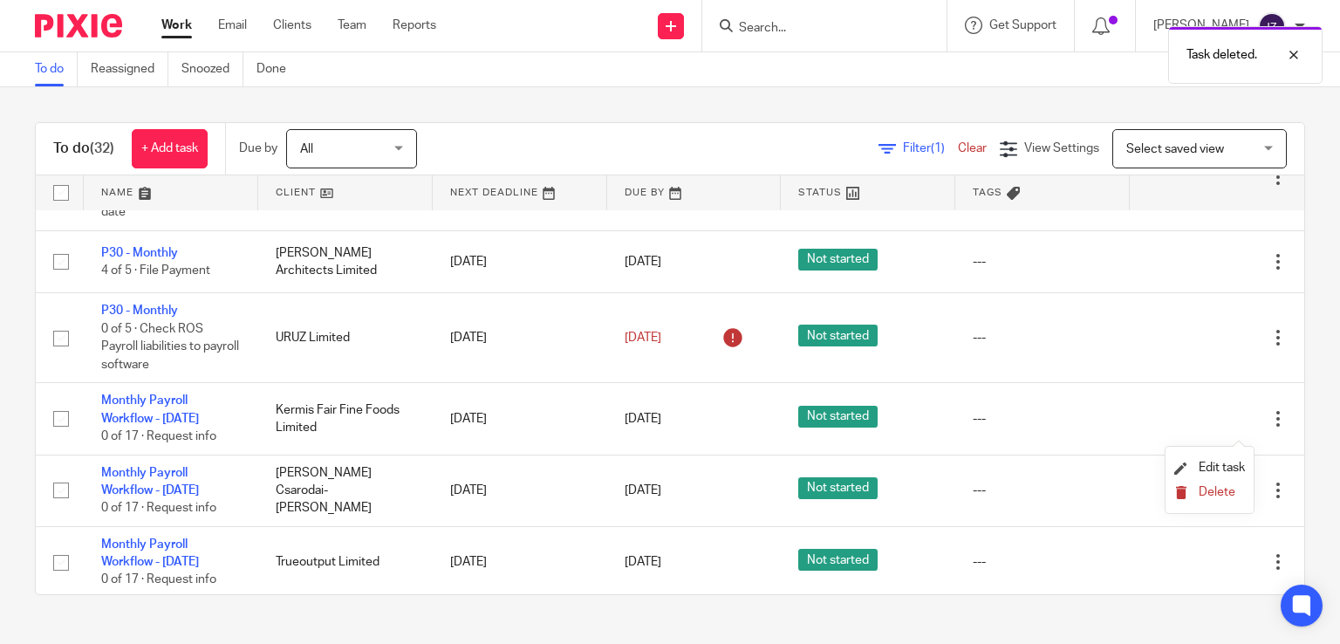
click at [1208, 488] on span "Delete" at bounding box center [1216, 492] width 37 height 12
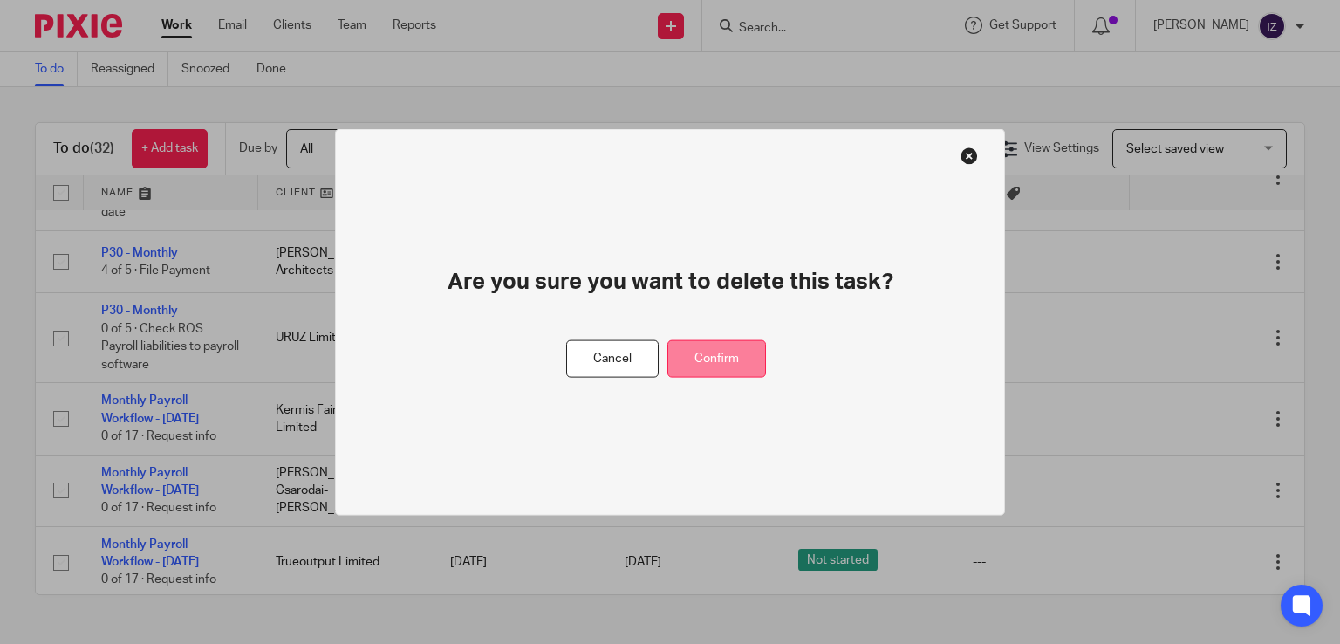
click at [738, 362] on button "Confirm" at bounding box center [716, 359] width 99 height 38
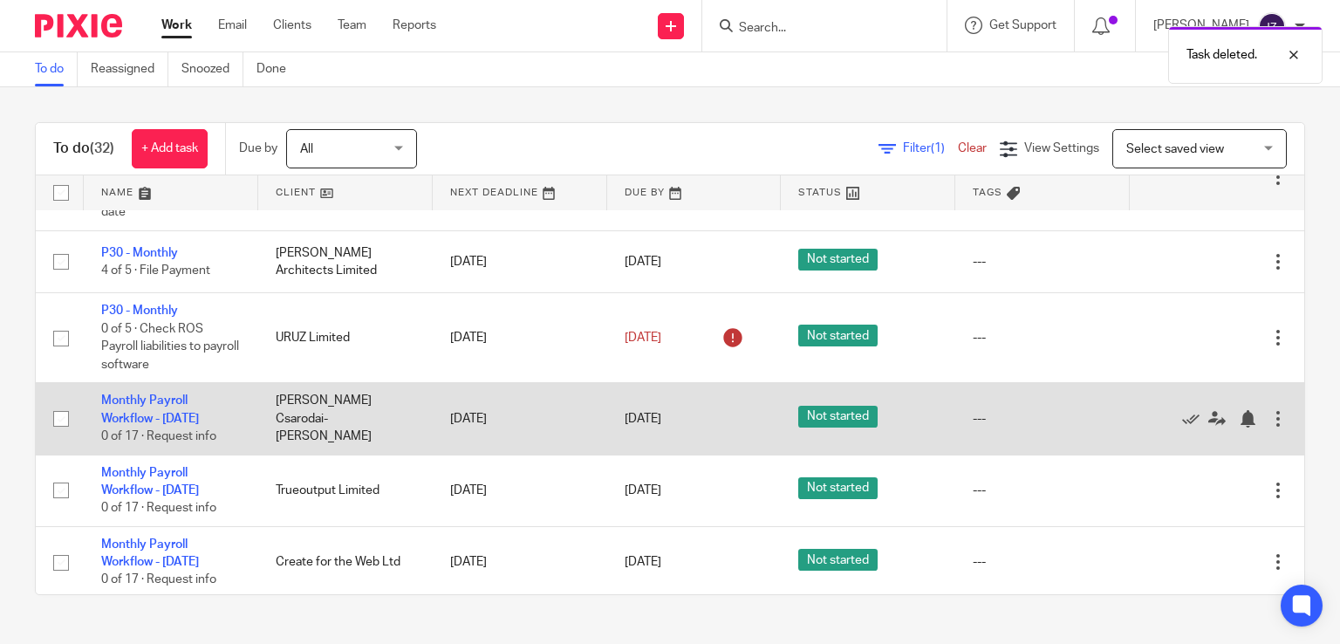
click at [1269, 427] on div at bounding box center [1277, 418] width 17 height 17
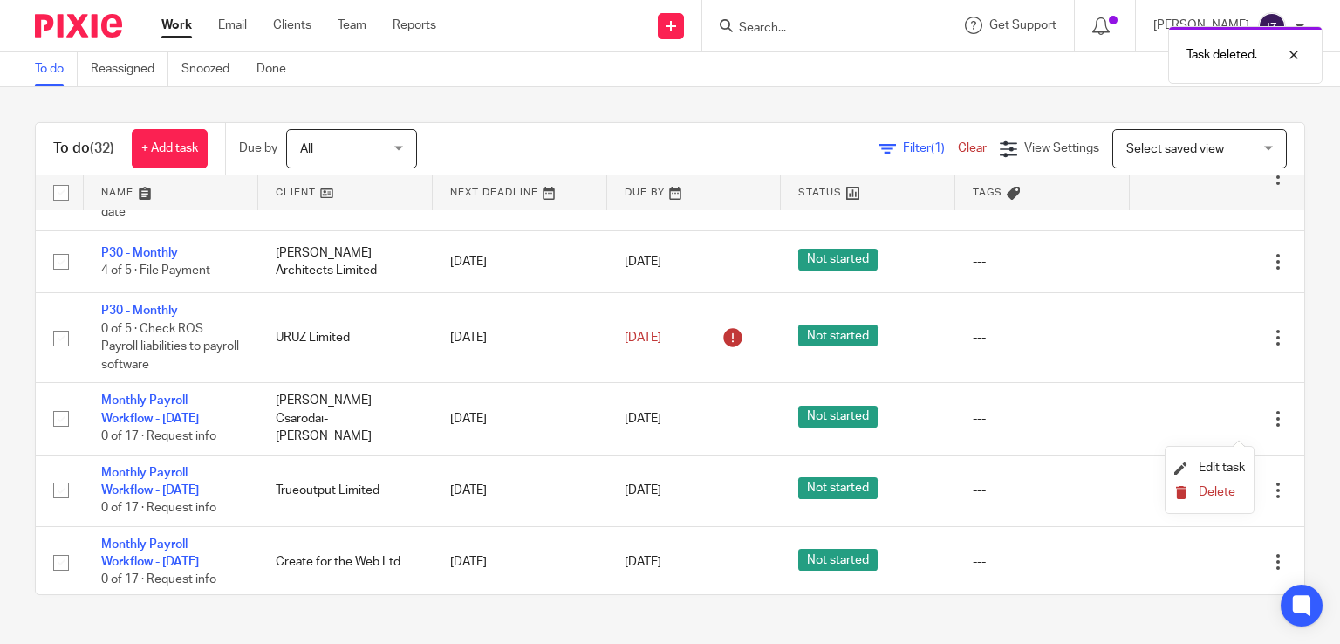
click at [1186, 490] on icon "submit" at bounding box center [1180, 492] width 13 height 13
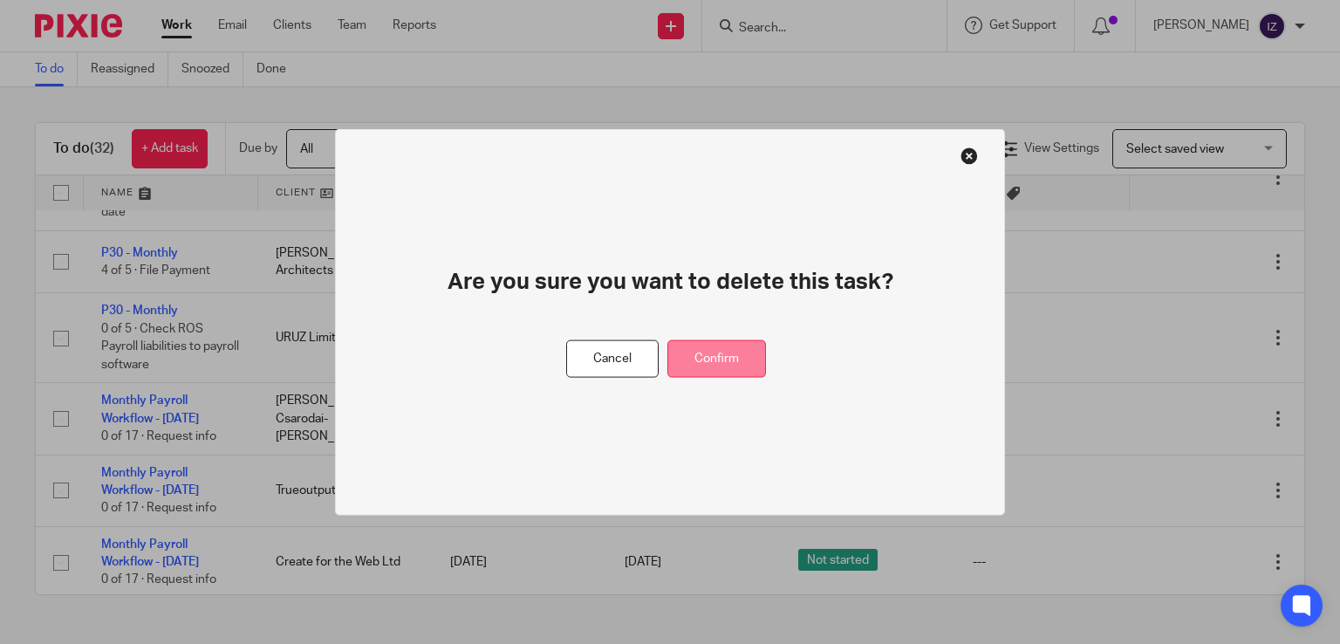
click at [738, 370] on button "Confirm" at bounding box center [716, 359] width 99 height 38
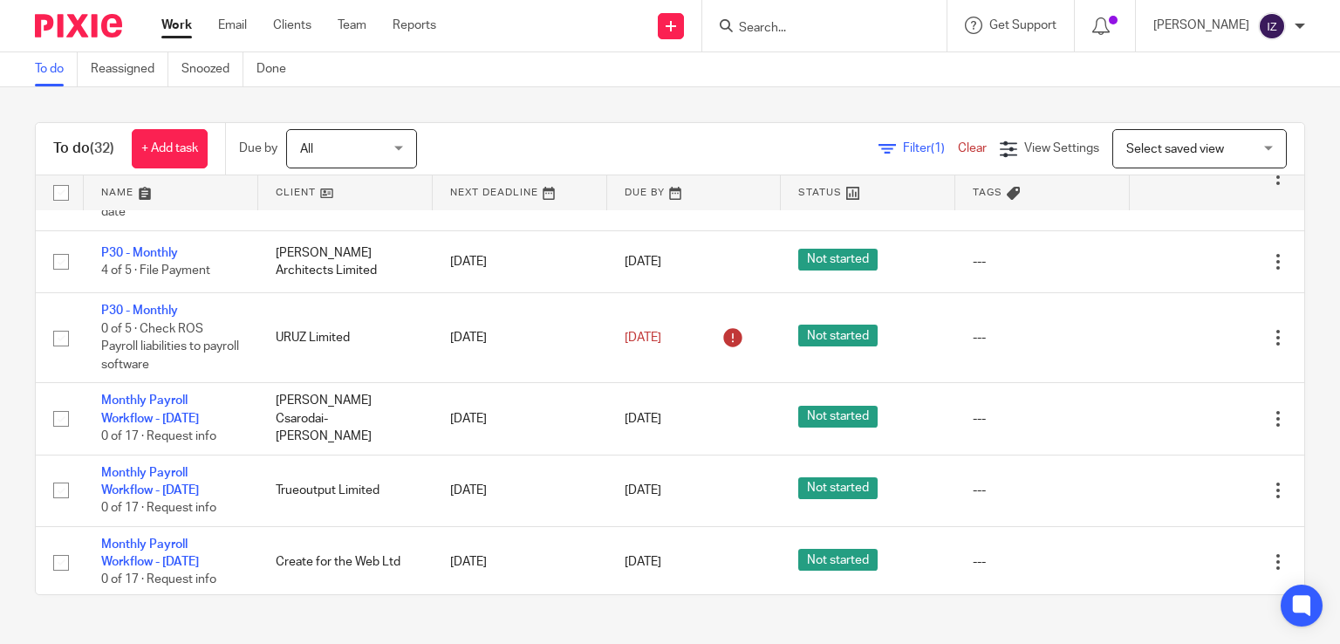
scroll to position [57, 0]
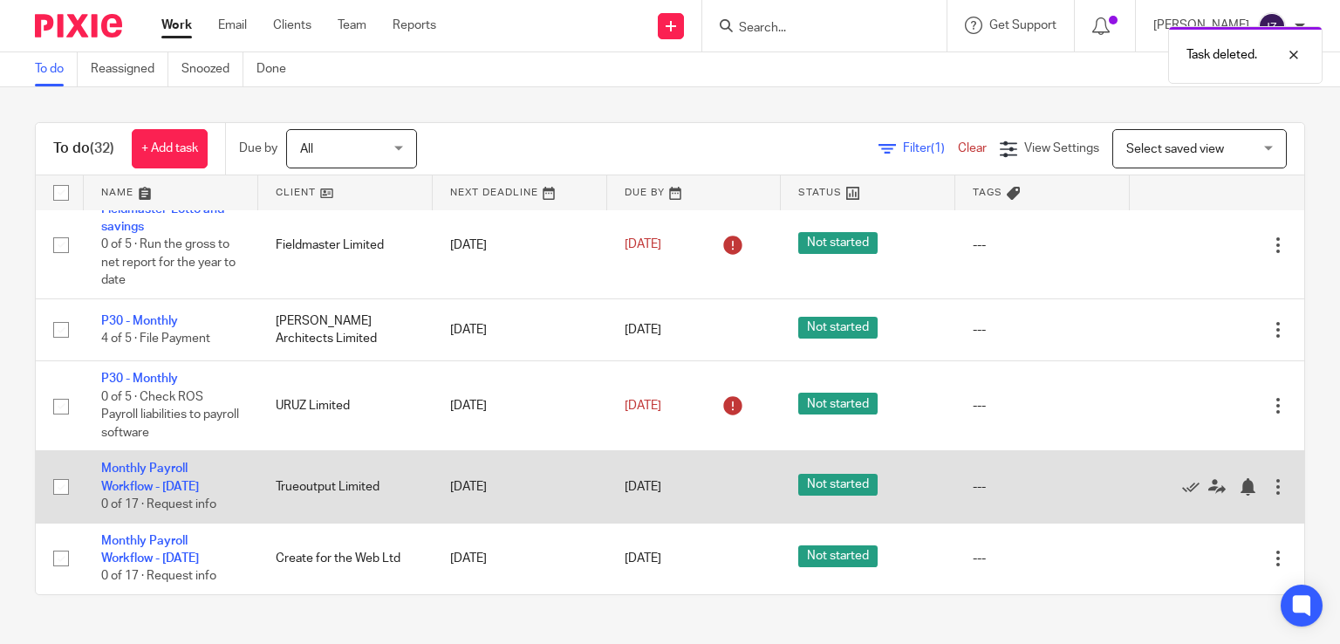
click at [1269, 478] on div at bounding box center [1277, 486] width 17 height 17
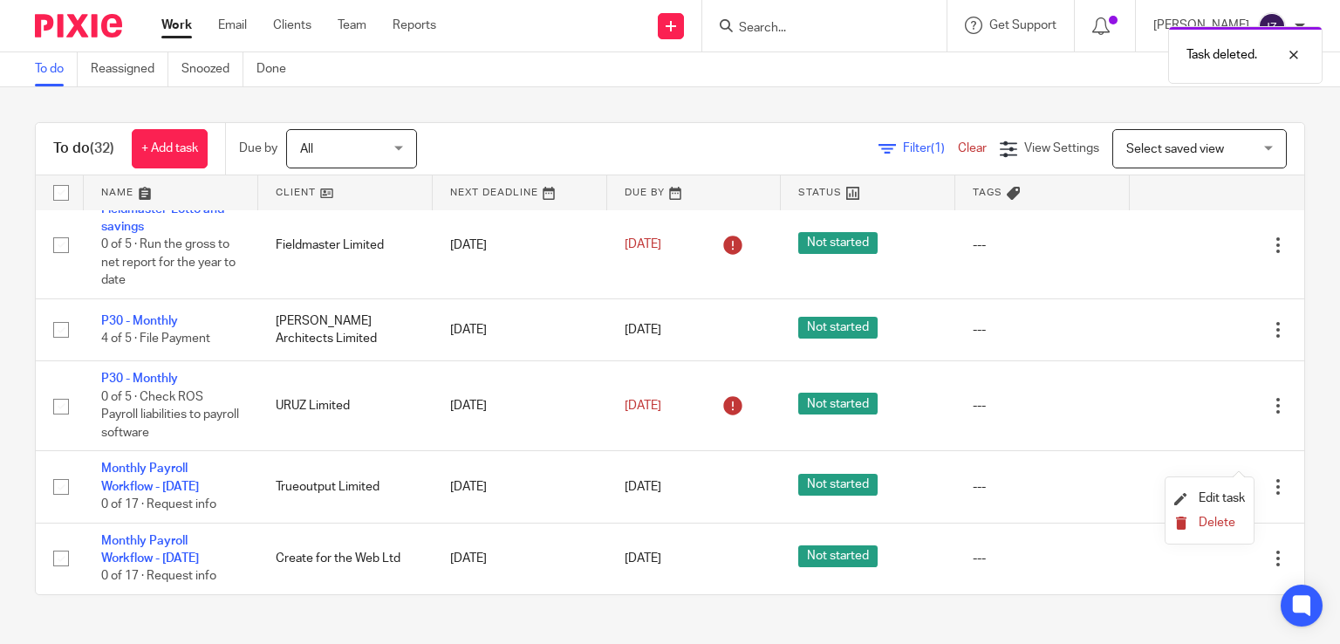
click at [1200, 522] on span "Delete" at bounding box center [1216, 522] width 37 height 12
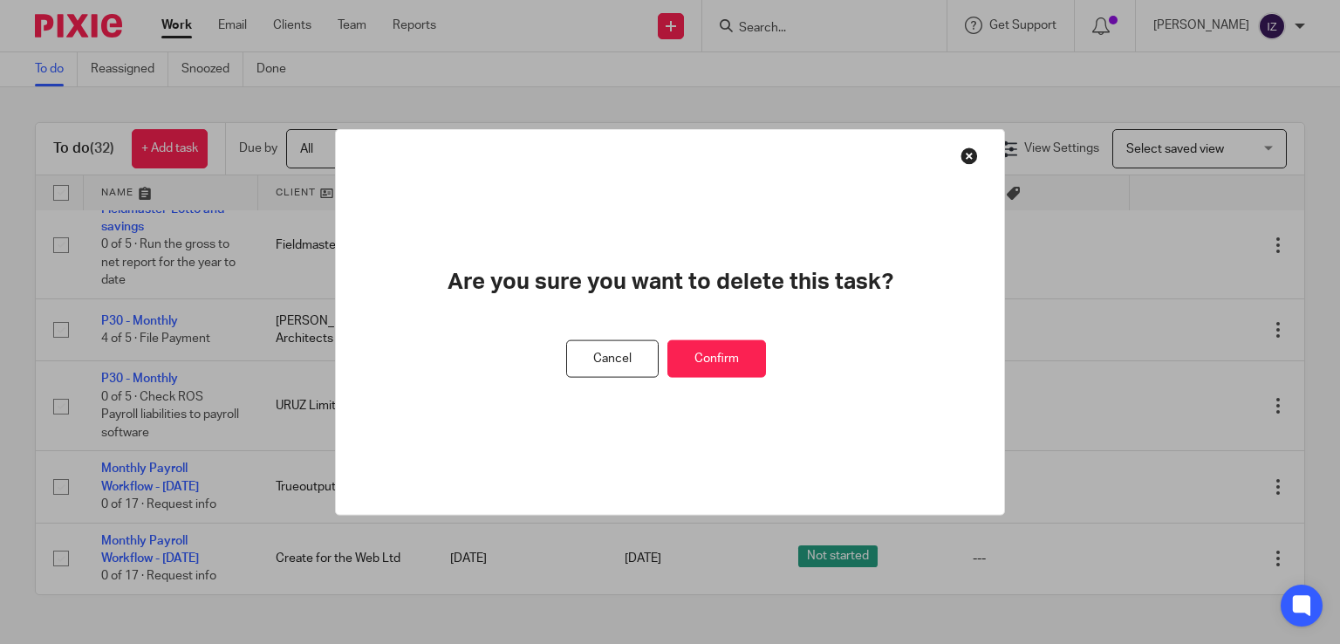
drag, startPoint x: 695, startPoint y: 364, endPoint x: 707, endPoint y: 367, distance: 12.7
click at [698, 364] on button "Confirm" at bounding box center [716, 359] width 99 height 38
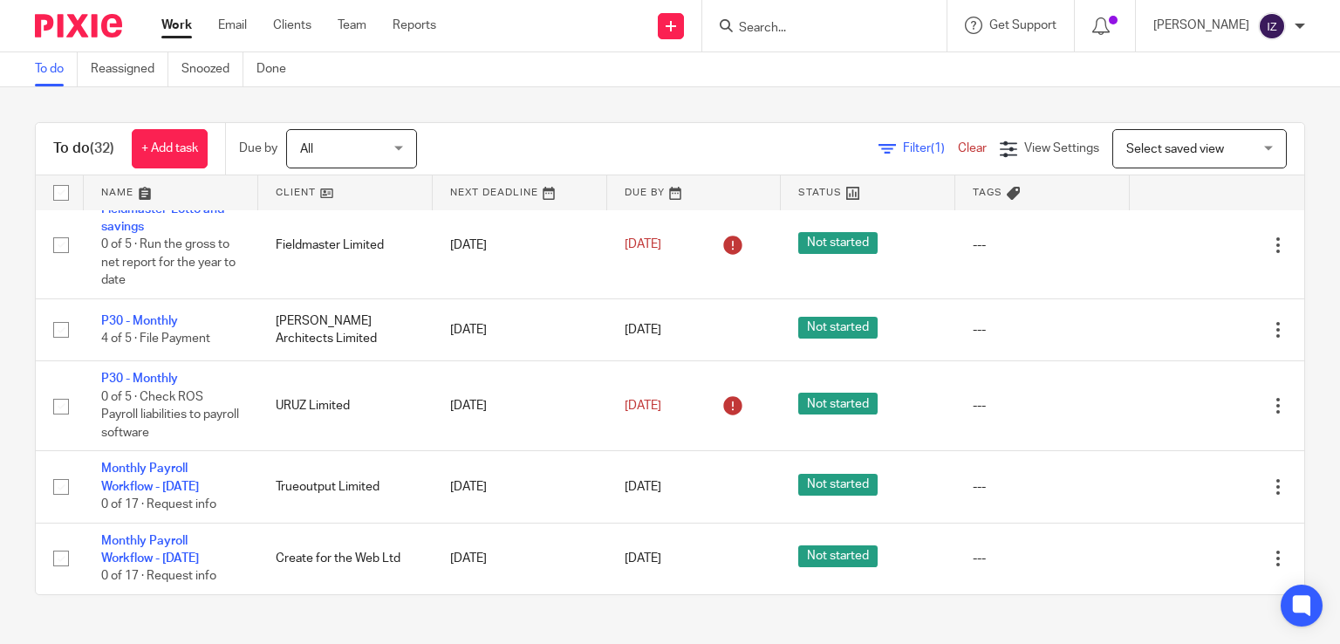
scroll to position [0, 0]
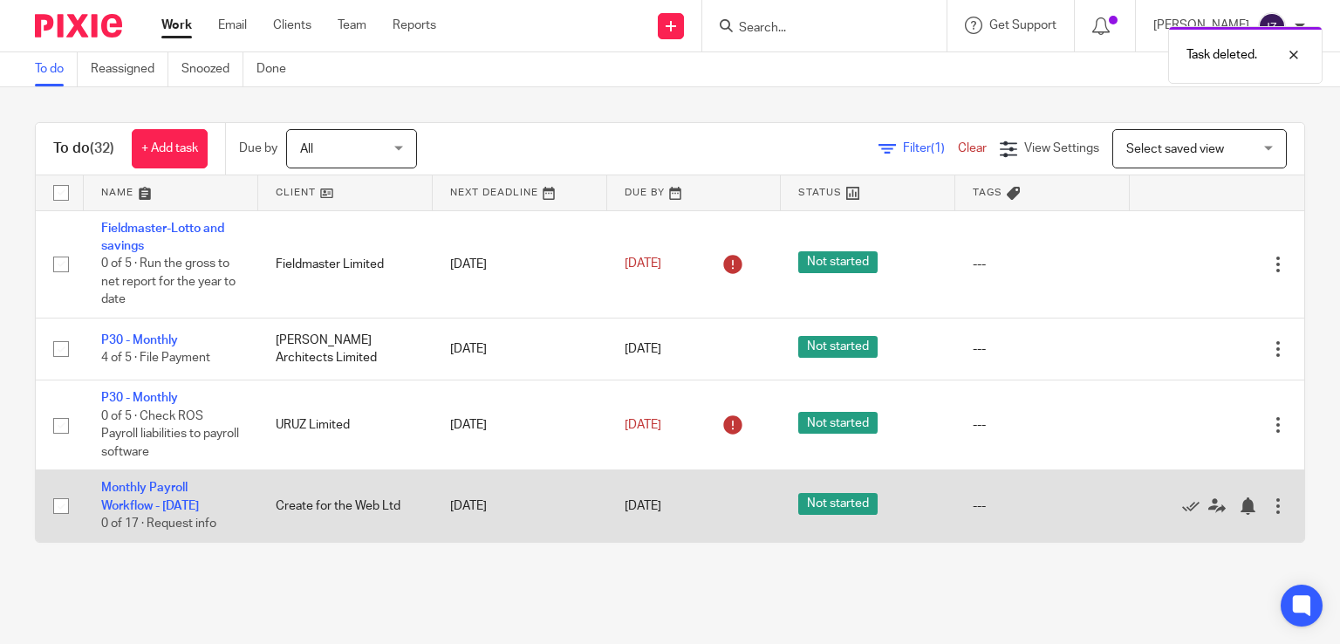
click at [1269, 515] on div at bounding box center [1277, 505] width 17 height 17
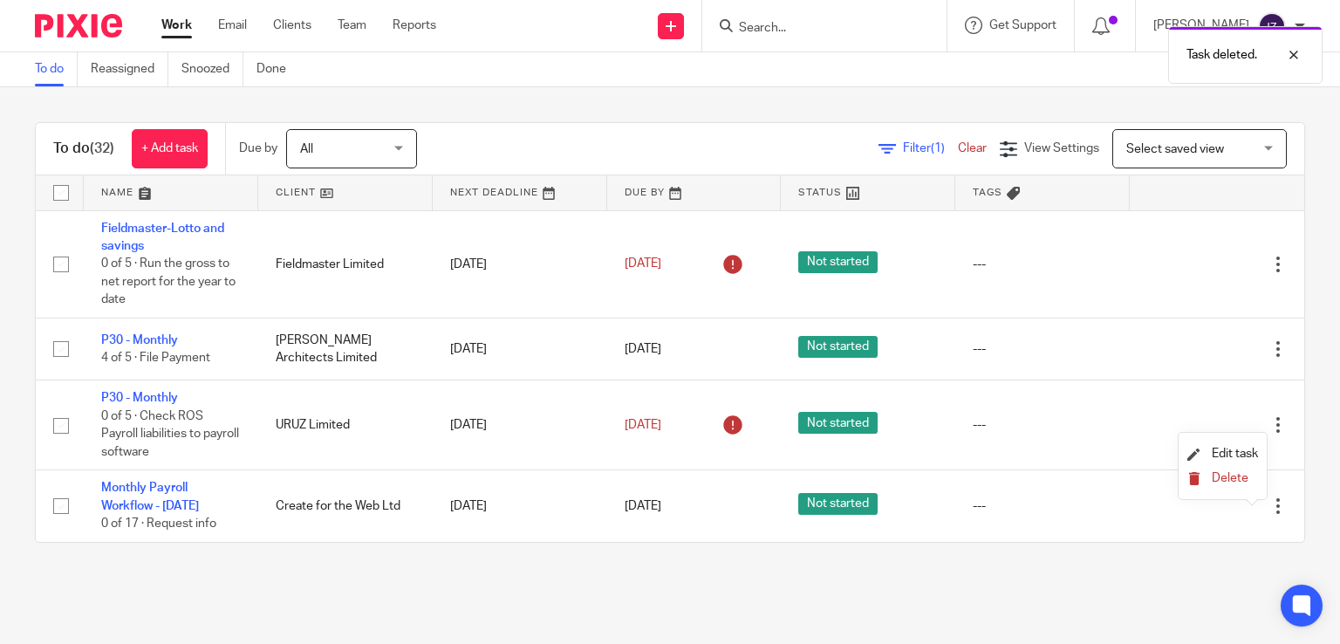
click at [1214, 473] on span "Delete" at bounding box center [1229, 478] width 37 height 12
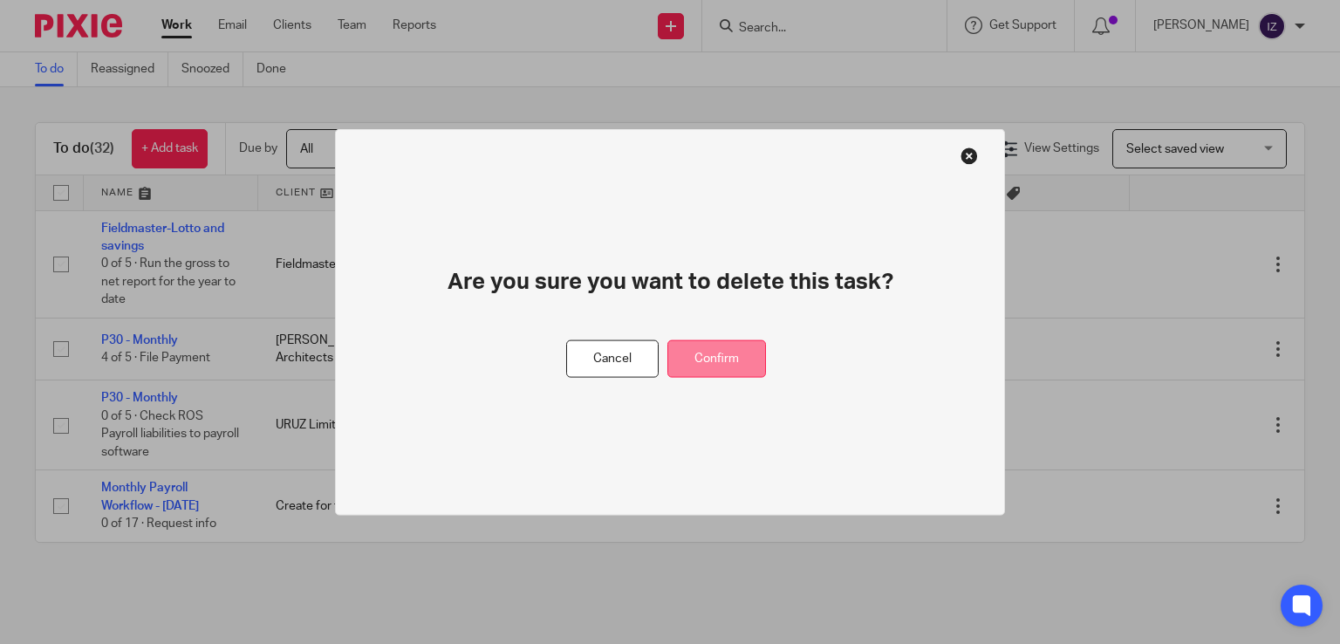
drag, startPoint x: 735, startPoint y: 354, endPoint x: 742, endPoint y: 360, distance: 9.3
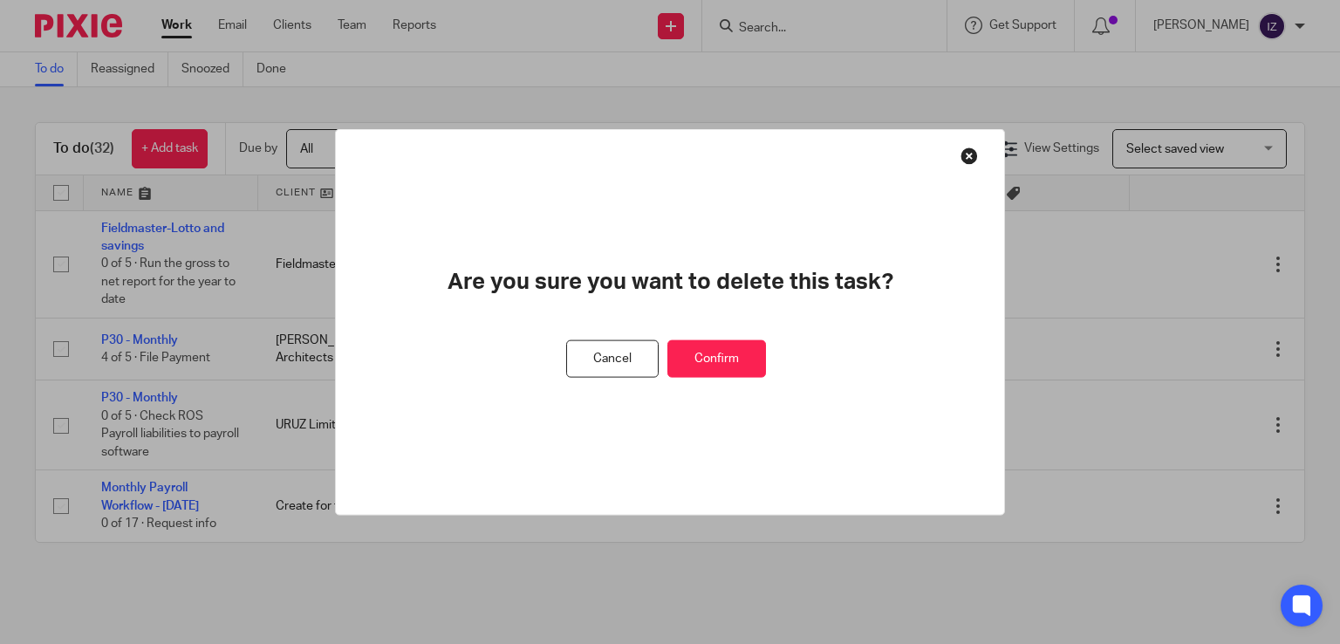
click at [737, 356] on button "Confirm" at bounding box center [716, 359] width 99 height 38
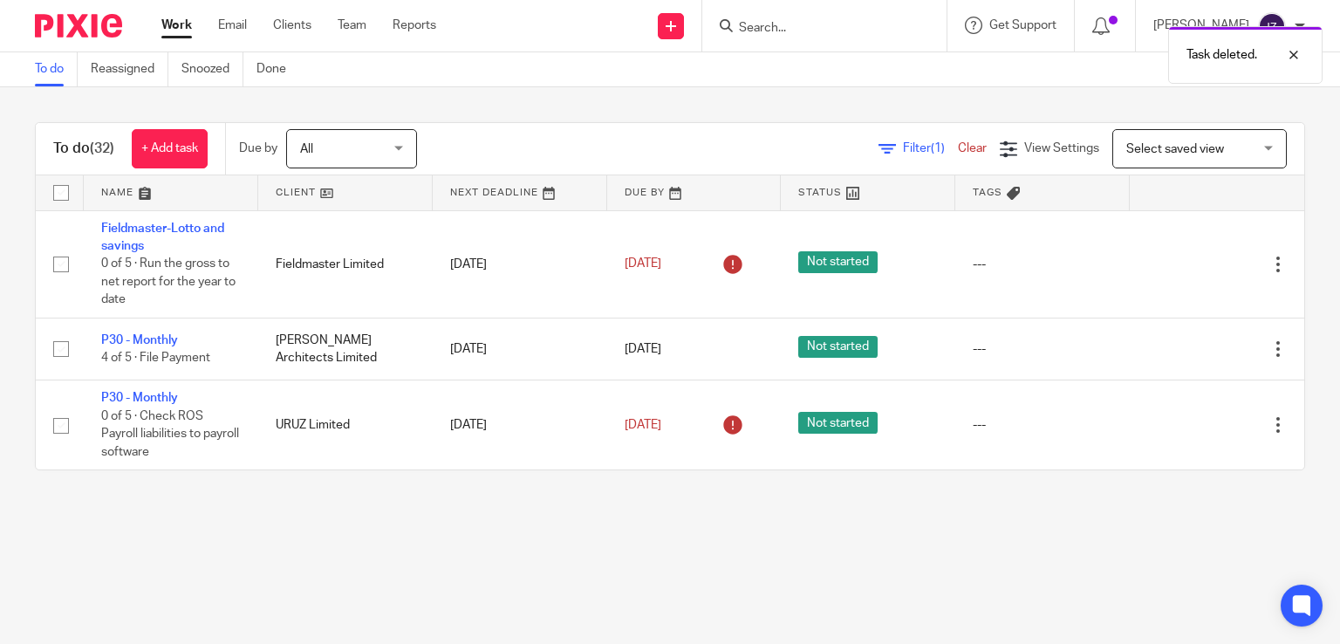
click at [171, 29] on link "Work" at bounding box center [176, 25] width 31 height 17
